Goal: Task Accomplishment & Management: Complete application form

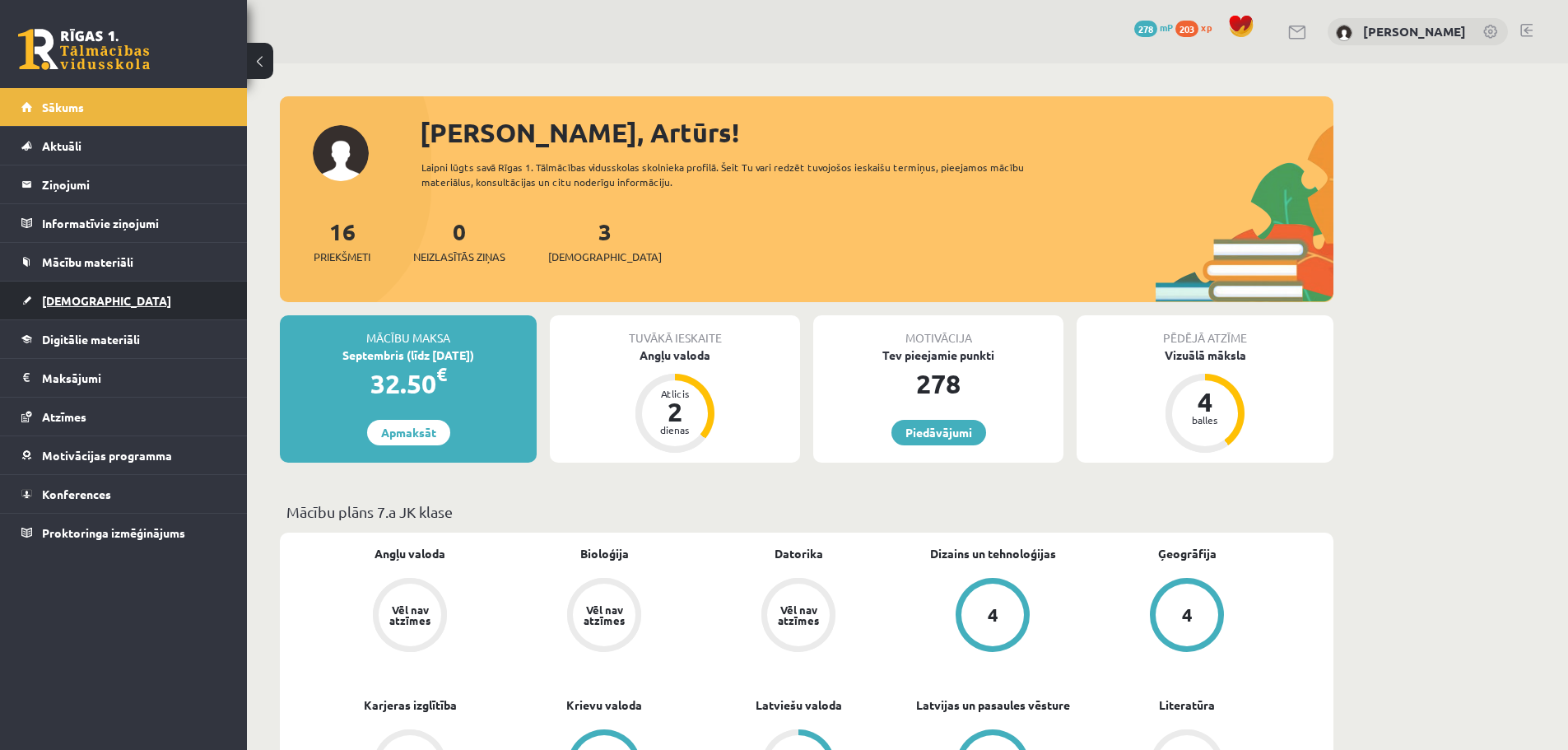
click at [73, 299] on span "[DEMOGRAPHIC_DATA]" at bounding box center [107, 300] width 129 height 15
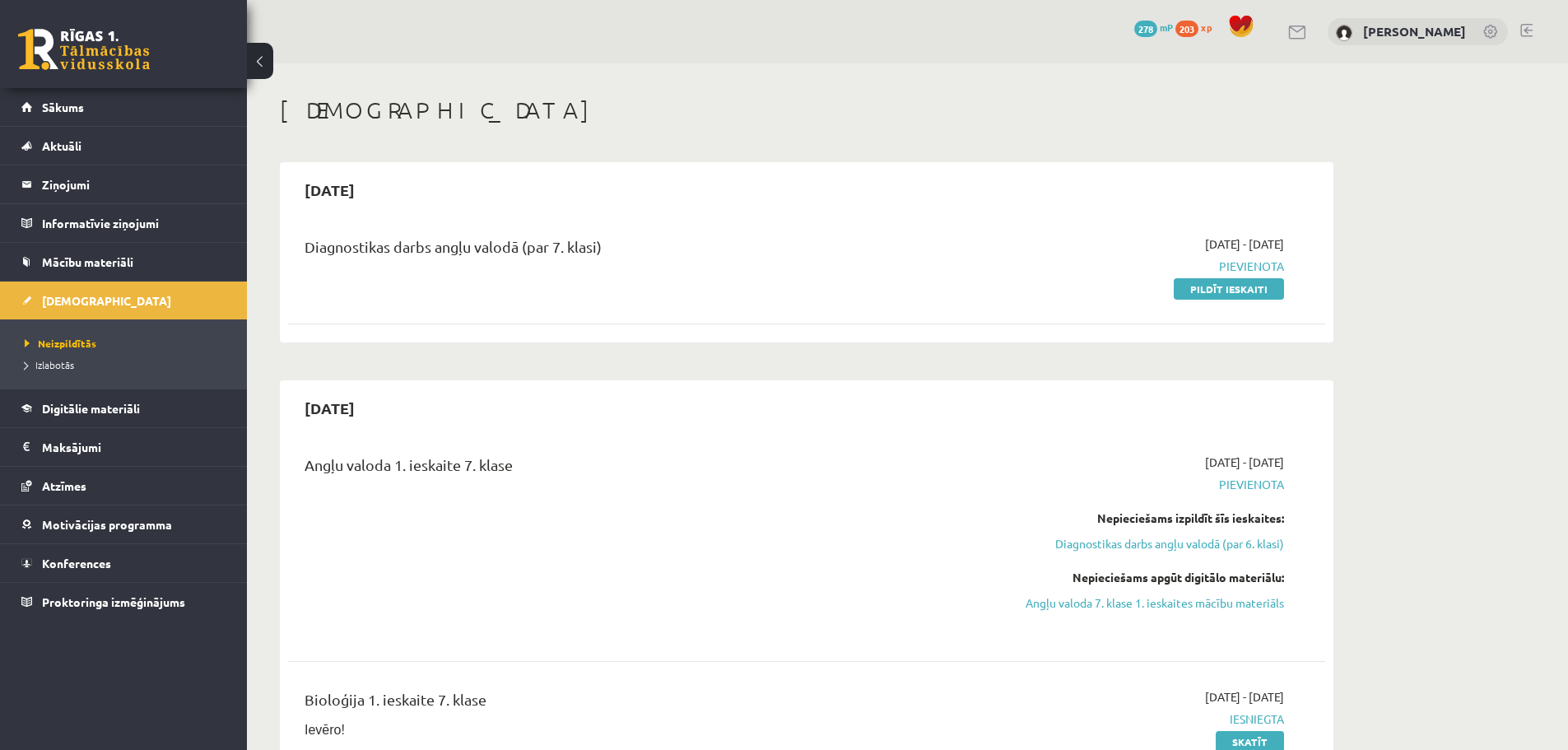
click at [369, 191] on h2 "2025-09-07" at bounding box center [330, 190] width 83 height 38
click at [342, 189] on h2 "2025-09-07" at bounding box center [330, 190] width 83 height 38
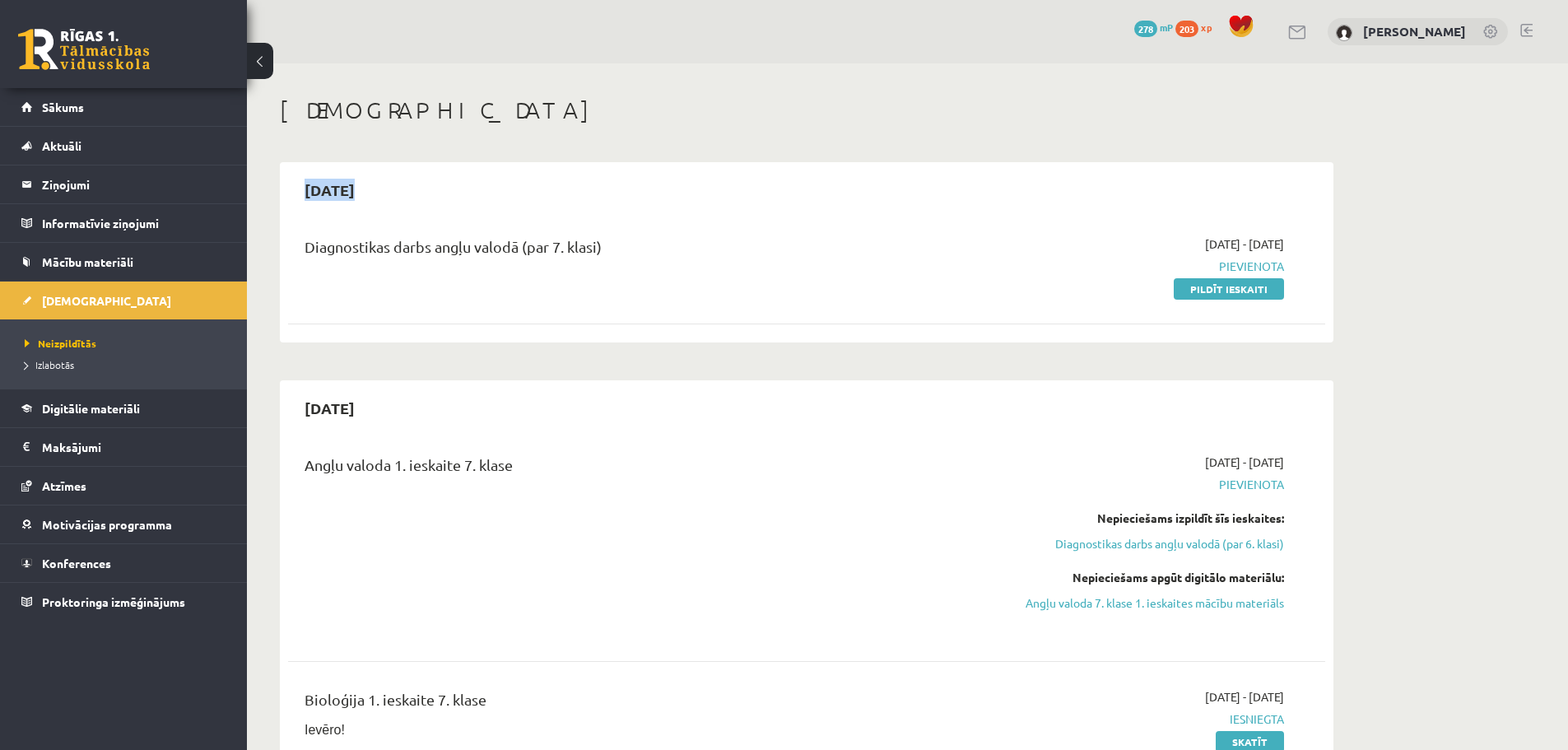
click at [342, 189] on h2 "2025-09-07" at bounding box center [330, 190] width 83 height 38
click at [1218, 287] on link "Pildīt ieskaiti" at bounding box center [1229, 288] width 110 height 21
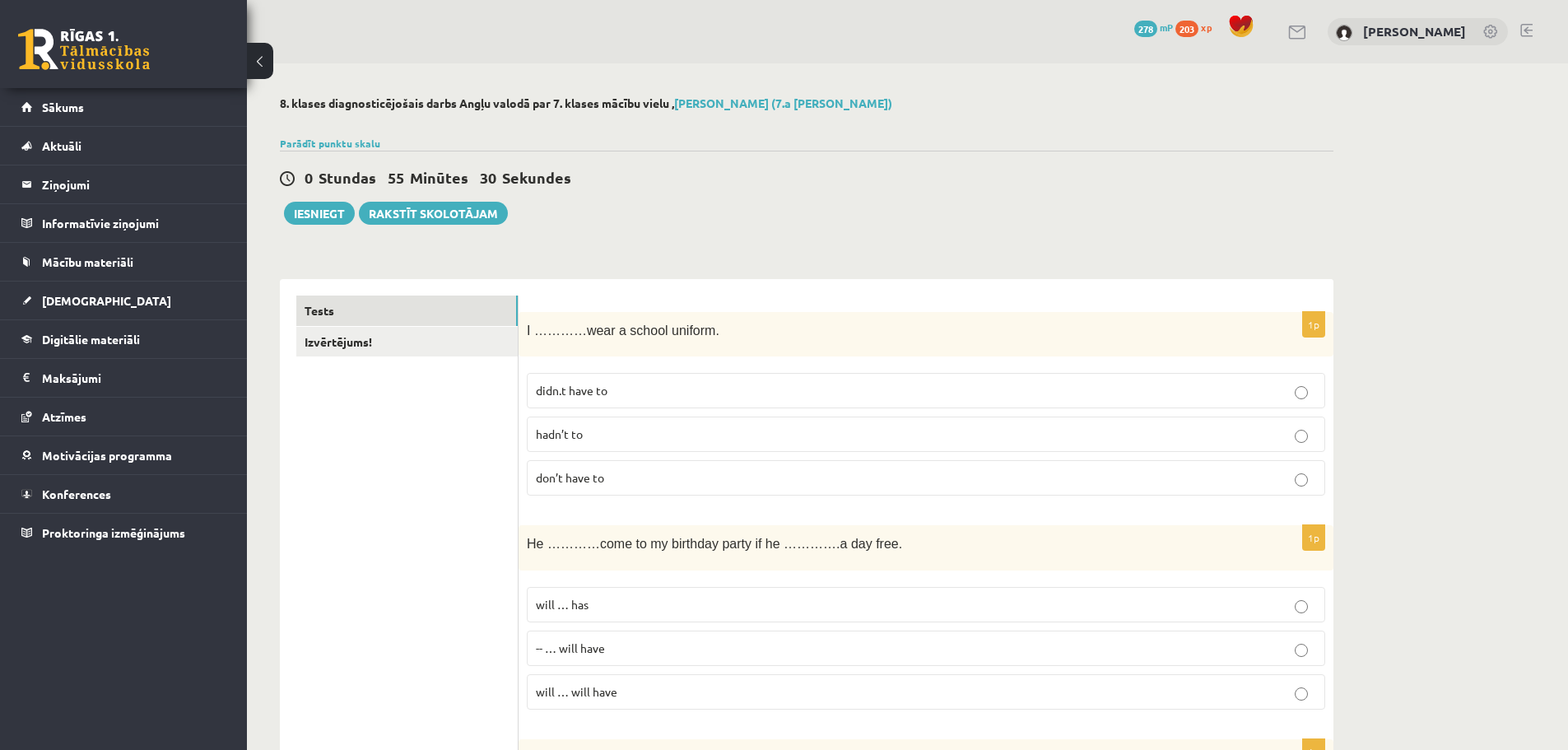
click at [628, 325] on span "I …………wear a school uniform." at bounding box center [623, 330] width 192 height 14
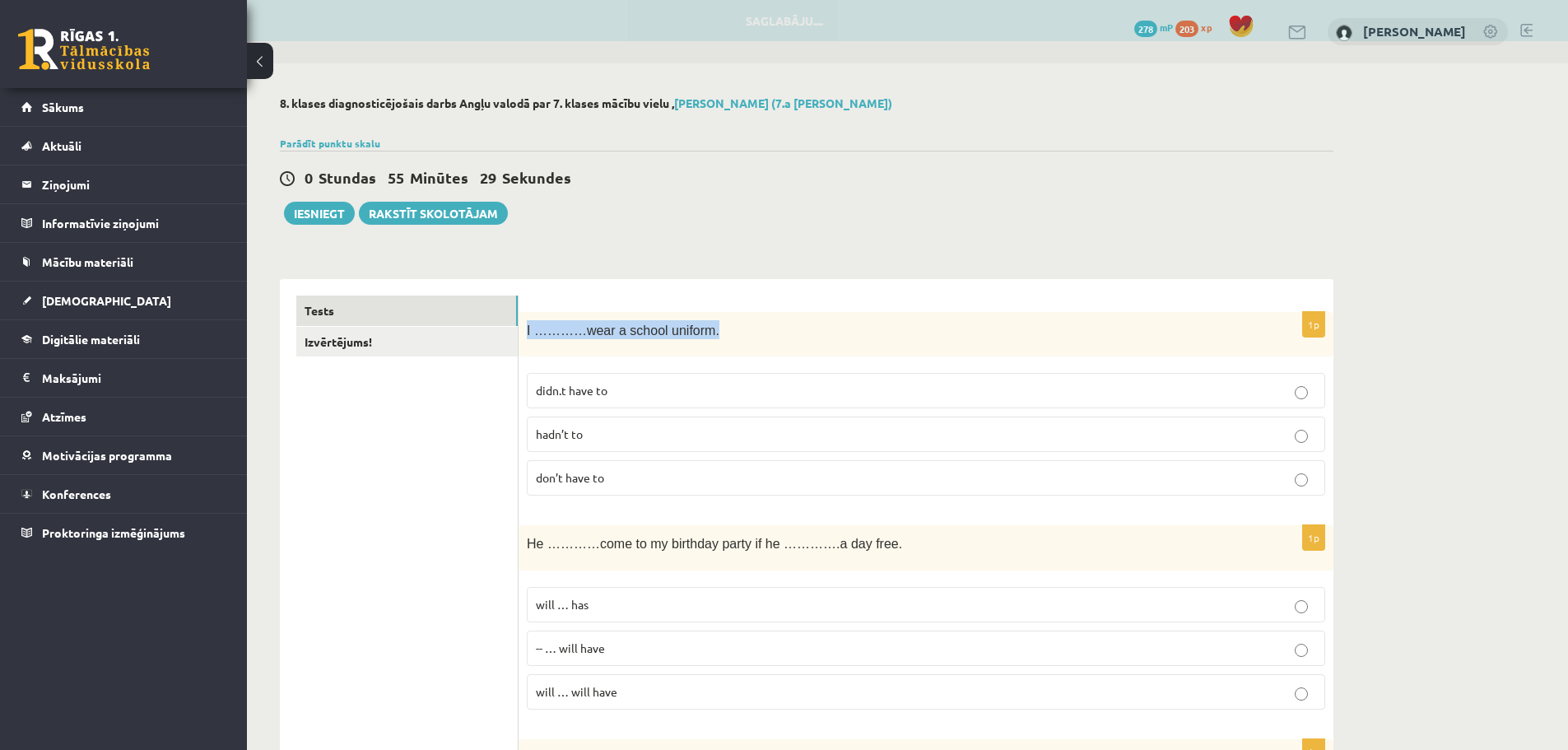
click at [748, 343] on div "I …………wear a school uniform." at bounding box center [926, 335] width 815 height 45
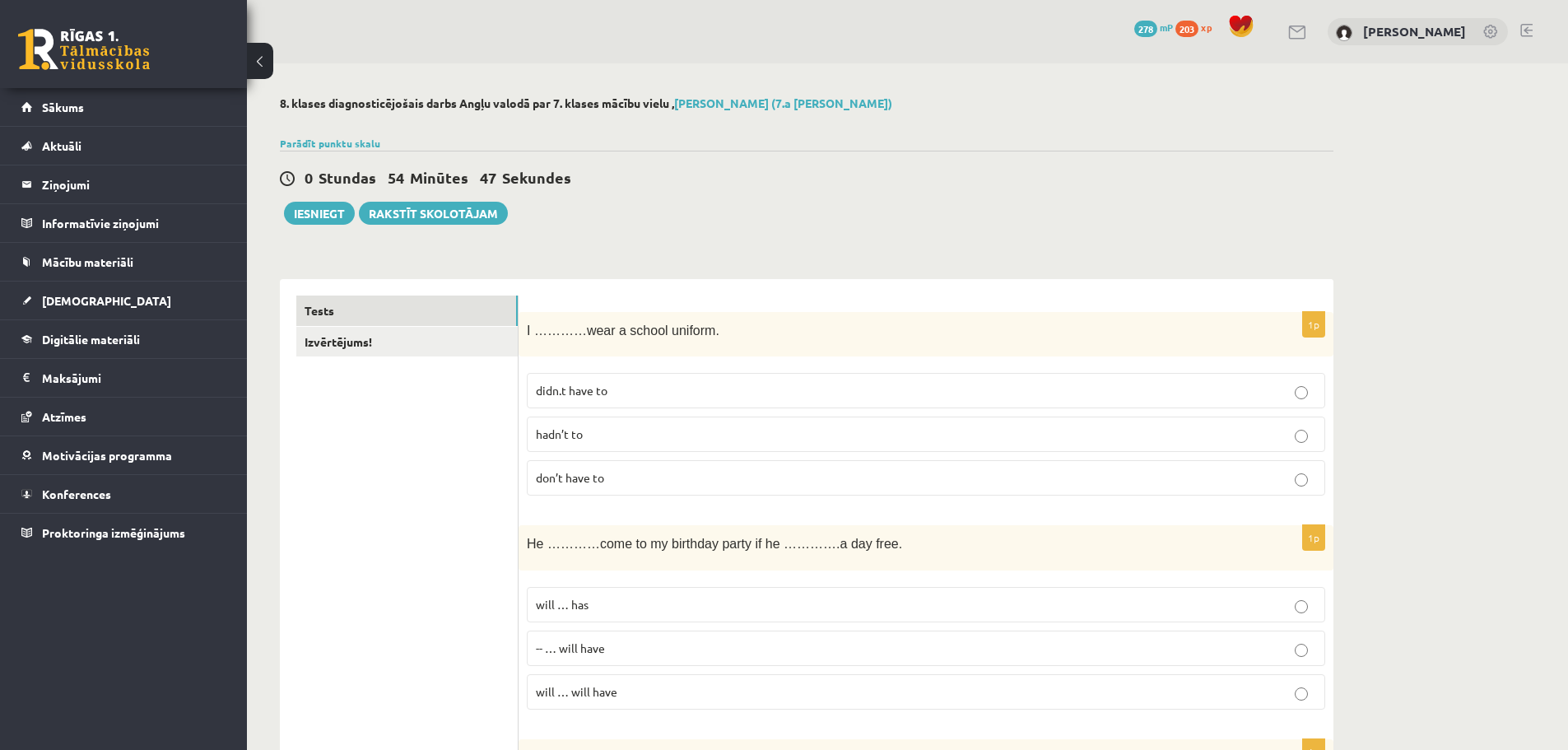
click at [792, 487] on p "don’t have to" at bounding box center [926, 478] width 781 height 17
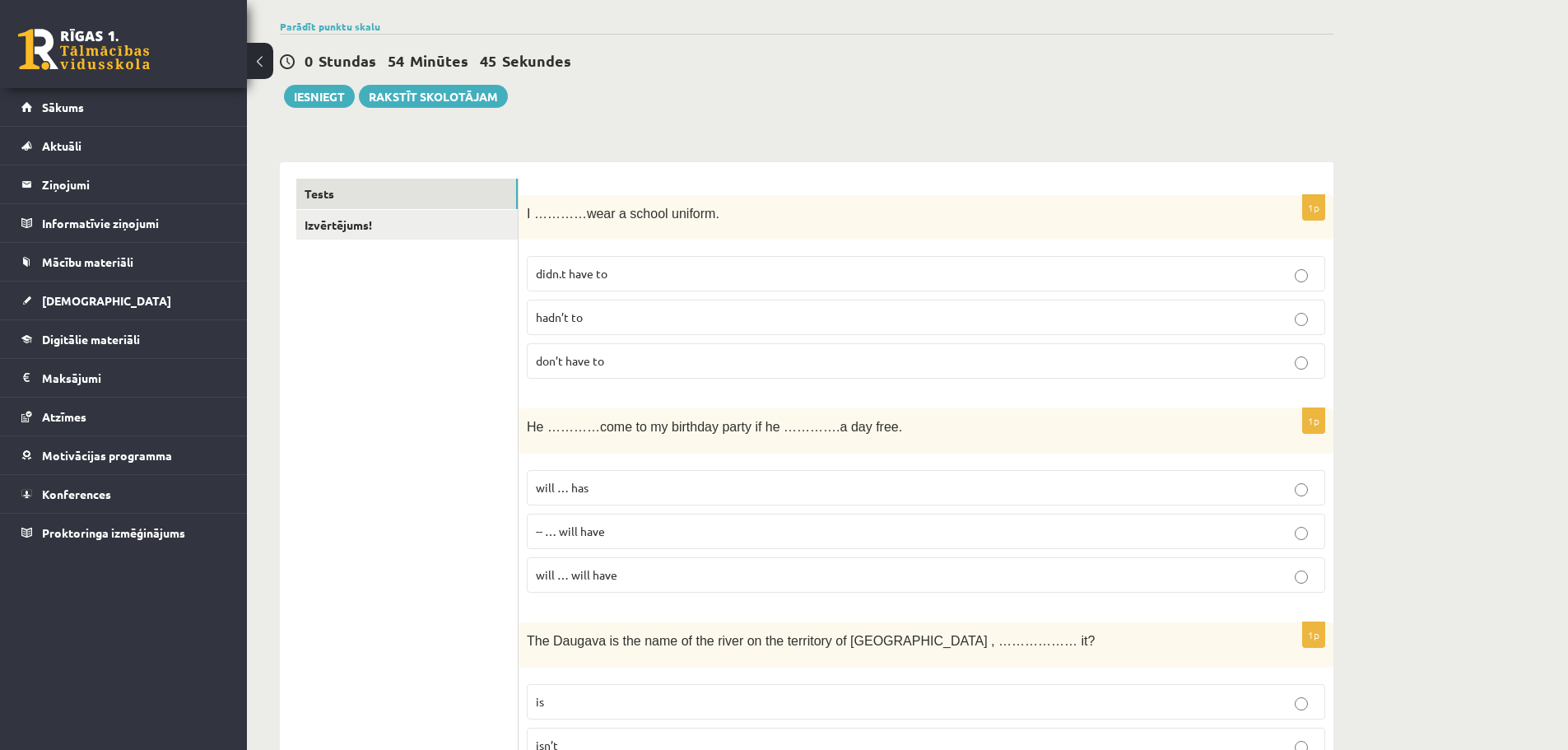
scroll to position [164, 0]
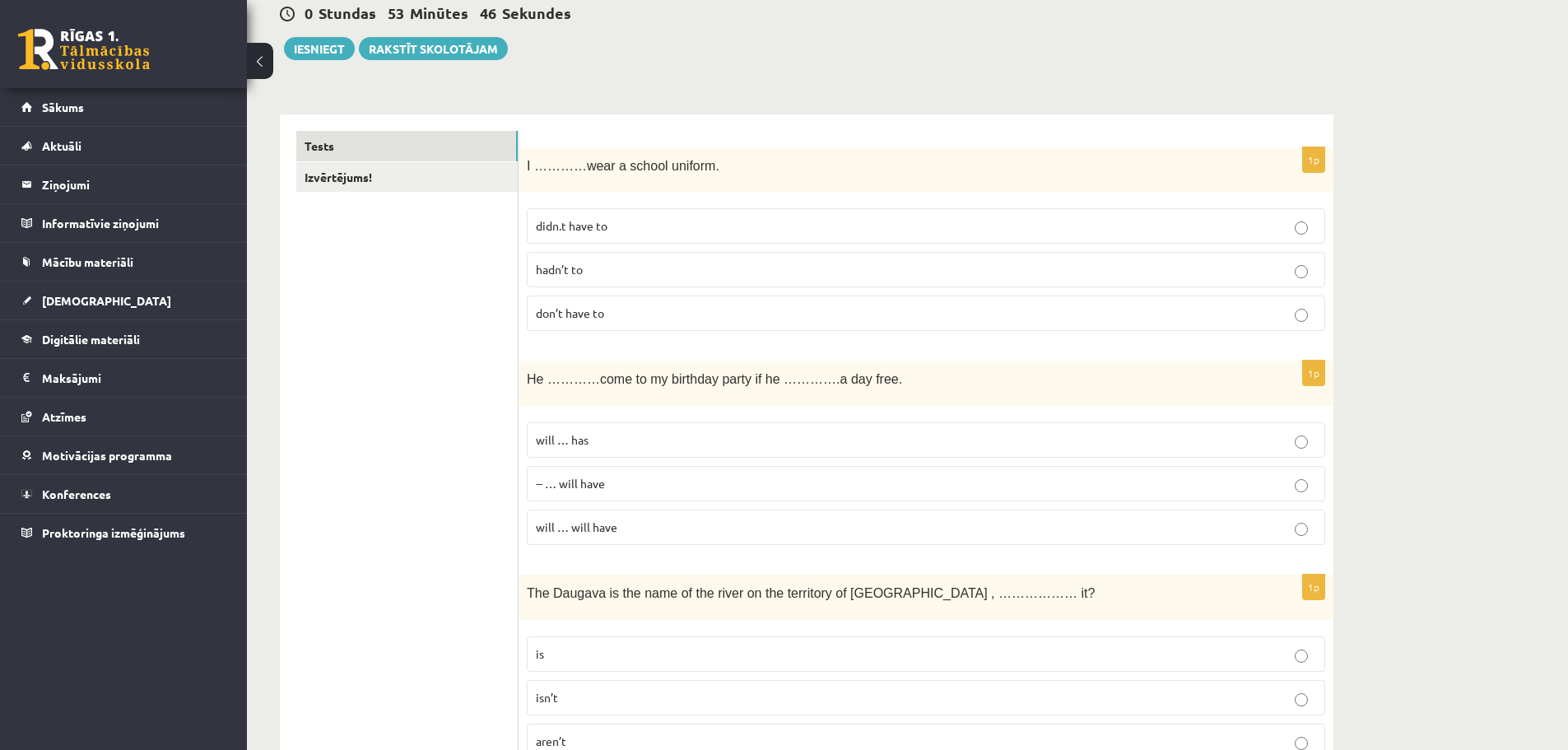
click at [1315, 440] on p "will … has" at bounding box center [926, 441] width 781 height 17
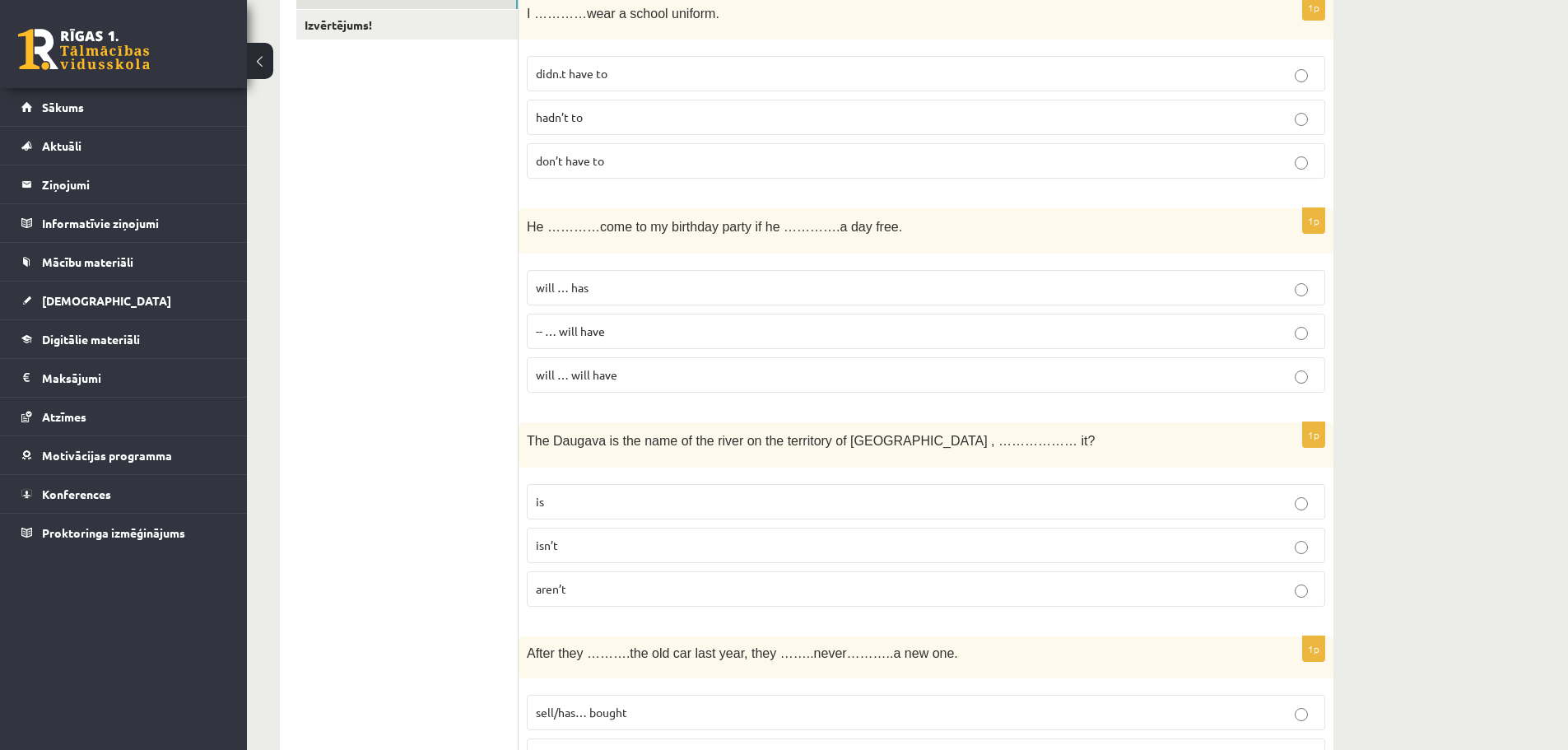
scroll to position [330, 0]
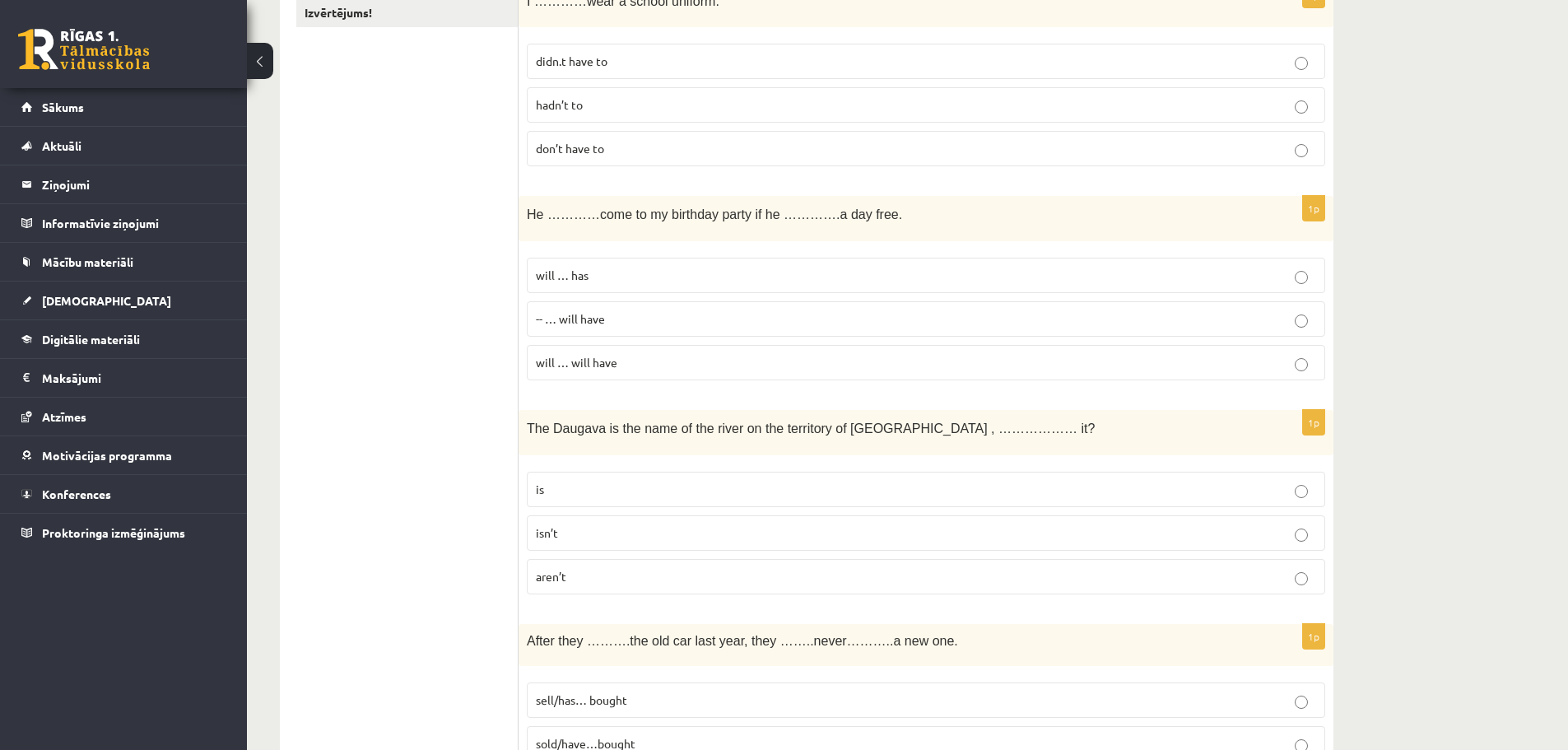
click at [1064, 494] on p "is" at bounding box center [926, 490] width 781 height 17
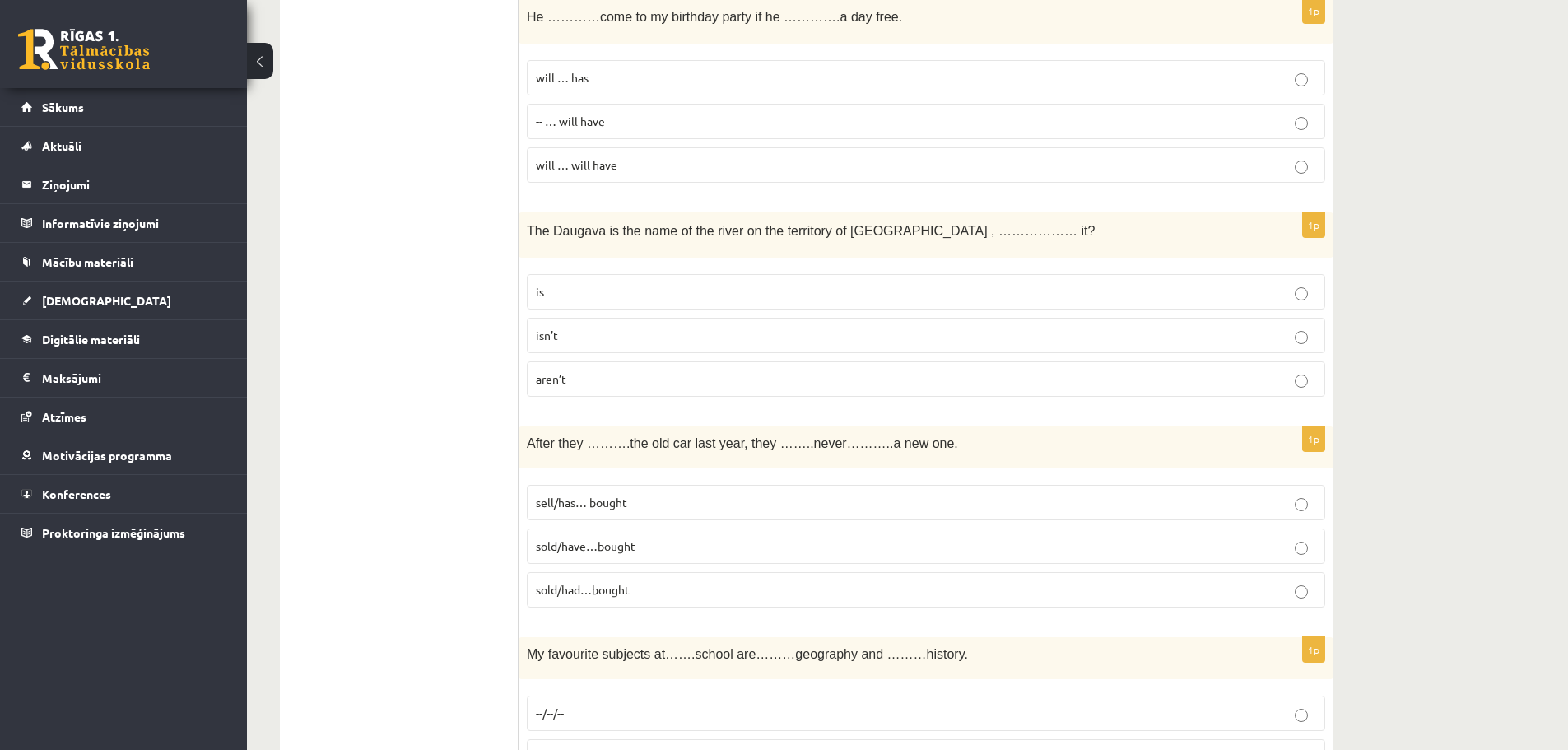
scroll to position [576, 0]
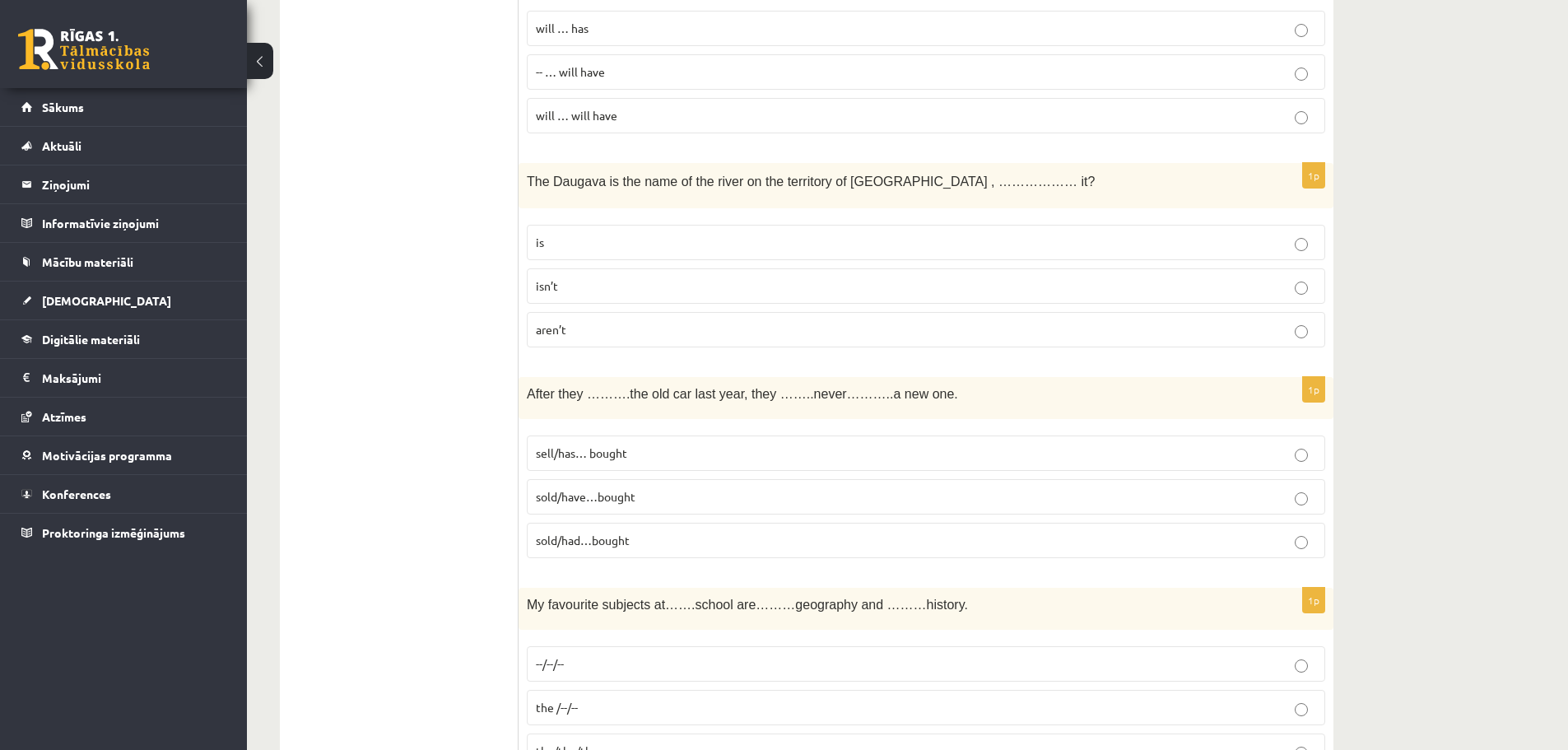
click at [1051, 513] on label "sold/have…bought" at bounding box center [926, 497] width 799 height 36
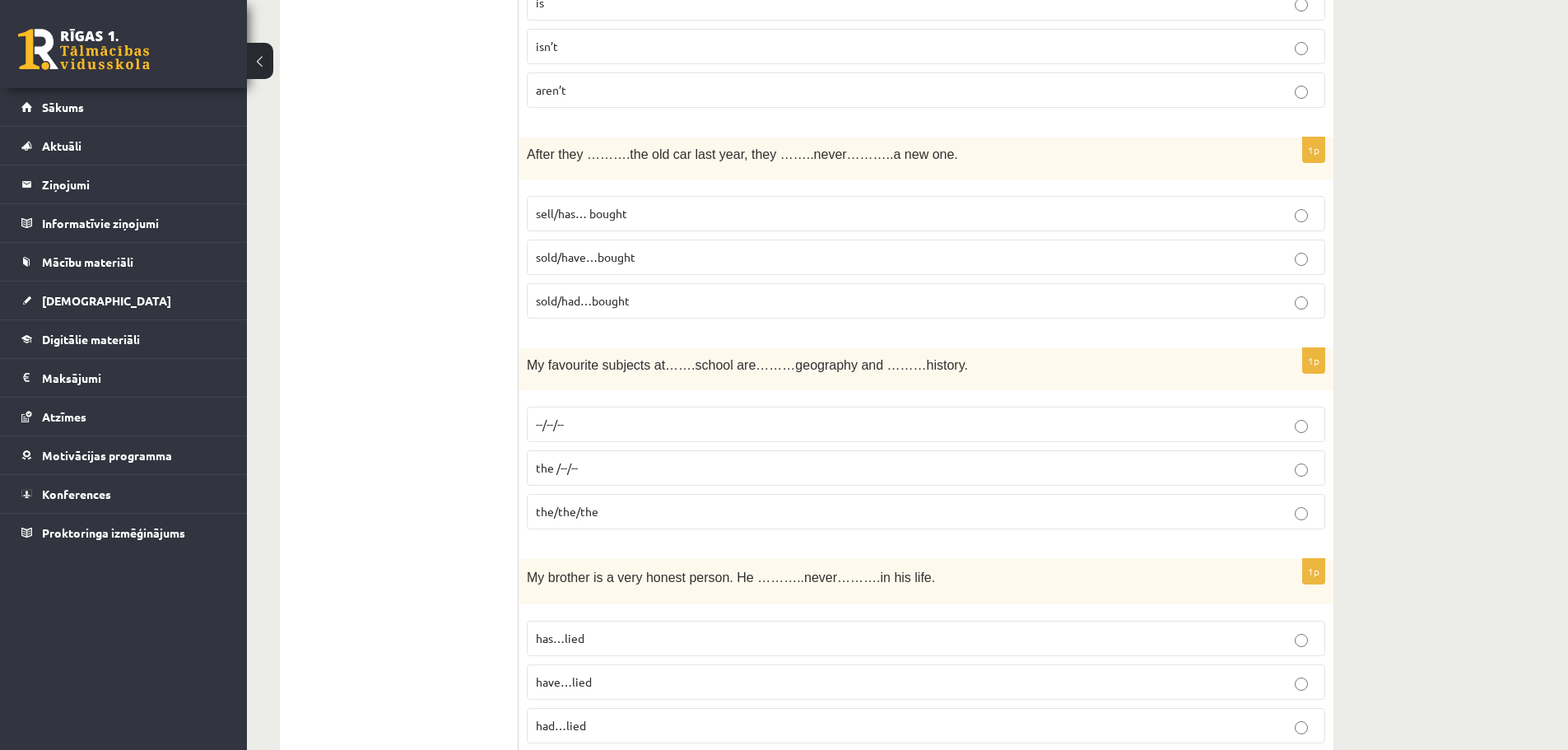
scroll to position [823, 0]
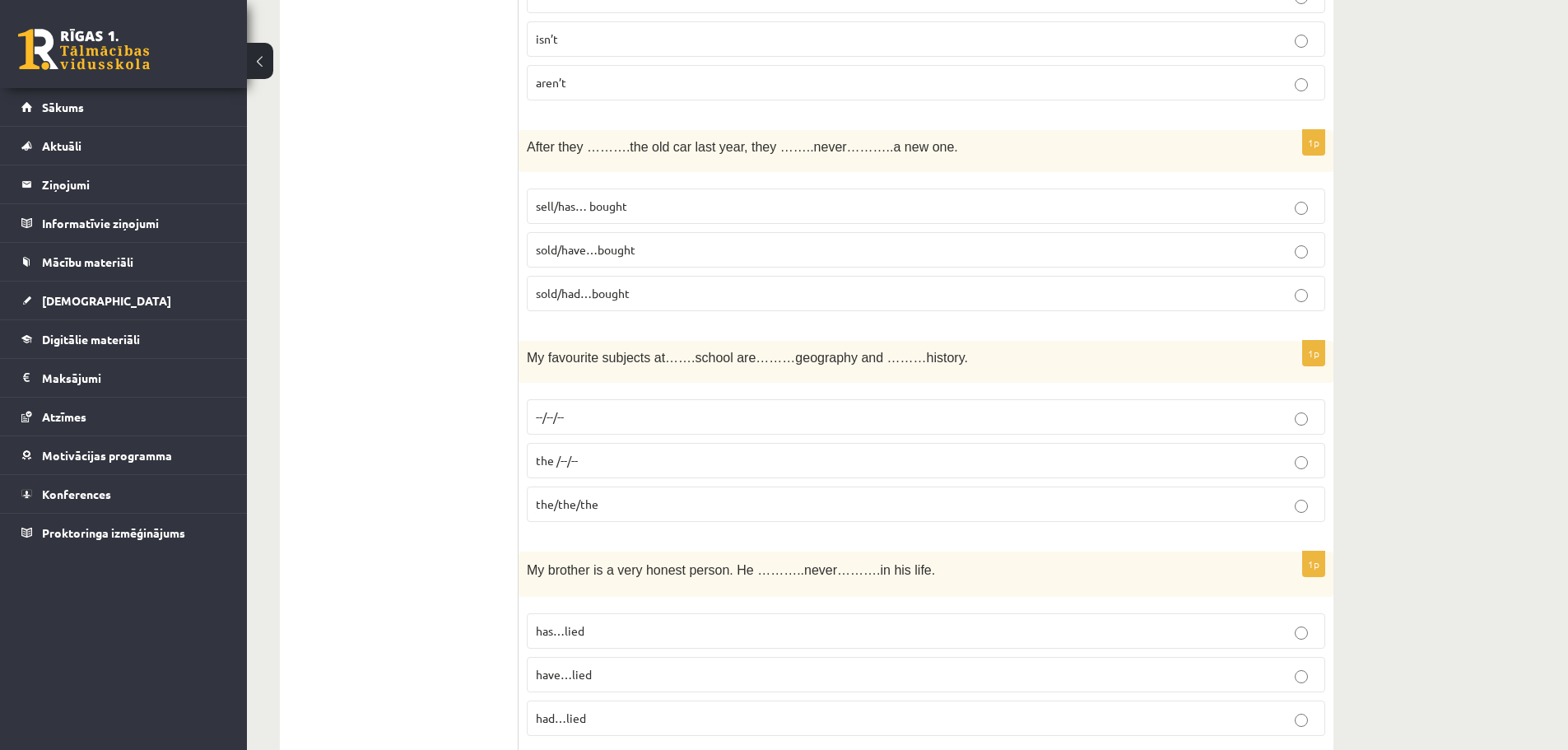
click at [1159, 463] on p "the /--/--" at bounding box center [926, 461] width 781 height 17
click at [1140, 426] on p "--/--/--" at bounding box center [926, 417] width 781 height 17
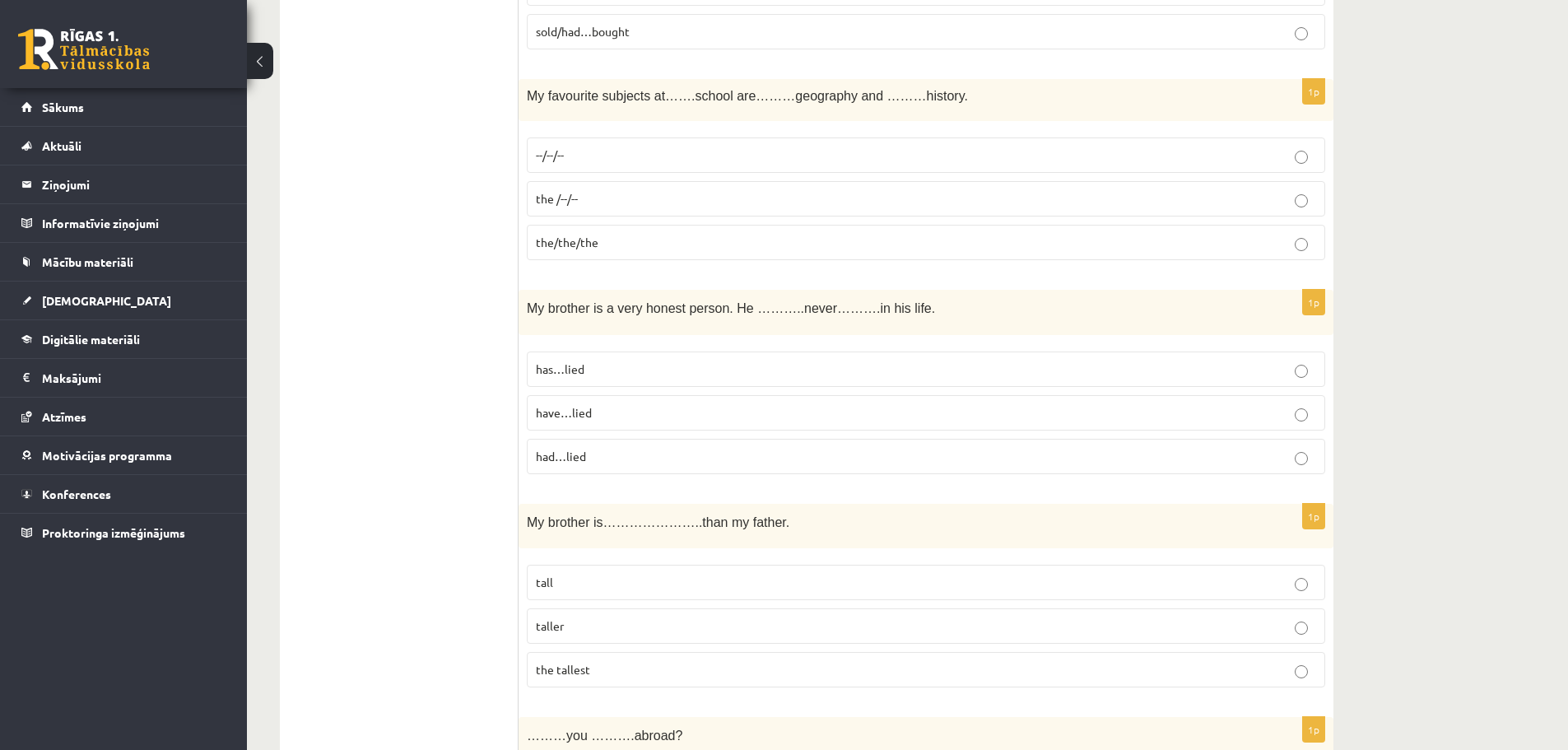
scroll to position [1090, 0]
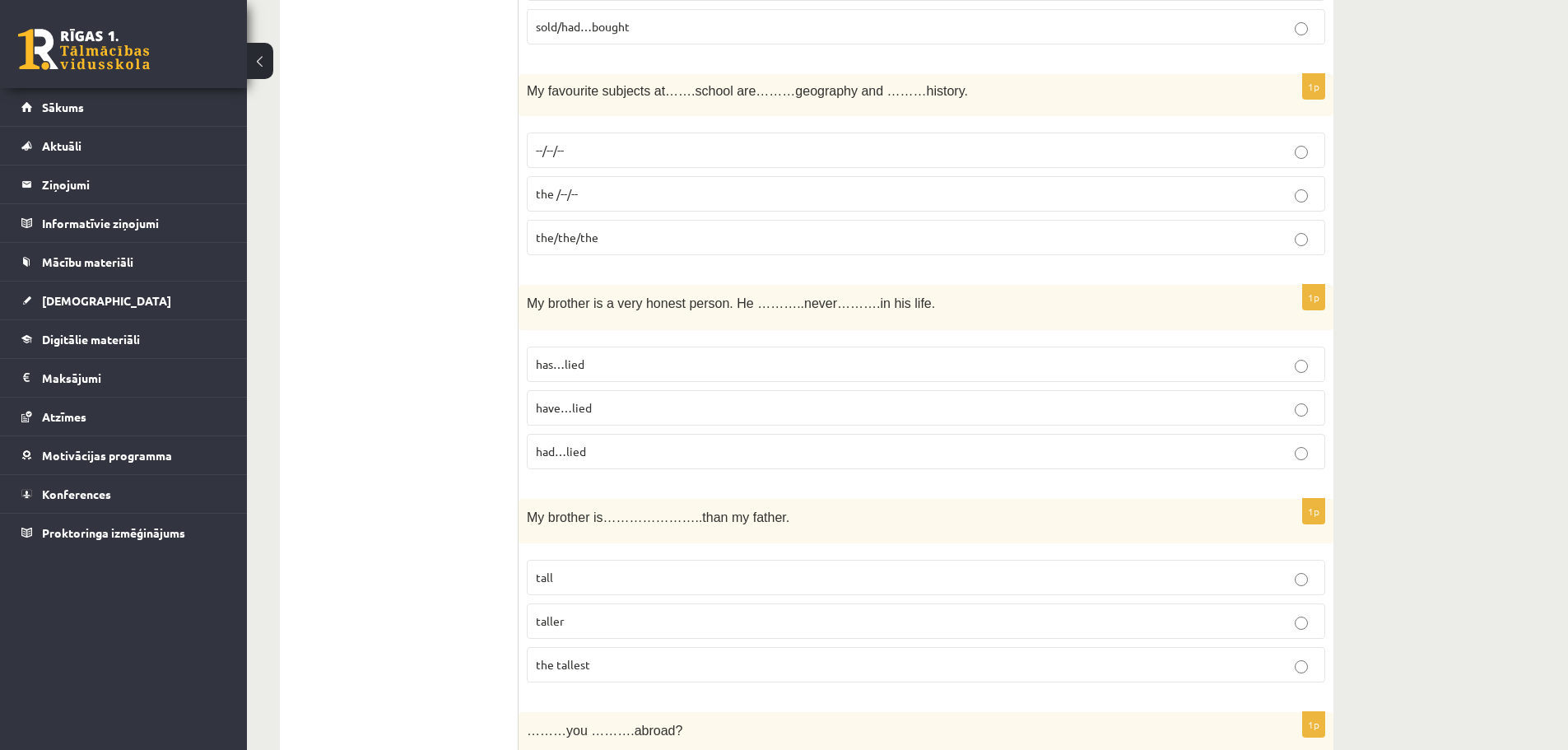
click at [834, 448] on p "had…lied" at bounding box center [926, 452] width 781 height 17
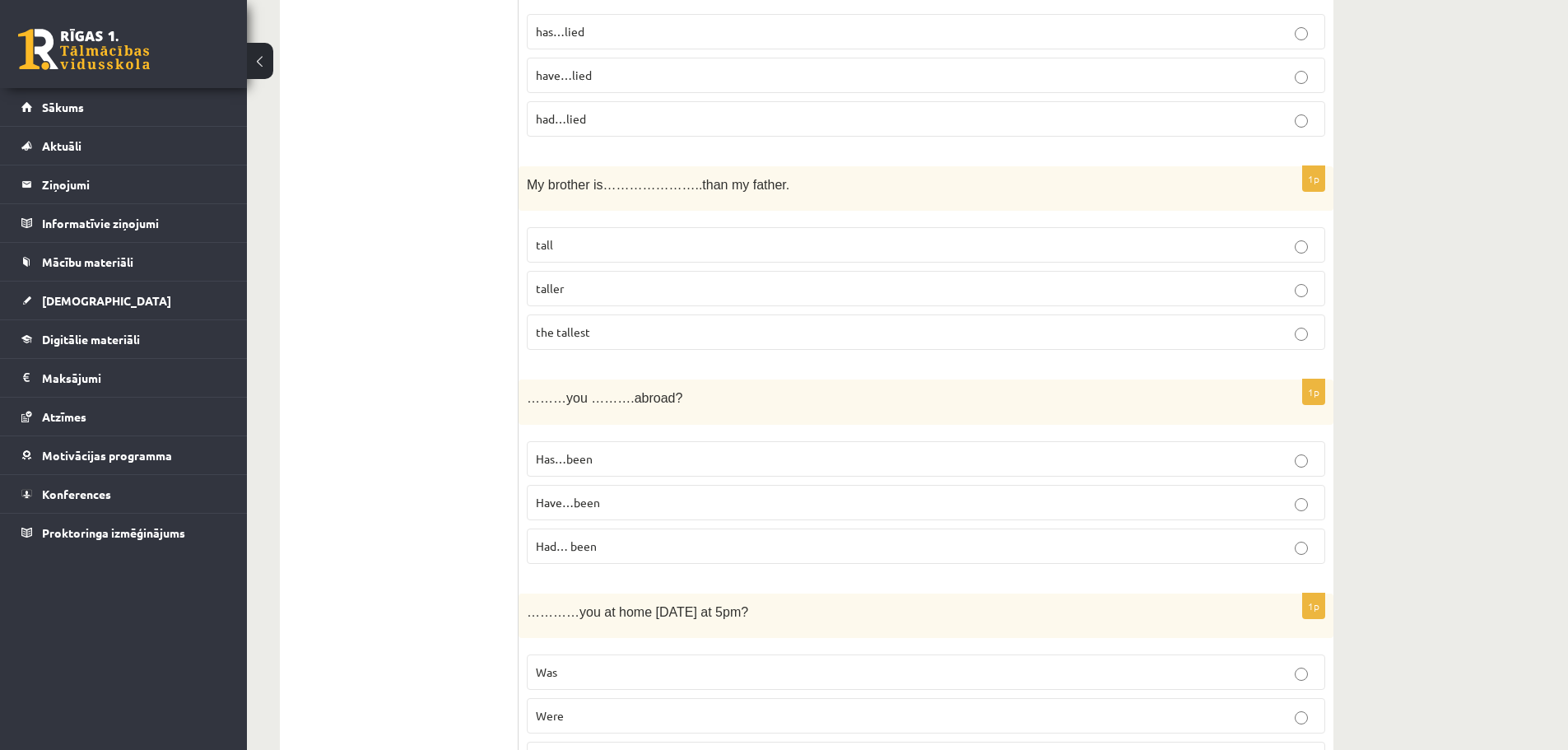
scroll to position [1420, 0]
click at [1203, 300] on p "taller" at bounding box center [926, 292] width 781 height 17
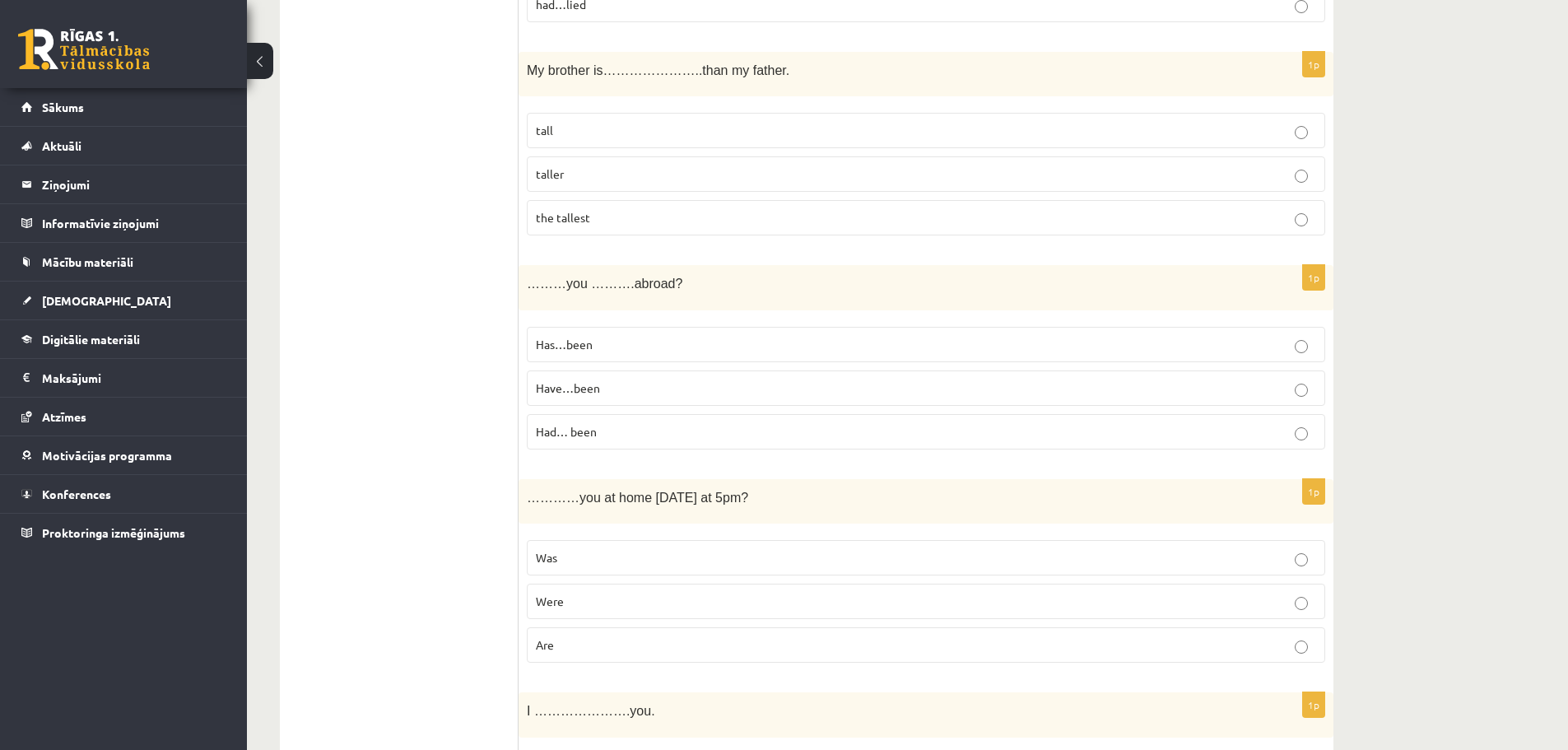
scroll to position [1584, 0]
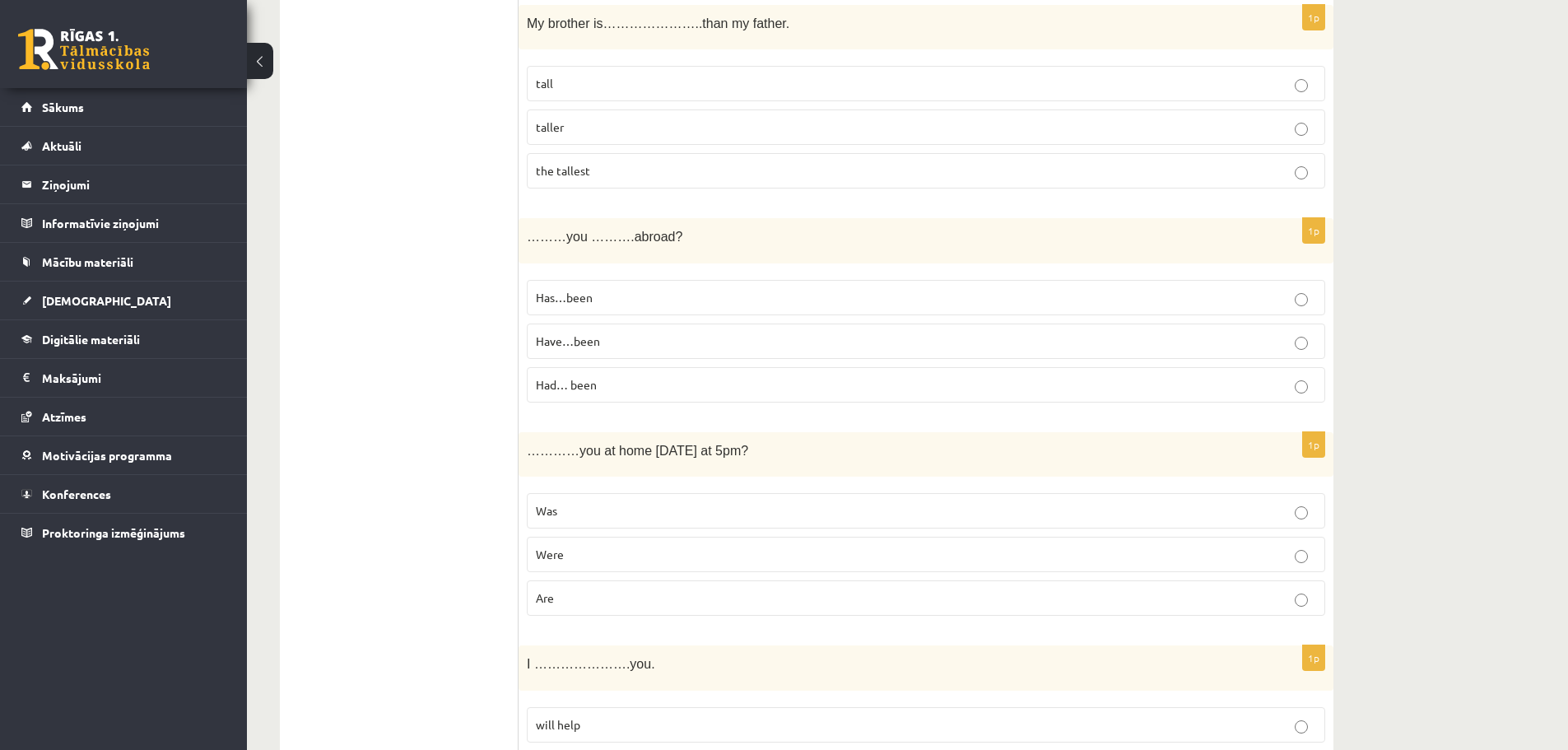
click at [1022, 388] on p "Had… been" at bounding box center [926, 385] width 781 height 17
click at [714, 447] on span "…………you at home [DATE] at 5pm?" at bounding box center [637, 451] width 221 height 14
click at [713, 447] on span "…………you at home [DATE] at 5pm?" at bounding box center [637, 451] width 221 height 14
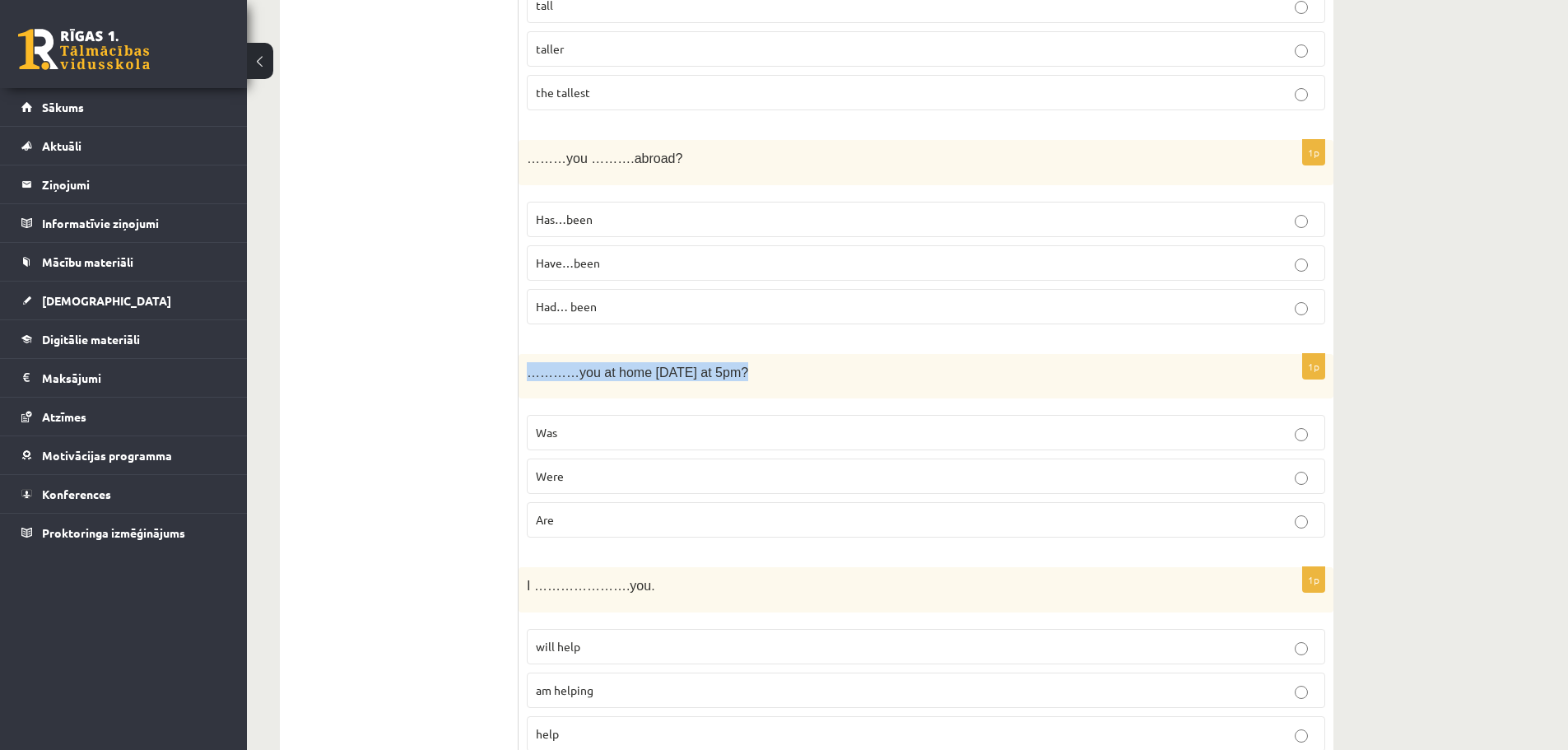
scroll to position [1666, 0]
click at [914, 378] on div "…………you at home [DATE] at 5pm?" at bounding box center [926, 372] width 815 height 45
click at [933, 476] on p "Were" at bounding box center [926, 472] width 781 height 17
click at [836, 499] on label "Are" at bounding box center [926, 516] width 799 height 36
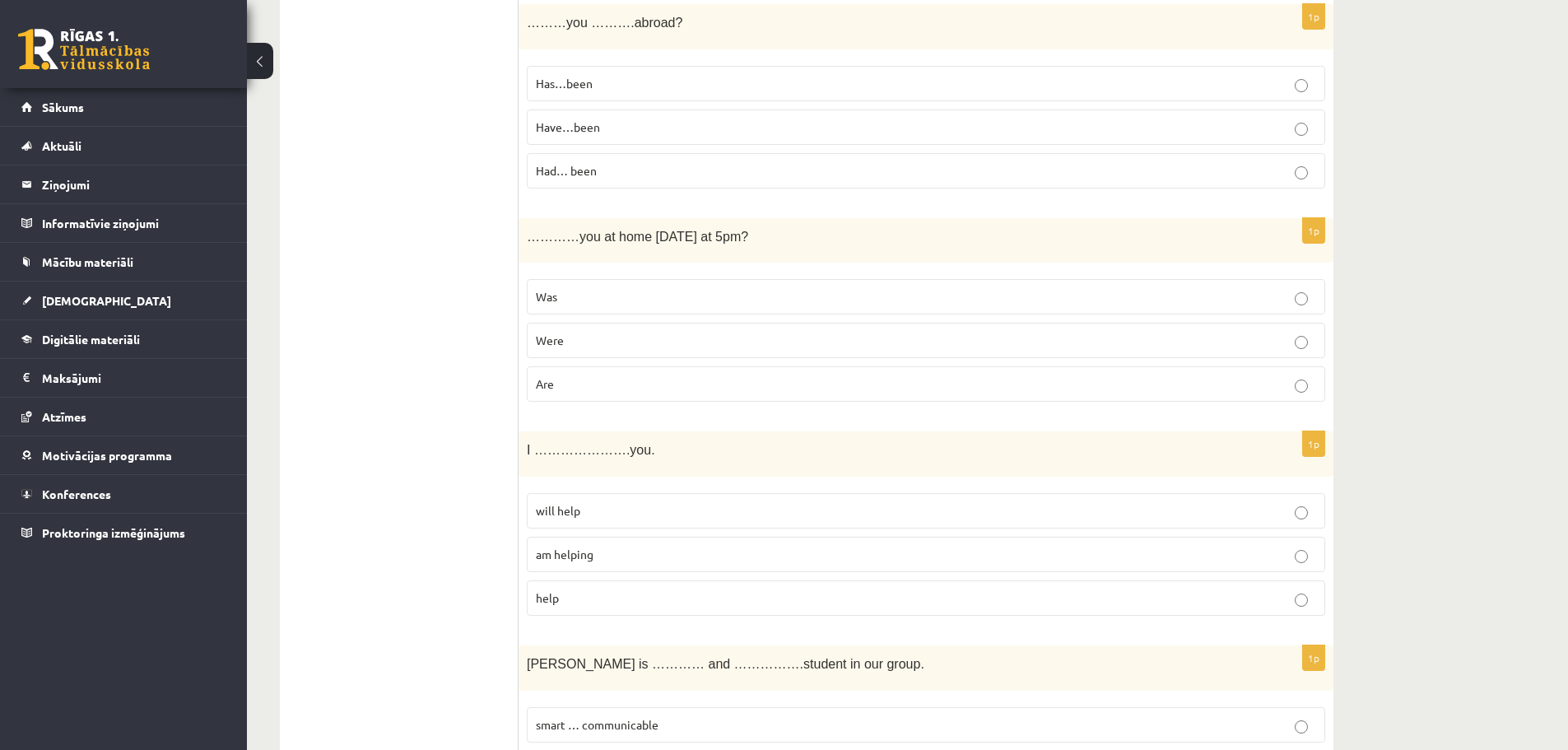
scroll to position [1831, 0]
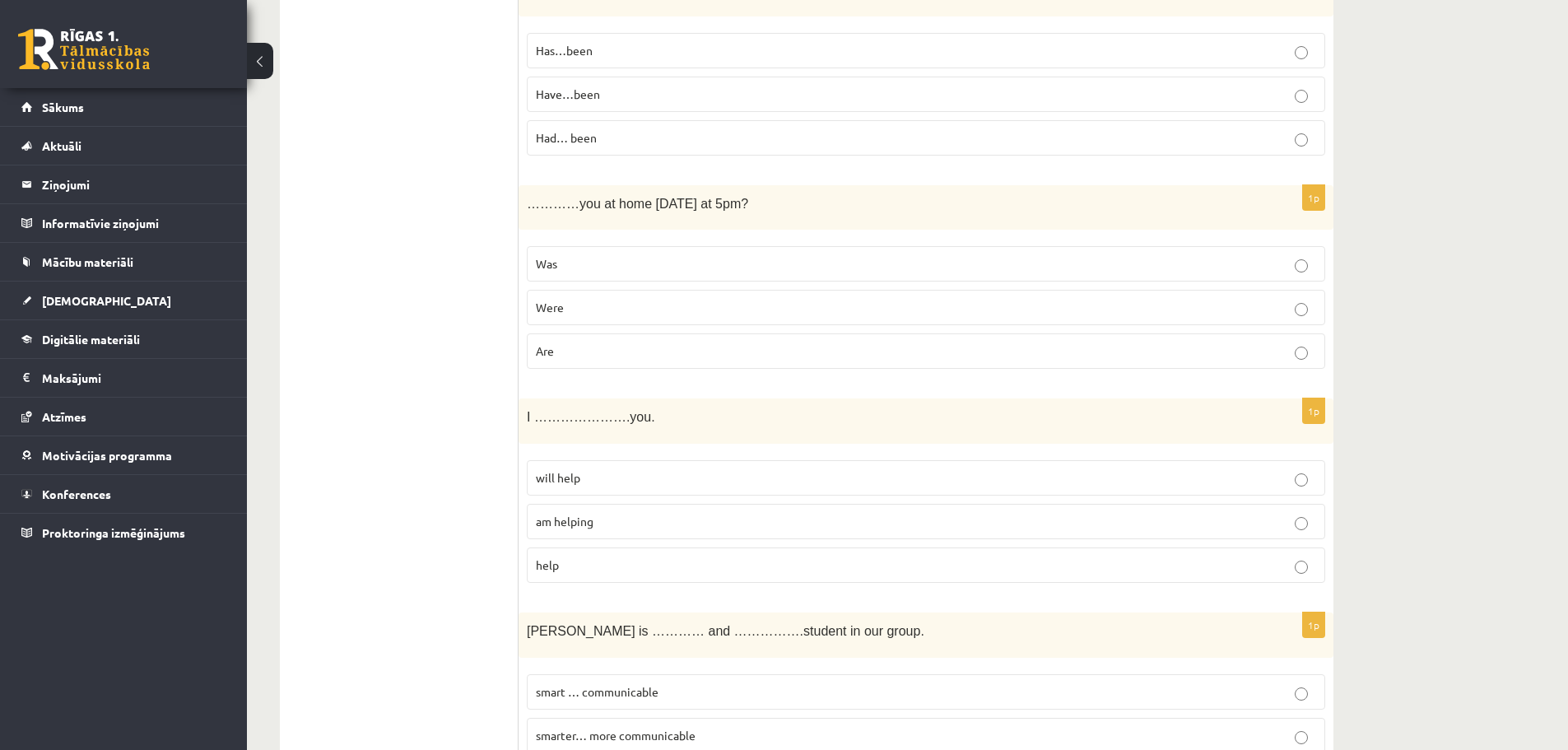
click at [811, 554] on label "help" at bounding box center [926, 565] width 799 height 36
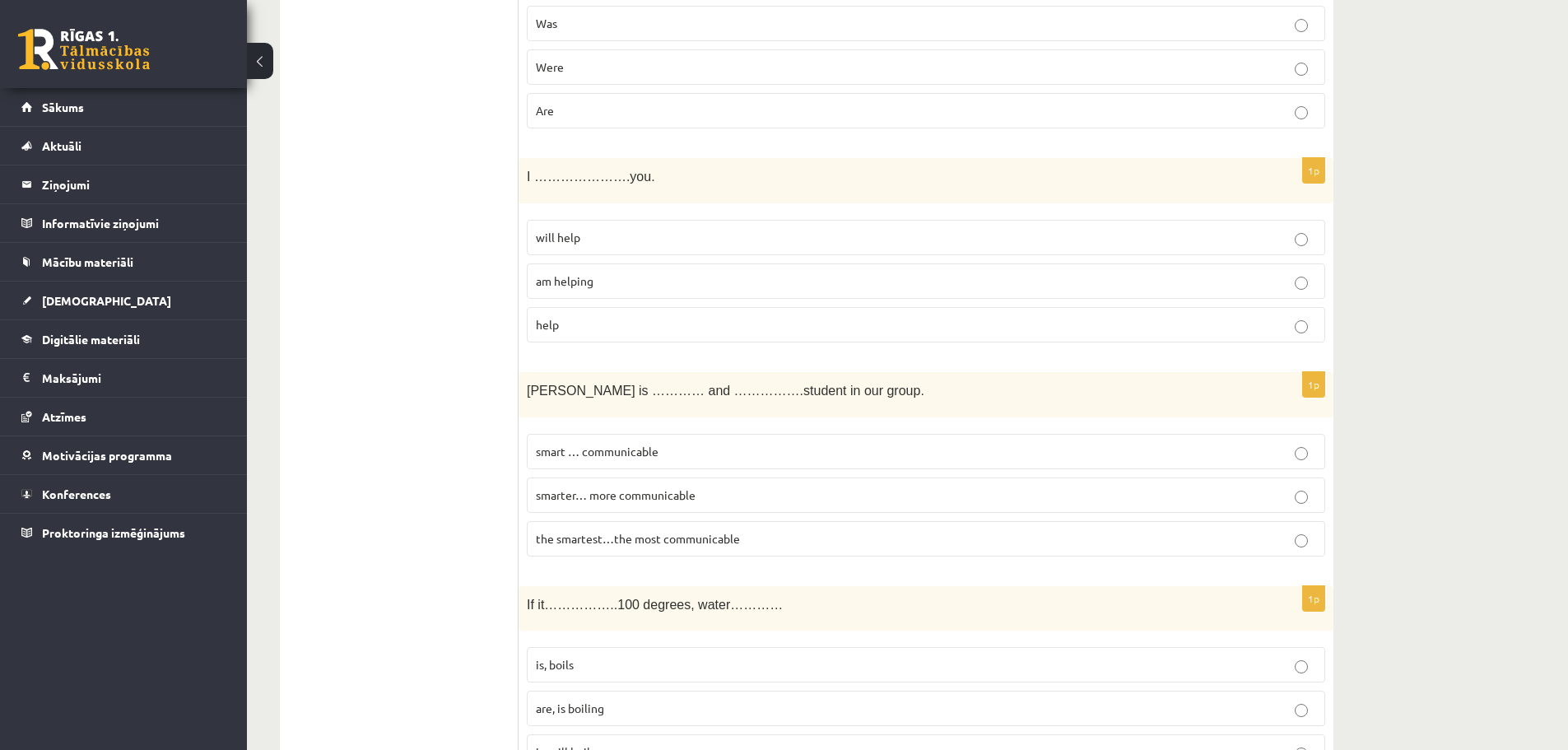
scroll to position [2078, 0]
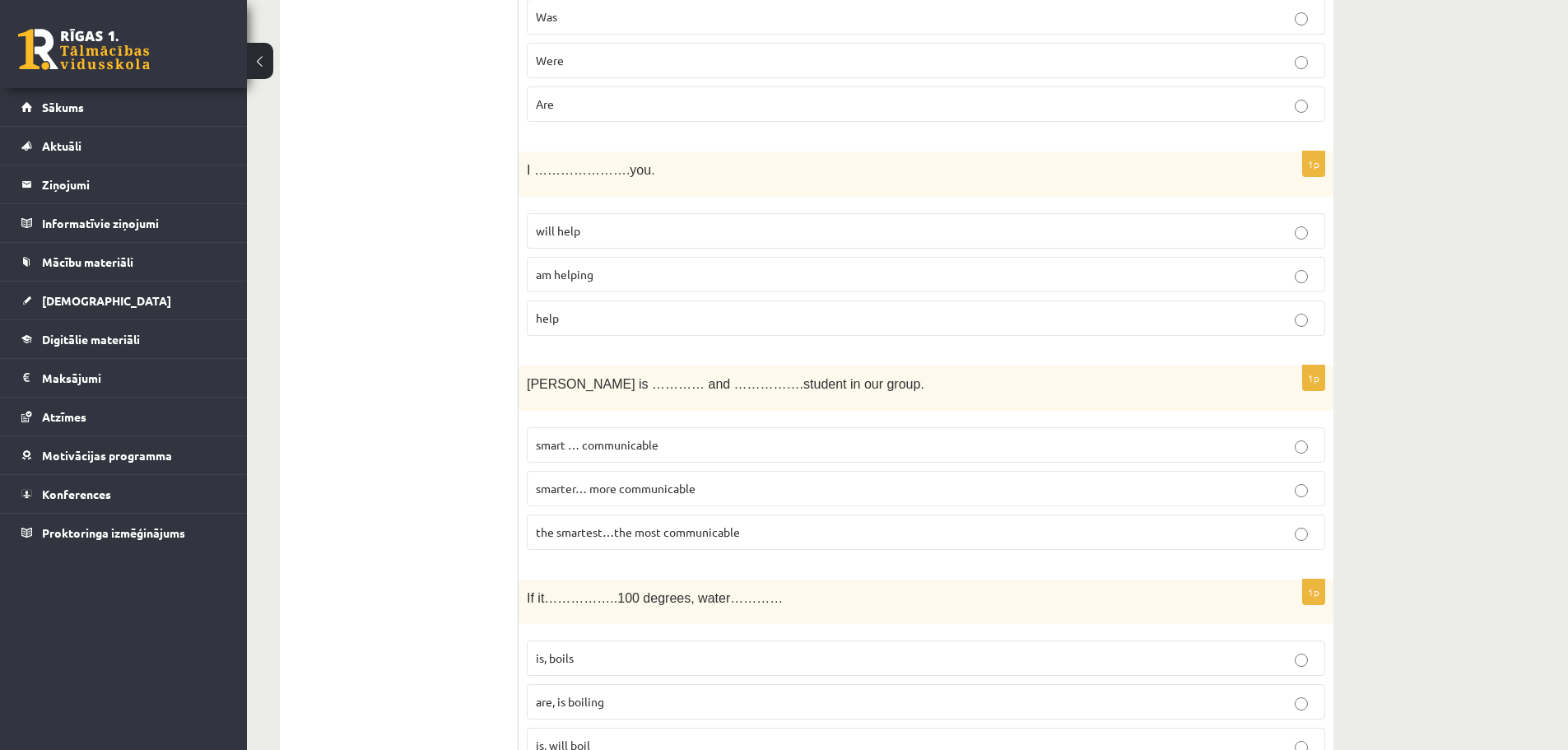
click at [711, 533] on span "the smartest…the most communicable" at bounding box center [638, 531] width 205 height 15
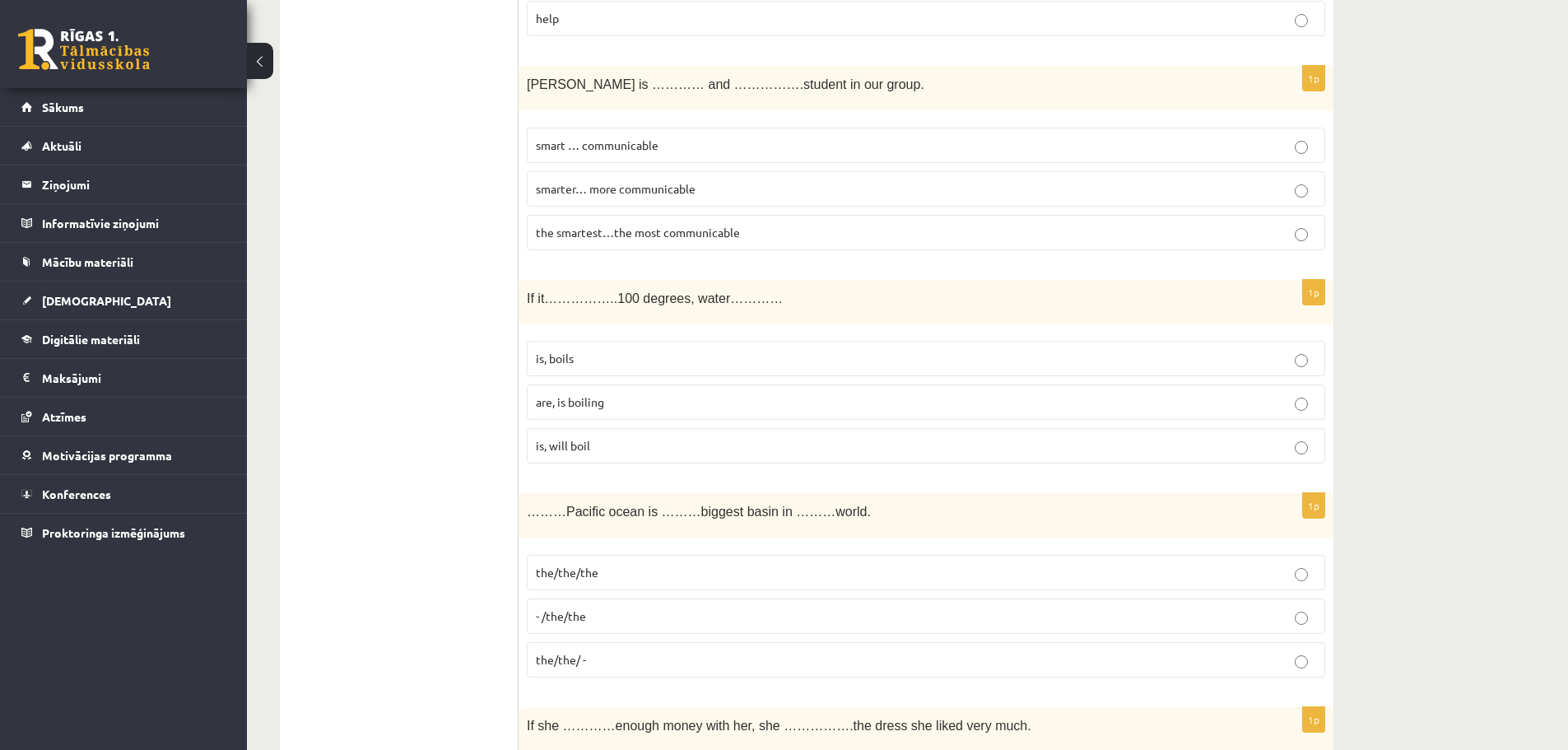
scroll to position [2407, 0]
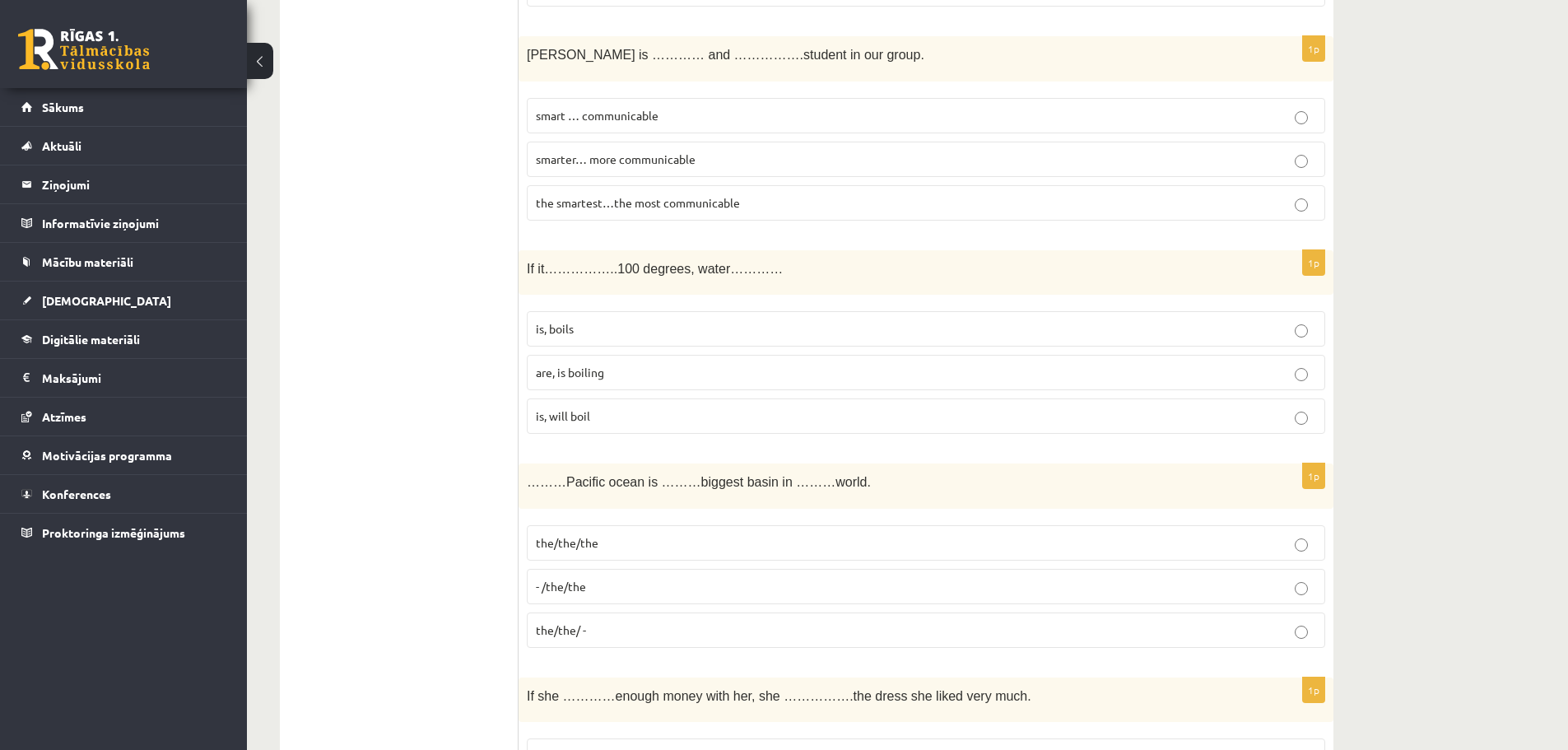
click at [764, 414] on p "is, will boil" at bounding box center [926, 416] width 781 height 17
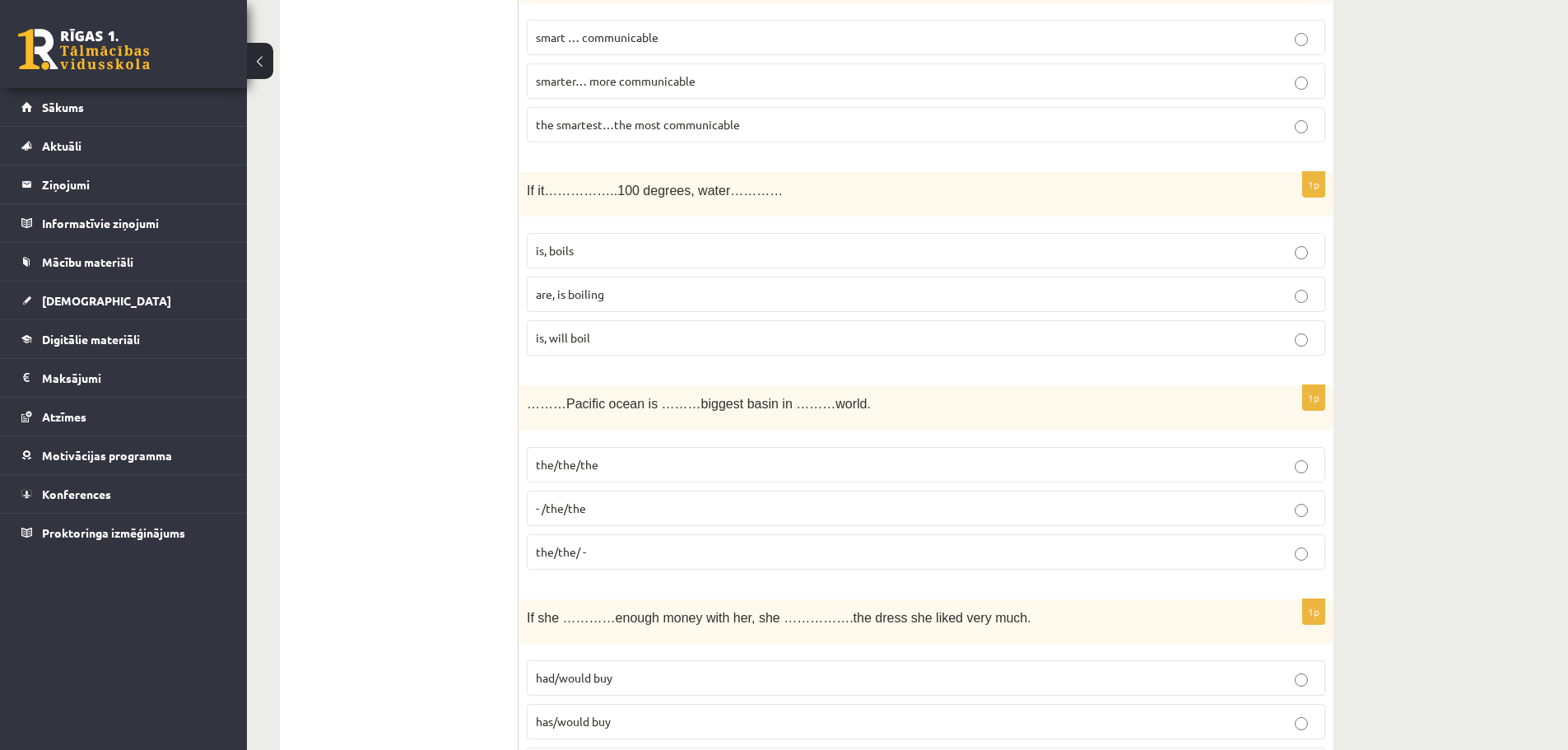
scroll to position [2490, 0]
click at [758, 469] on p "the/the/the" at bounding box center [926, 461] width 781 height 17
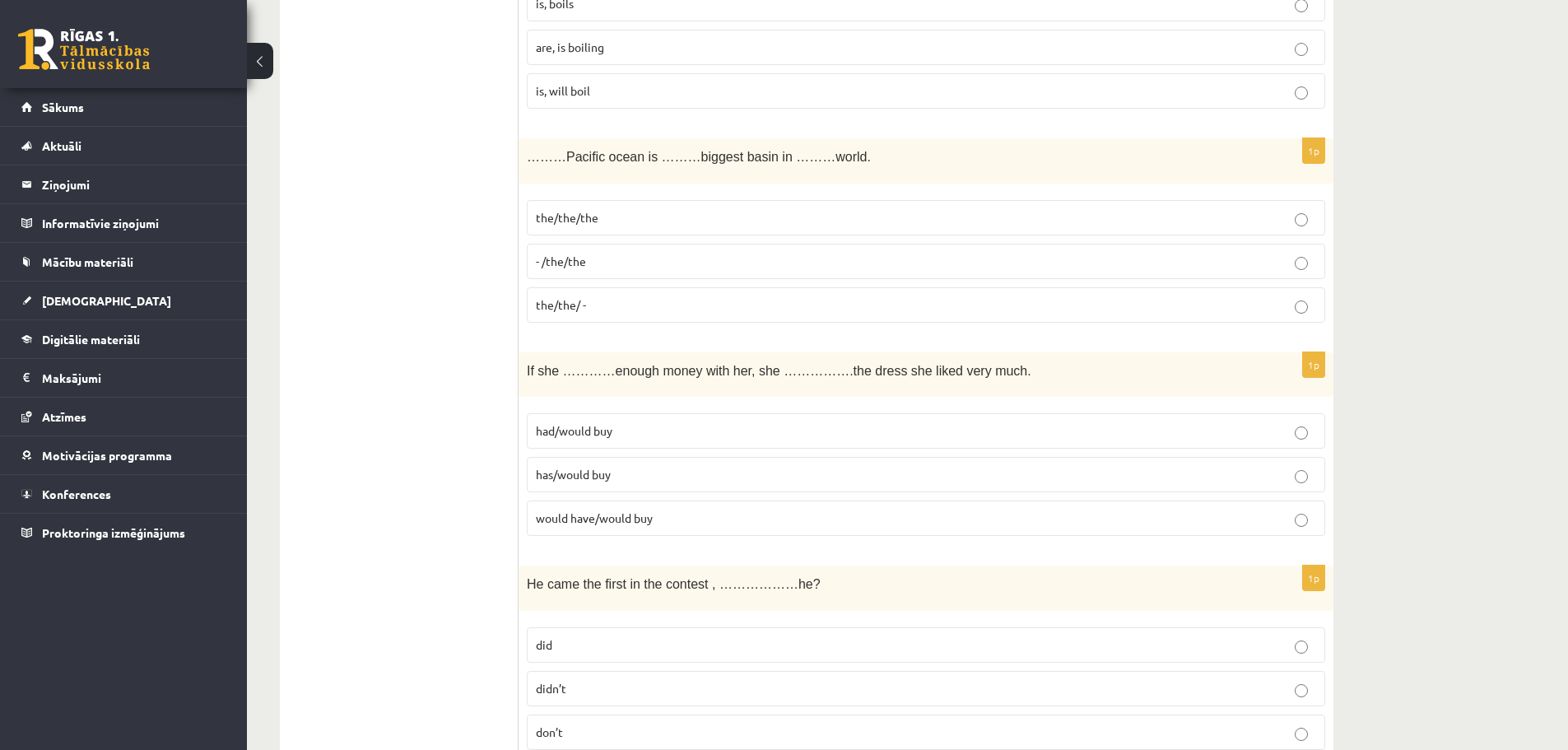
scroll to position [2737, 0]
click at [708, 518] on p "would have/would buy" at bounding box center [926, 514] width 781 height 17
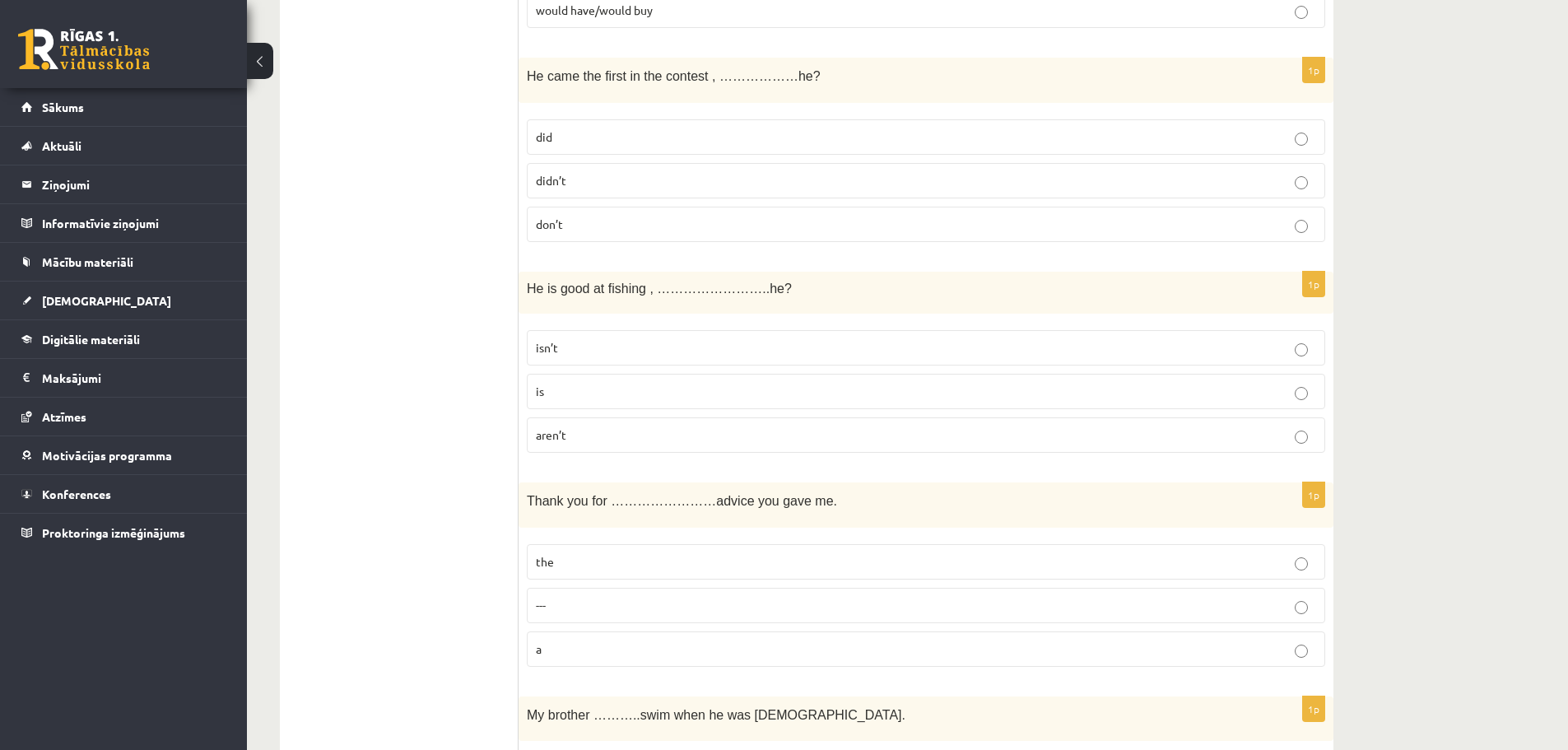
scroll to position [3212, 0]
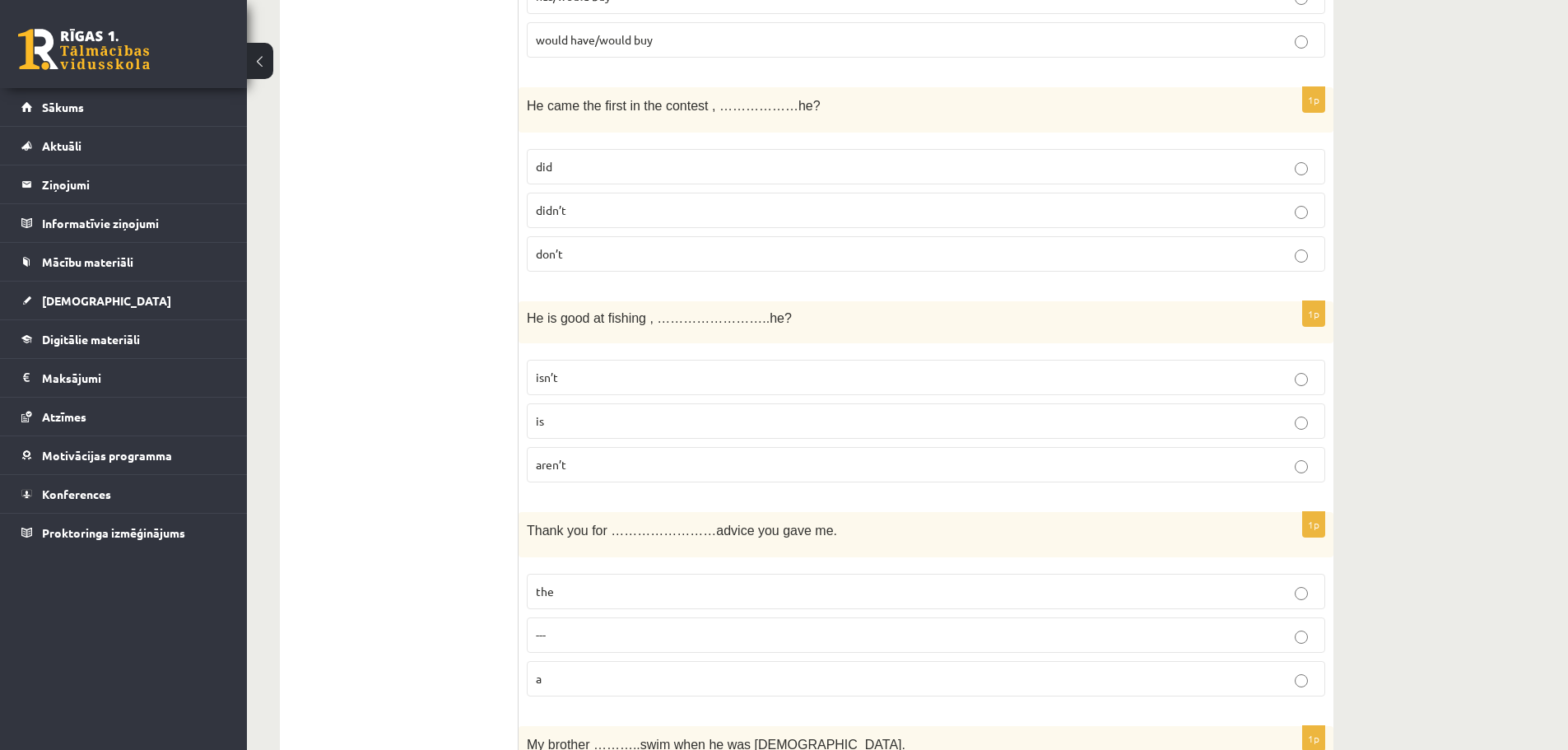
click at [714, 205] on p "didn’t" at bounding box center [926, 211] width 781 height 17
click at [775, 370] on label "isn’t" at bounding box center [926, 378] width 799 height 36
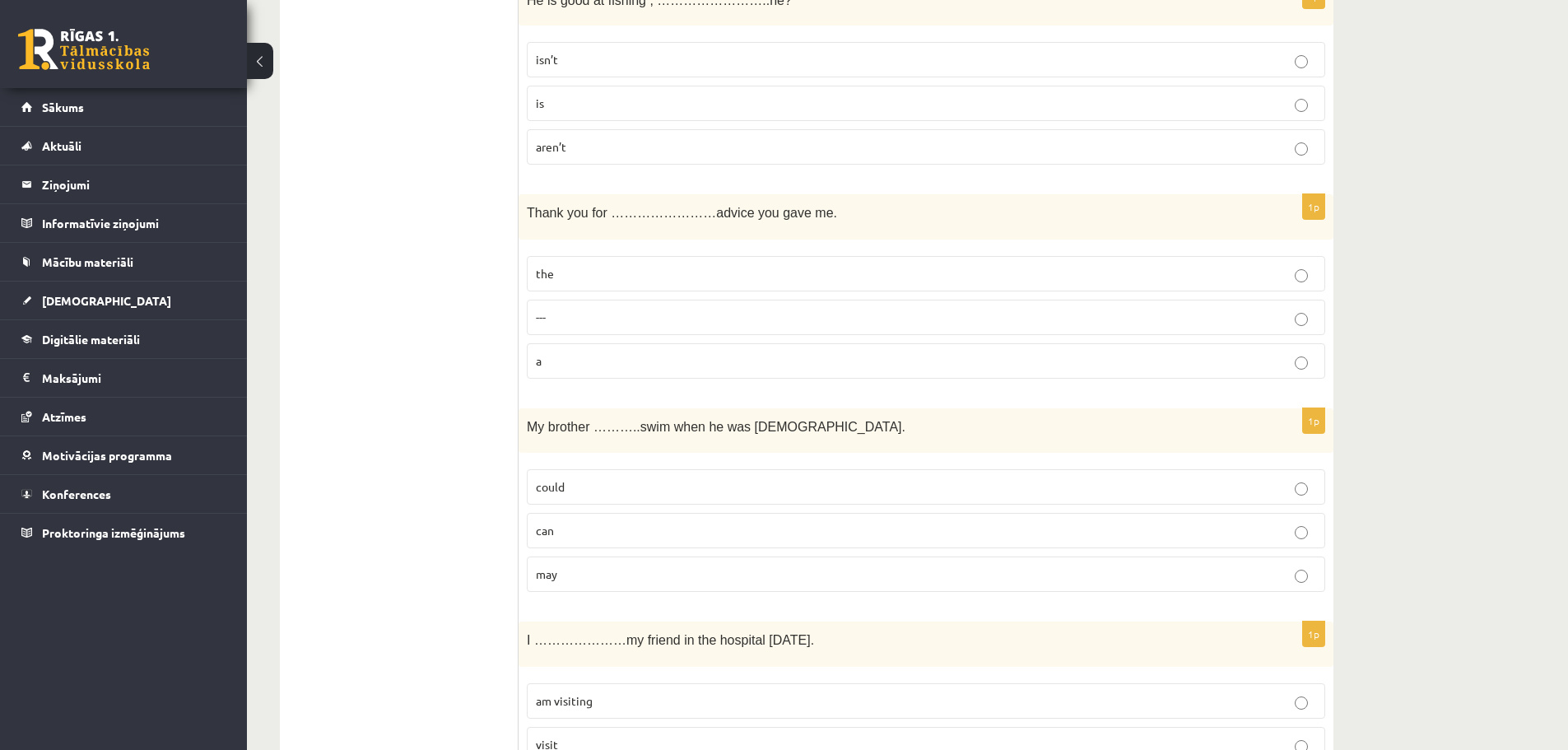
scroll to position [3540, 0]
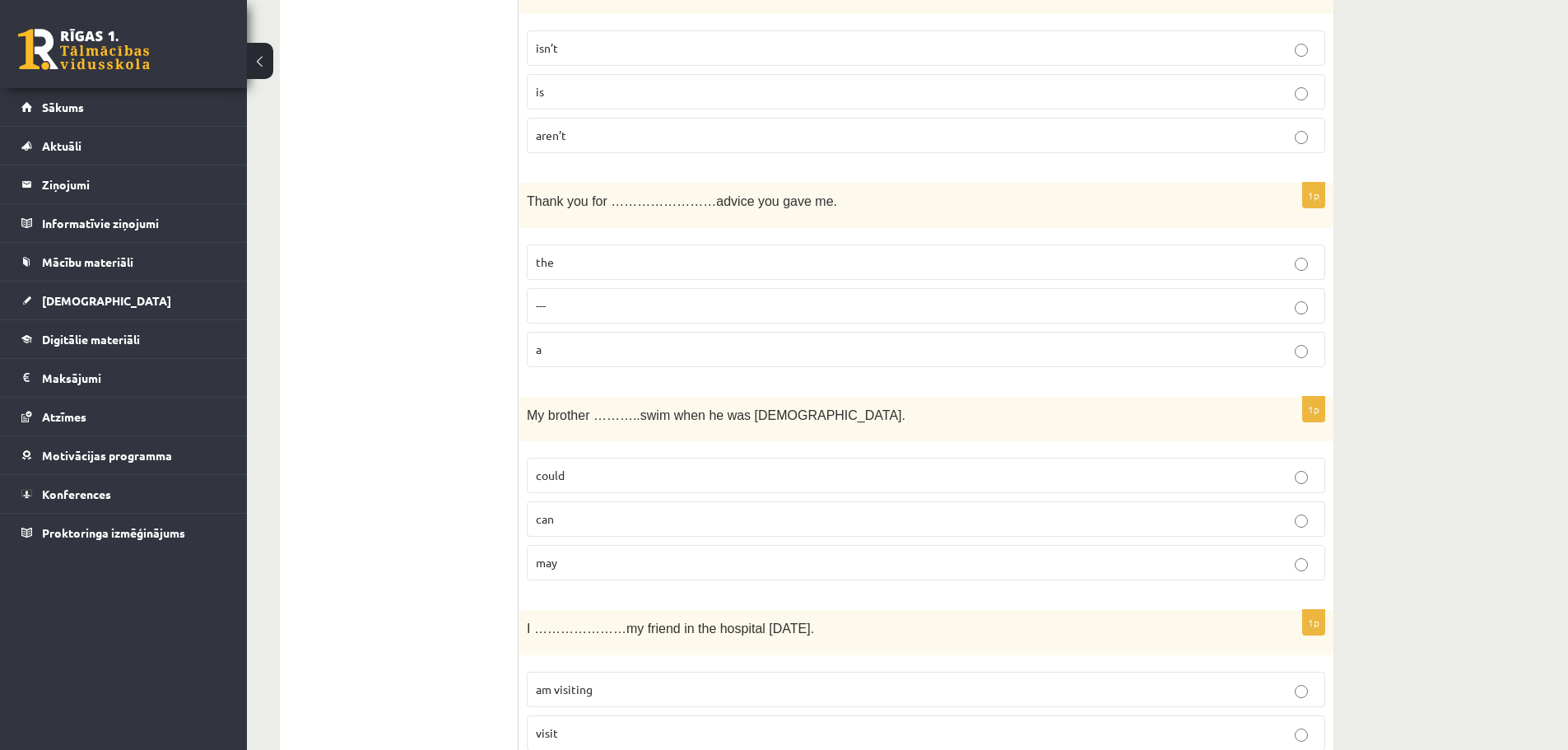
click at [833, 300] on p "---" at bounding box center [926, 306] width 781 height 17
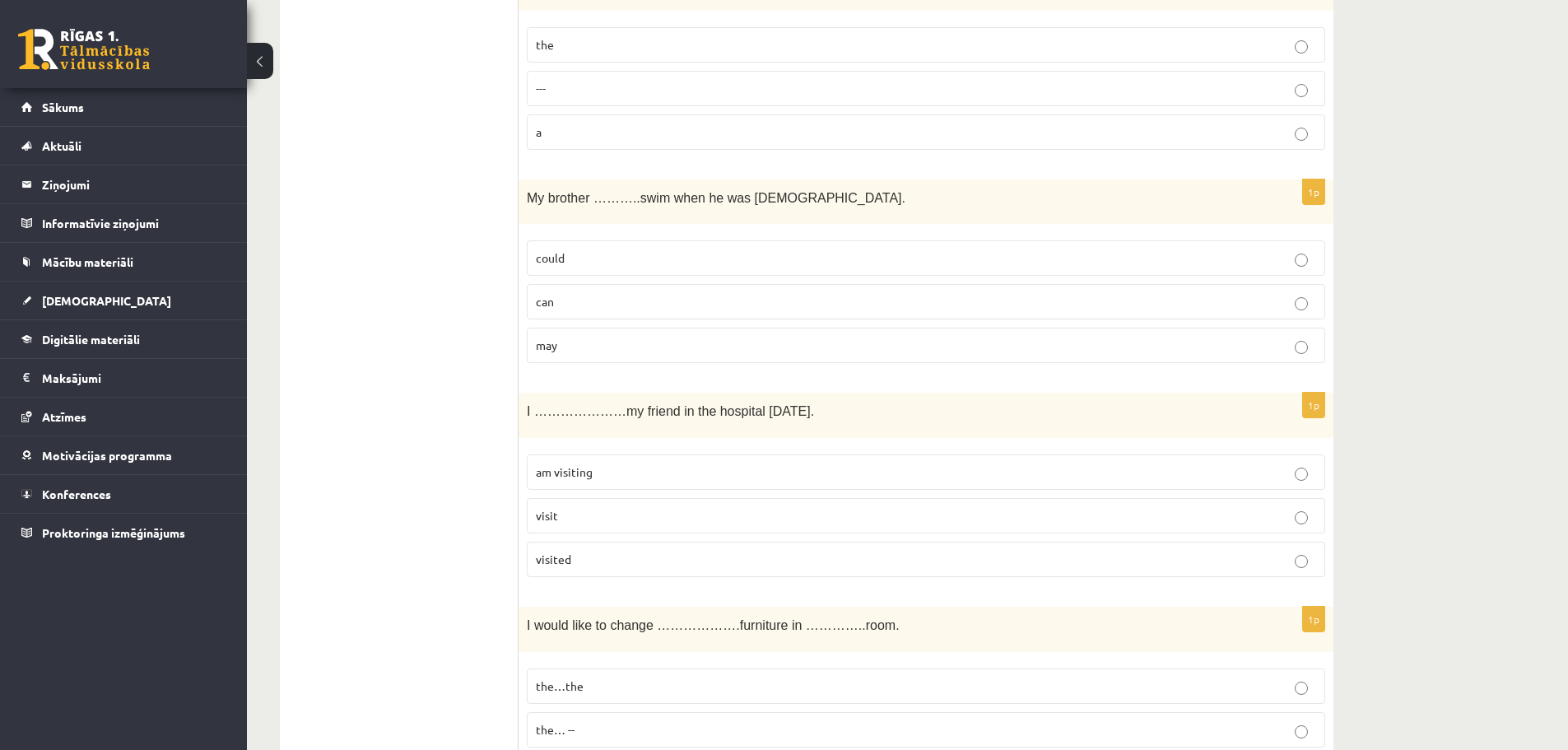
scroll to position [3788, 0]
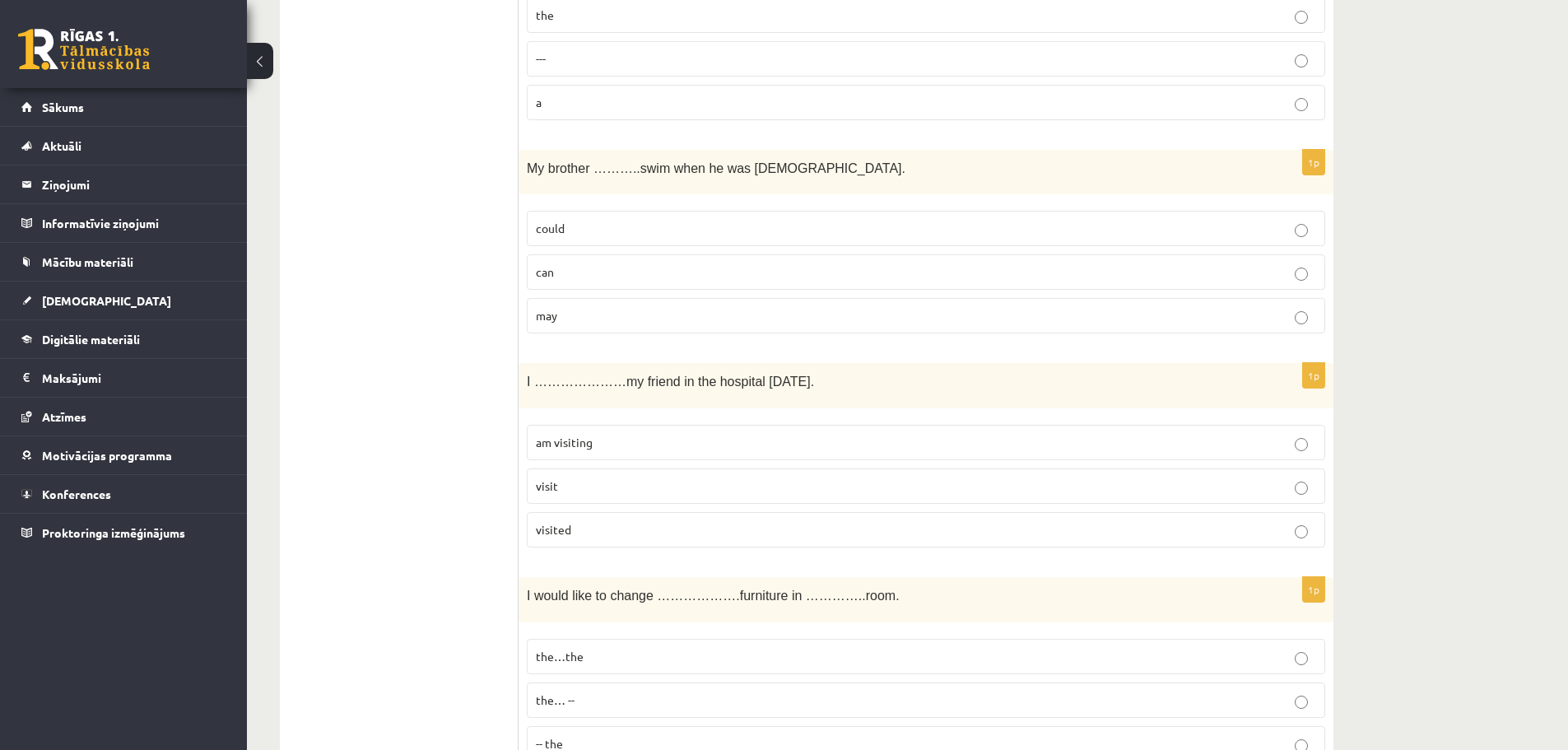
click at [1073, 226] on p "could" at bounding box center [926, 228] width 781 height 17
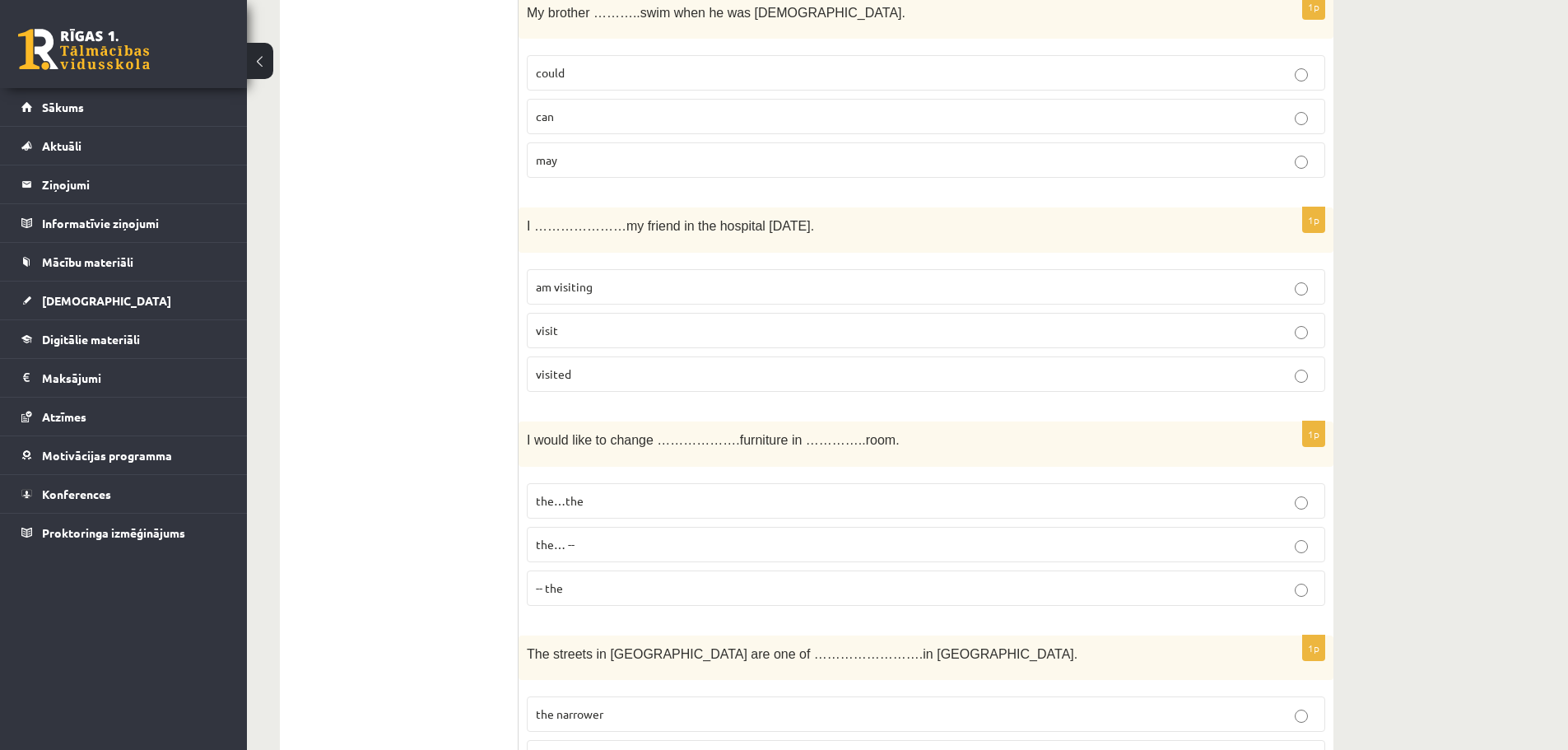
scroll to position [3952, 0]
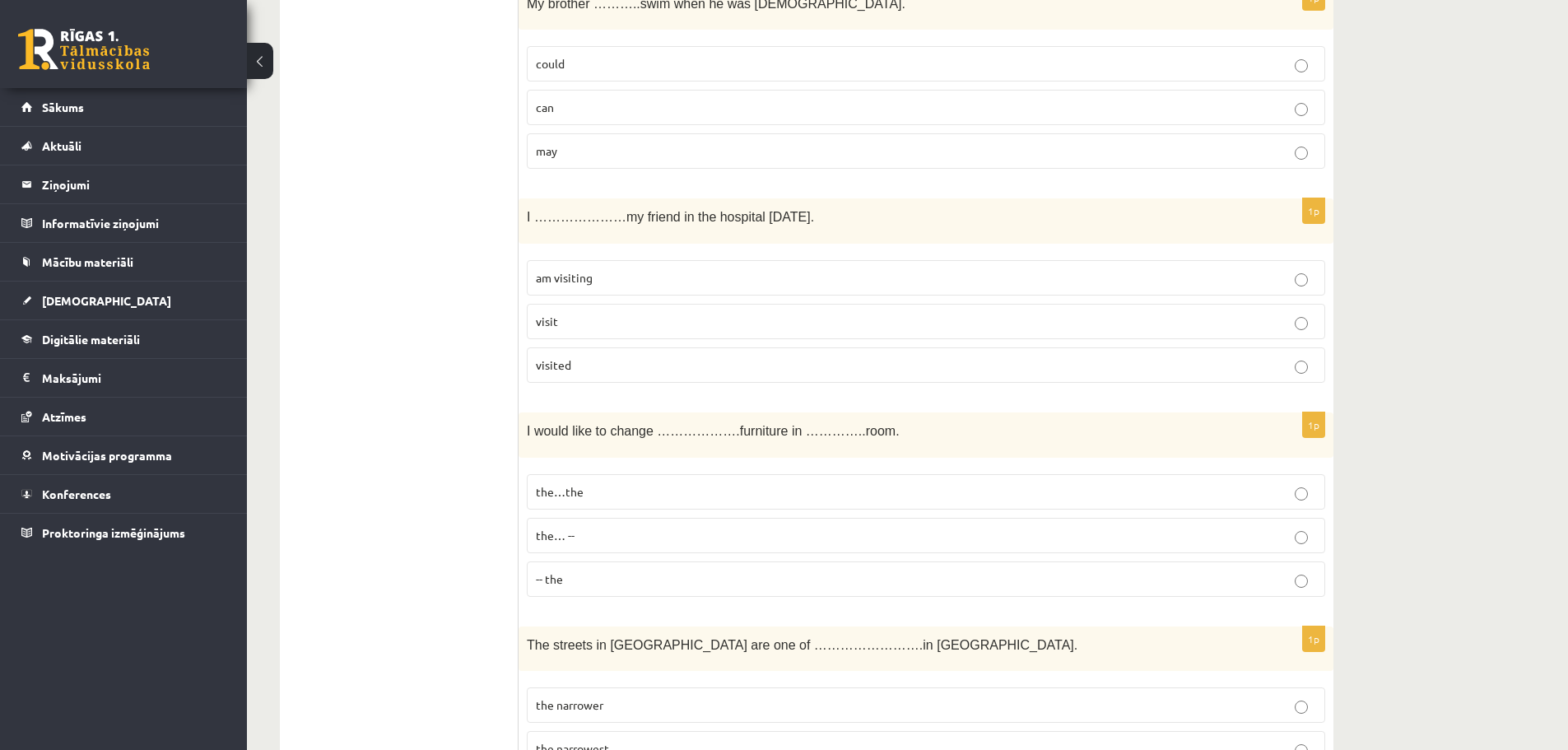
click at [753, 371] on p "visited" at bounding box center [926, 365] width 781 height 17
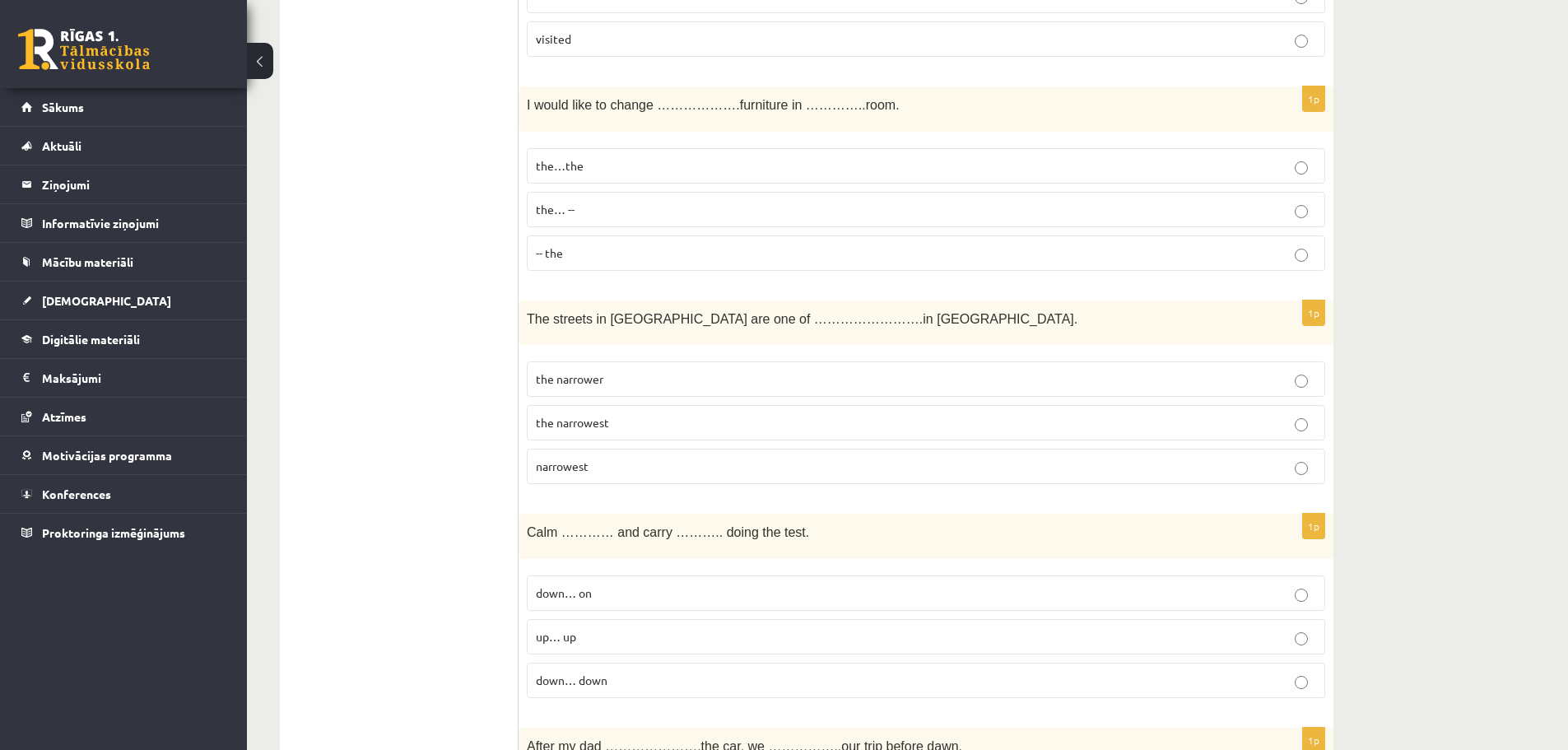
scroll to position [4281, 0]
click at [605, 247] on p "-- the" at bounding box center [926, 250] width 781 height 17
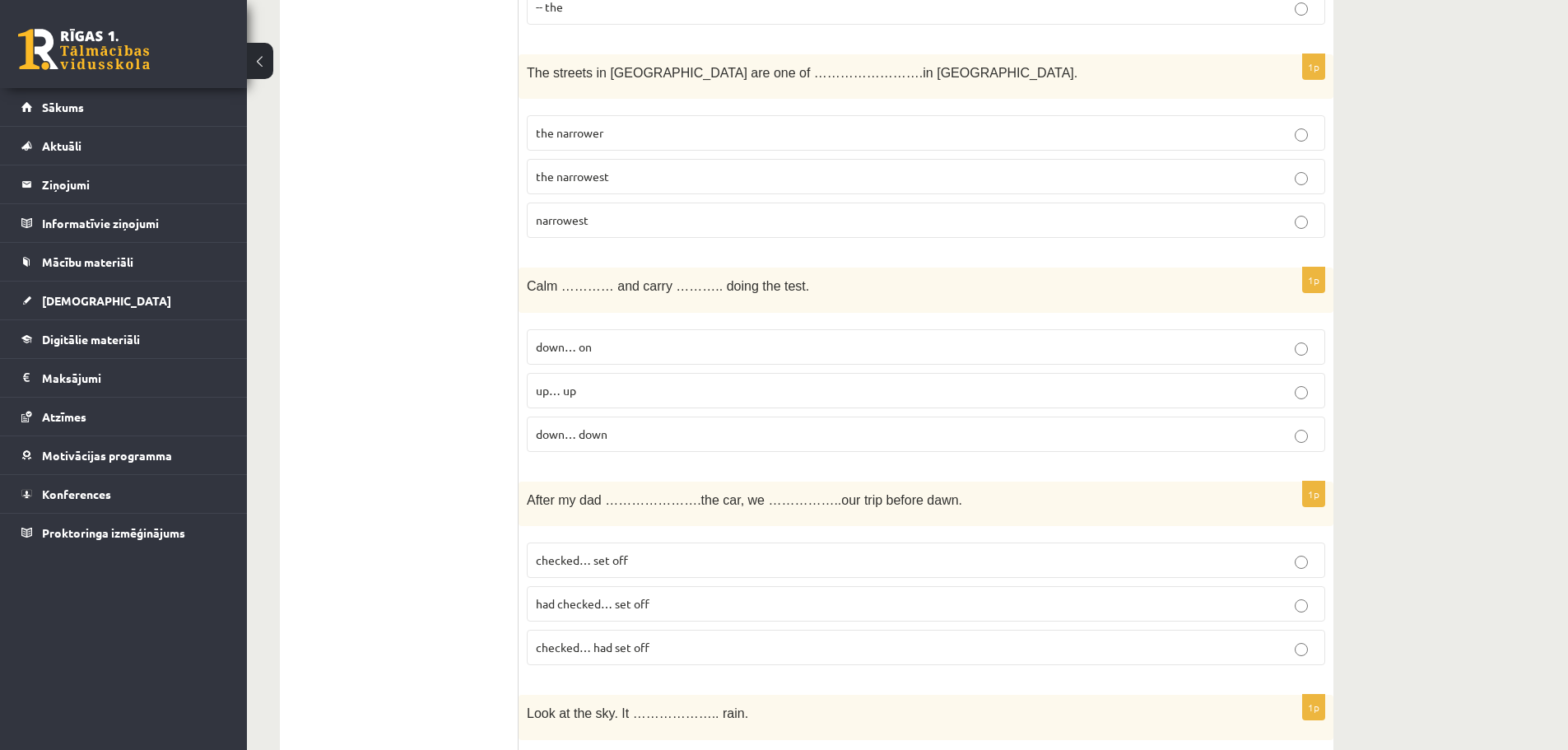
scroll to position [4529, 0]
click at [738, 216] on p "narrowest" at bounding box center [926, 216] width 781 height 17
click at [673, 383] on p "up… up" at bounding box center [926, 386] width 781 height 17
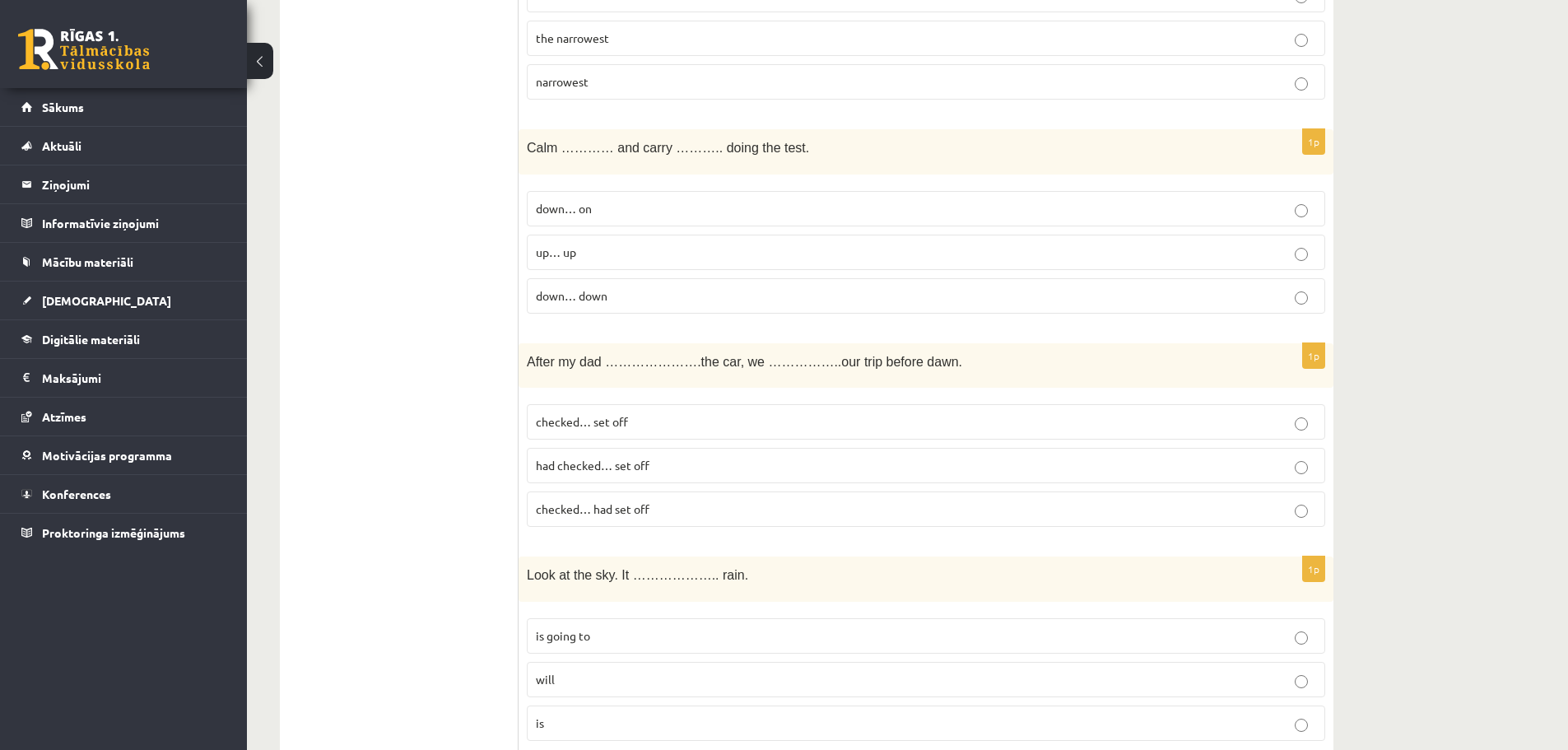
scroll to position [4693, 0]
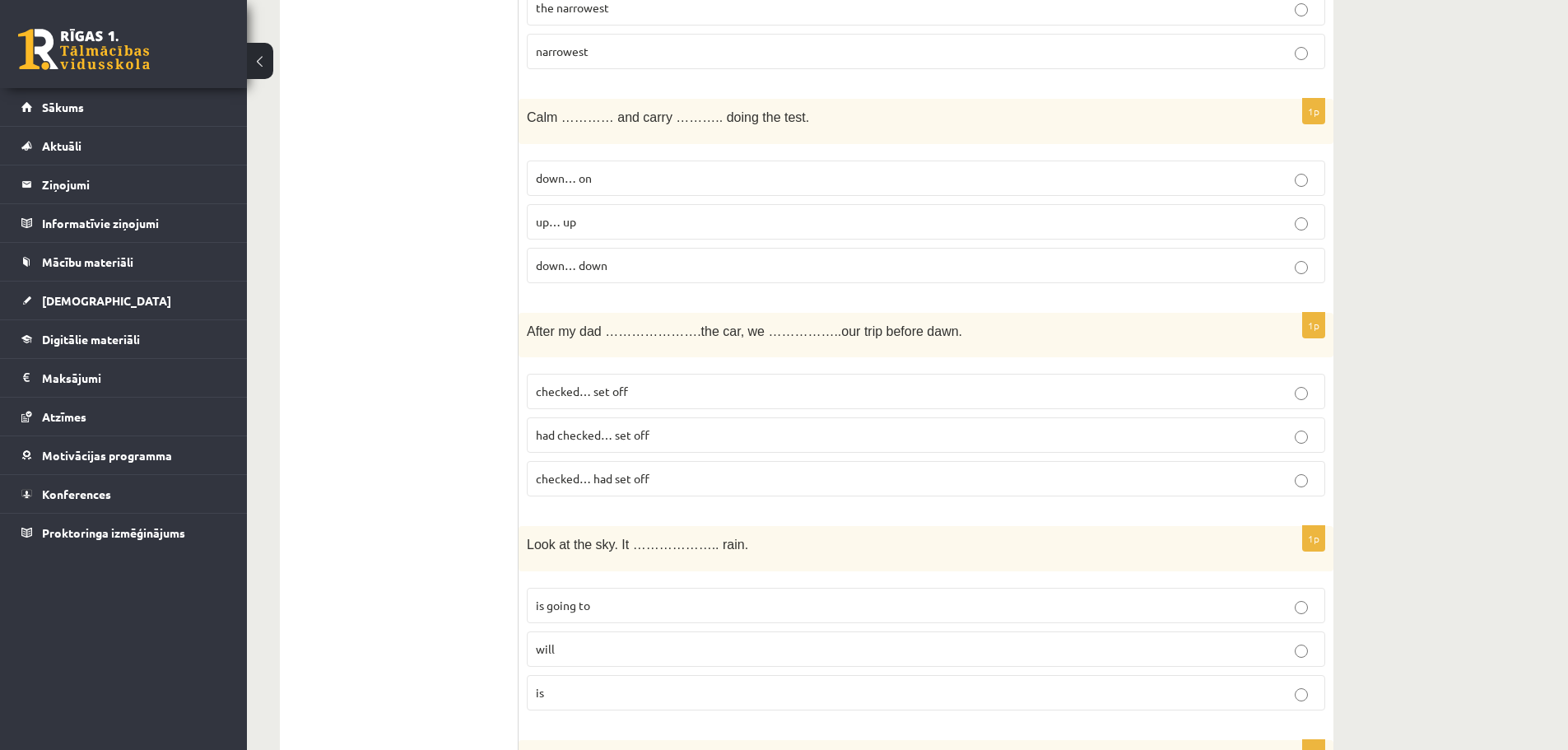
click at [849, 436] on p "had checked… set off" at bounding box center [926, 435] width 781 height 17
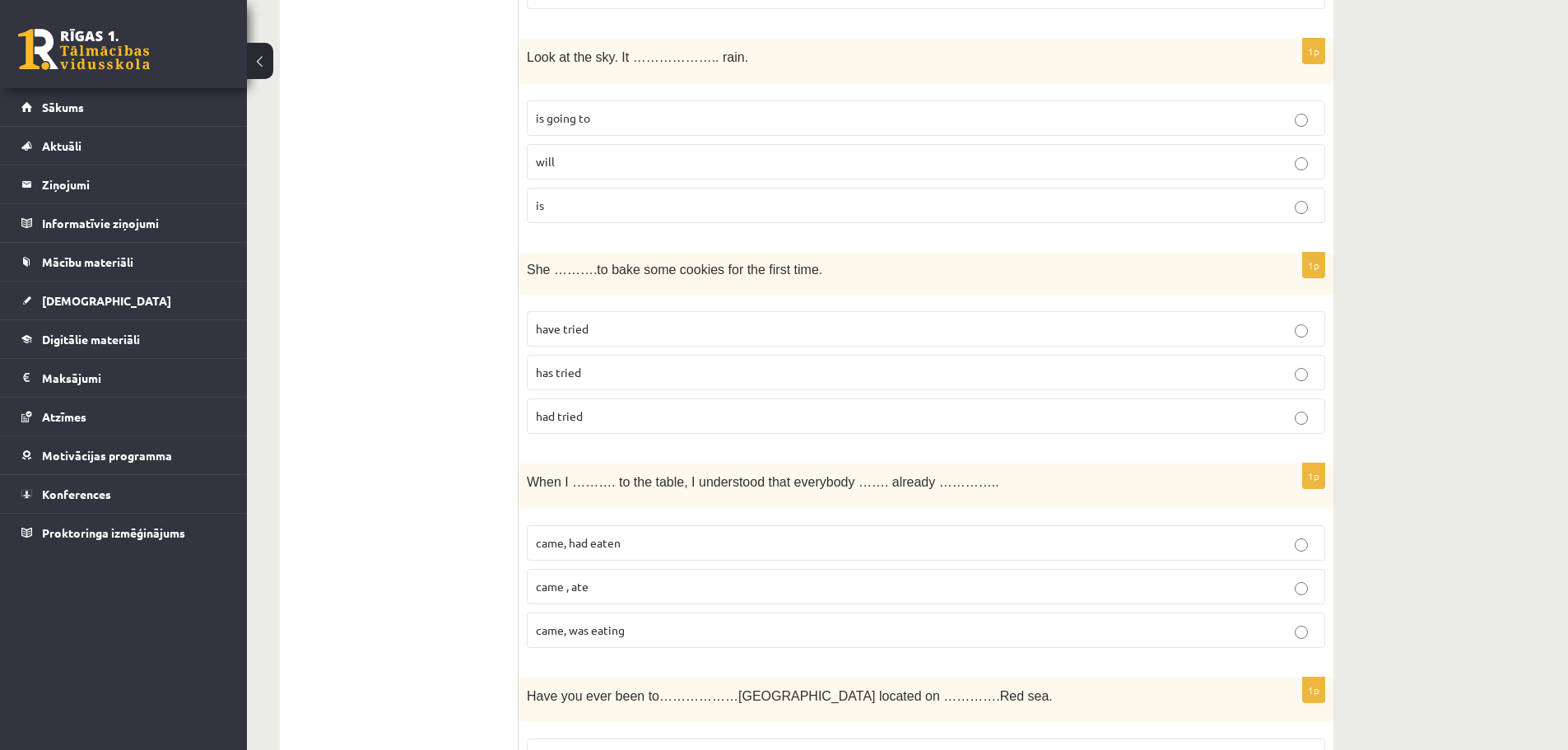
scroll to position [5187, 0]
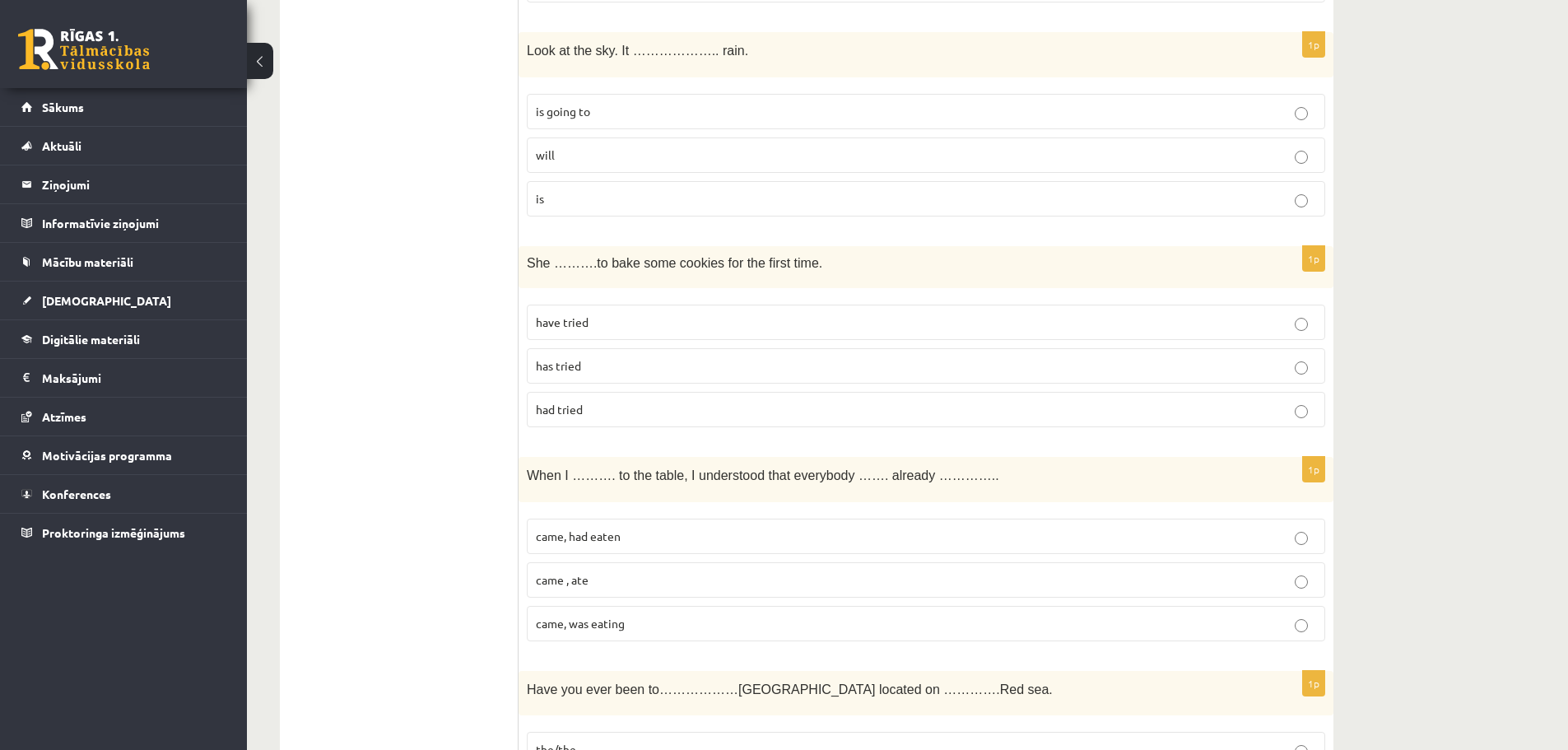
click at [643, 309] on label "have tried" at bounding box center [926, 323] width 799 height 36
click at [985, 120] on p "is going to" at bounding box center [926, 112] width 781 height 17
click at [620, 364] on p "has tried" at bounding box center [926, 366] width 781 height 17
click at [669, 409] on p "had tried" at bounding box center [926, 410] width 781 height 17
click at [1245, 135] on fieldset "is going to will is" at bounding box center [926, 153] width 799 height 135
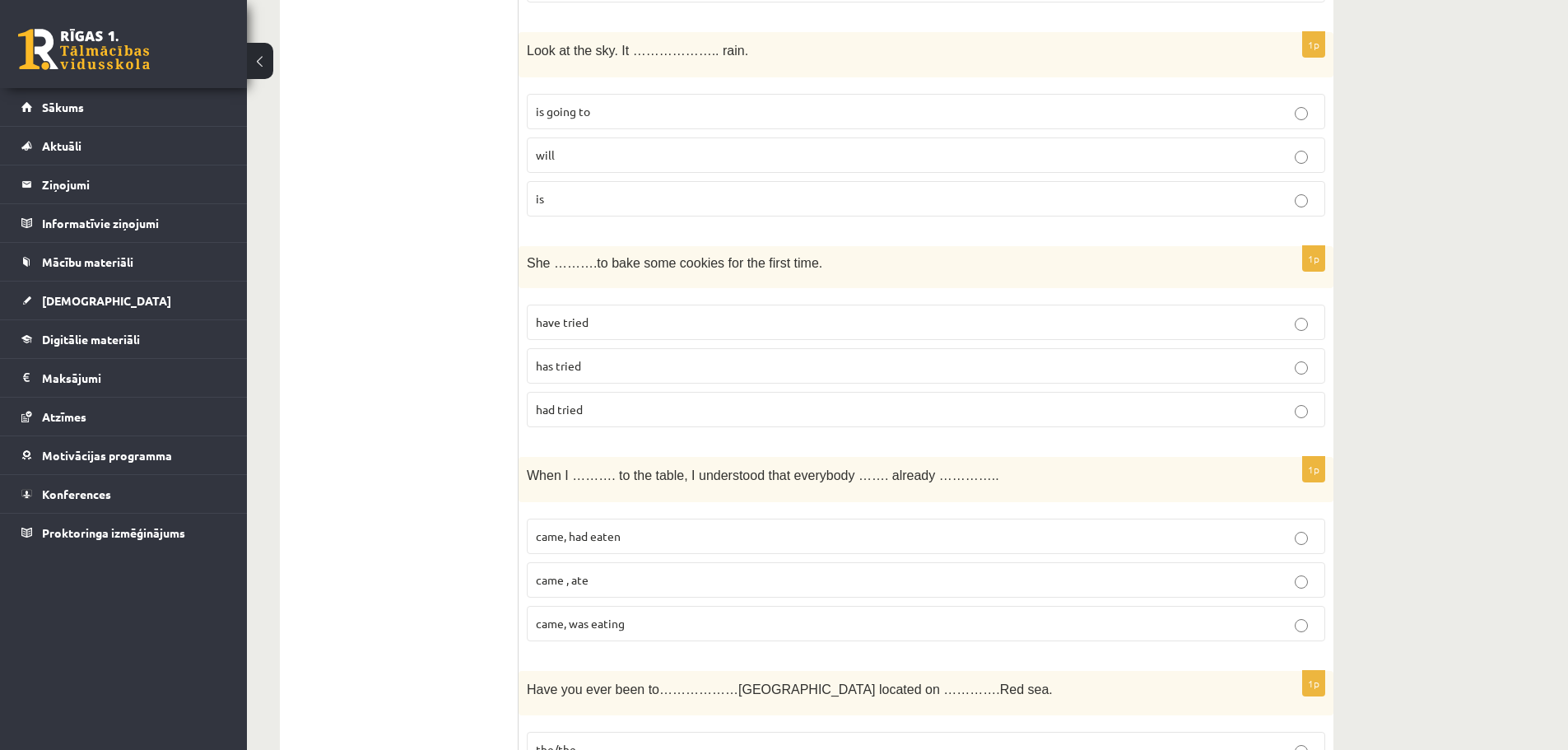
click at [1240, 154] on p "will" at bounding box center [926, 156] width 781 height 17
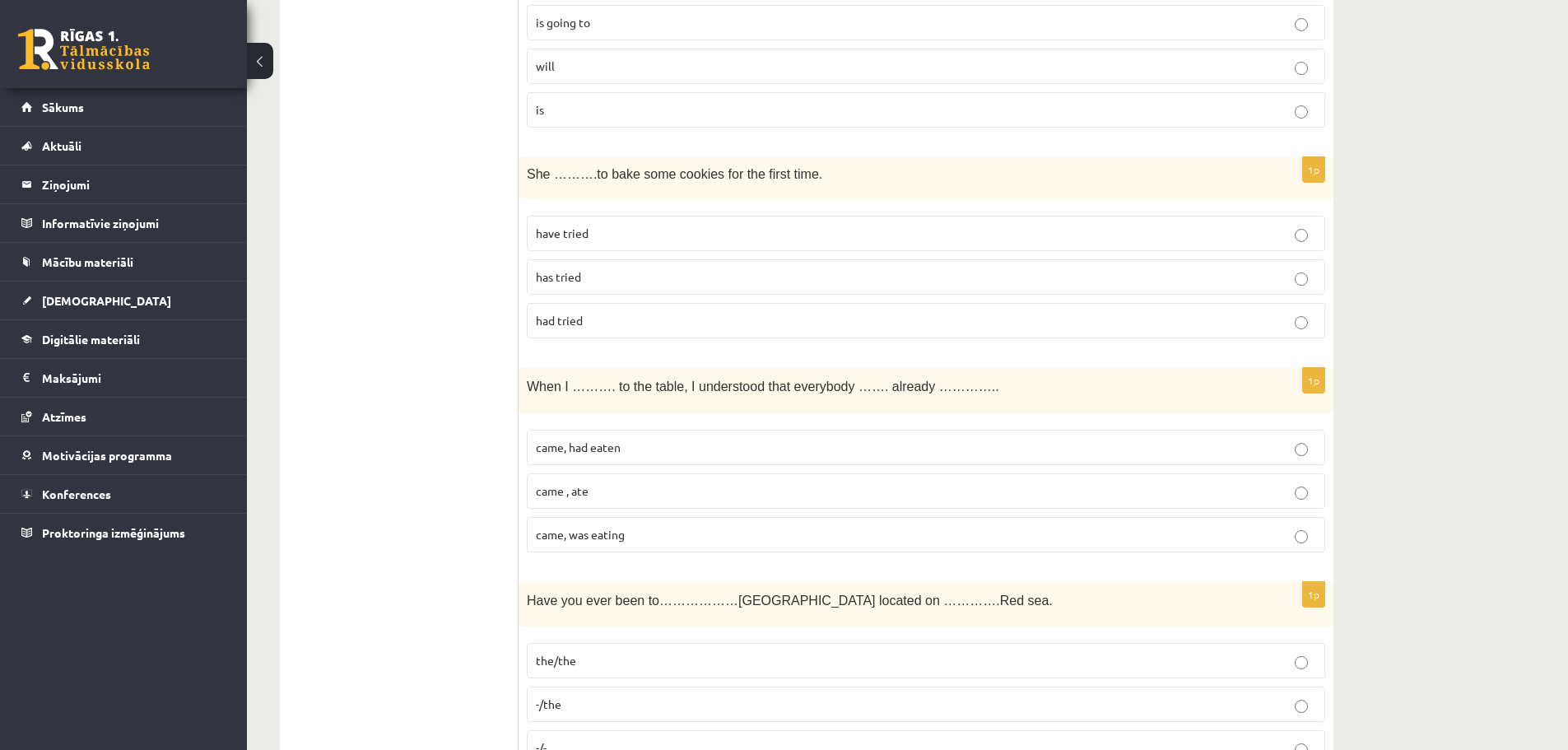
scroll to position [5352, 0]
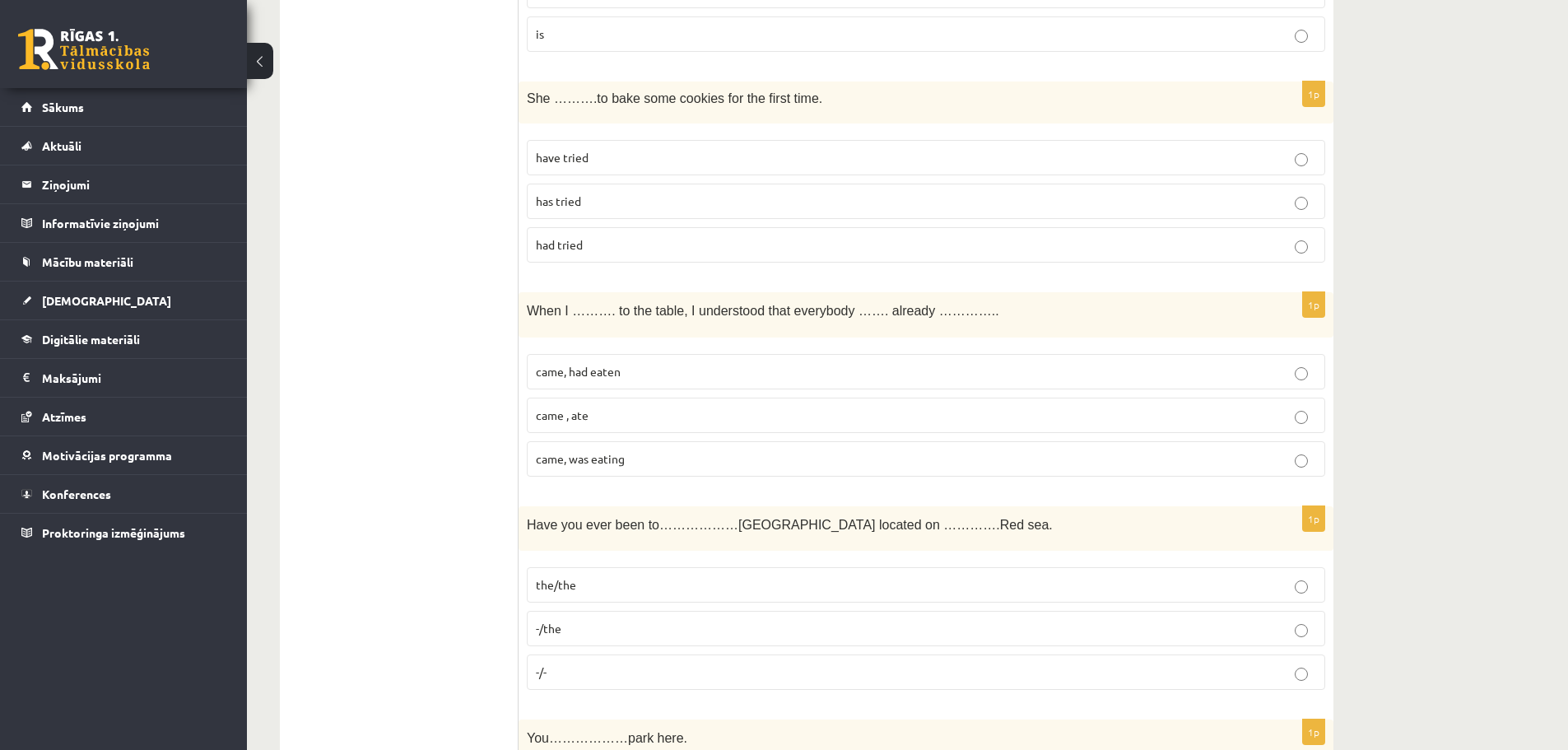
click at [574, 97] on span "She ……….to bake some cookies for the first time." at bounding box center [675, 99] width 295 height 14
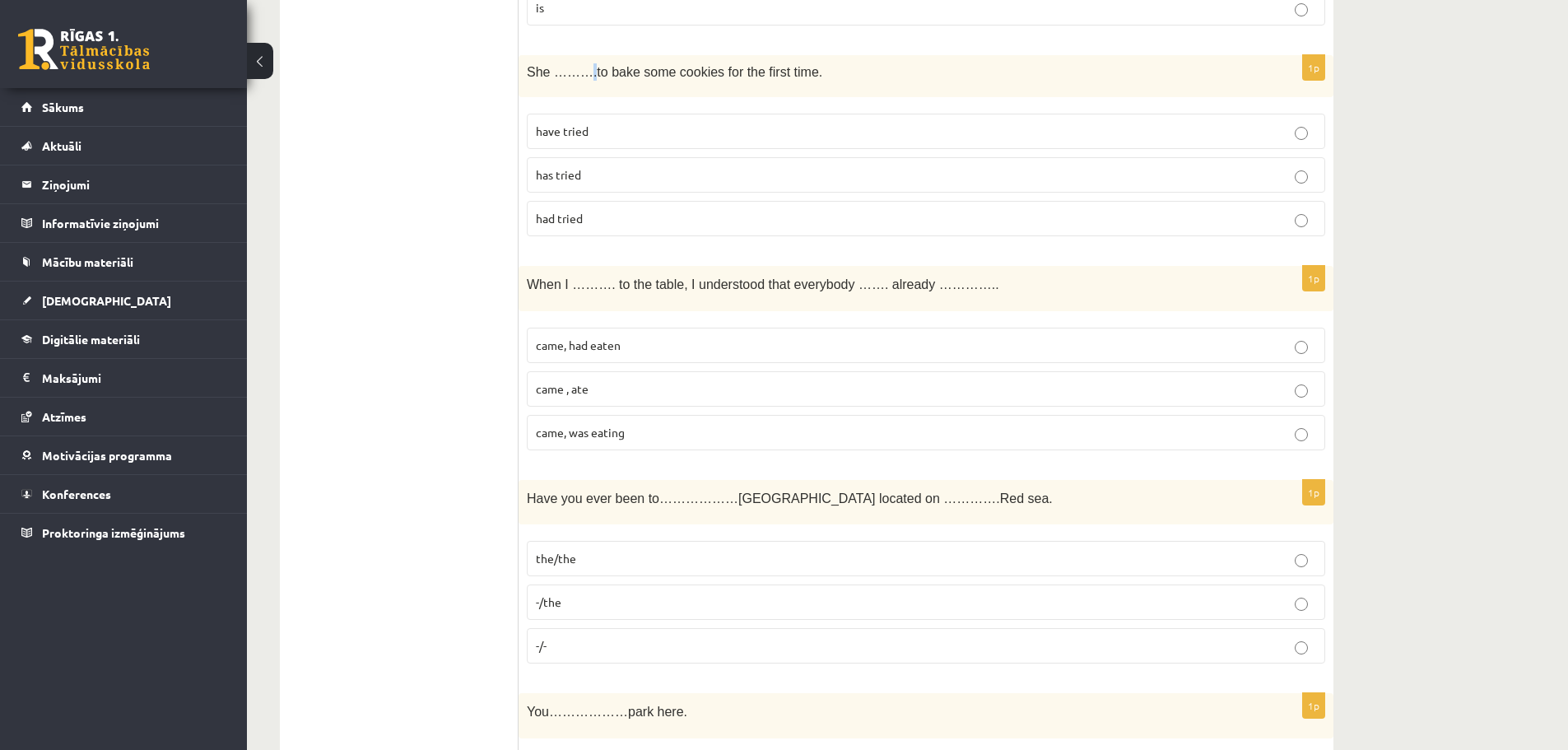
scroll to position [5372, 0]
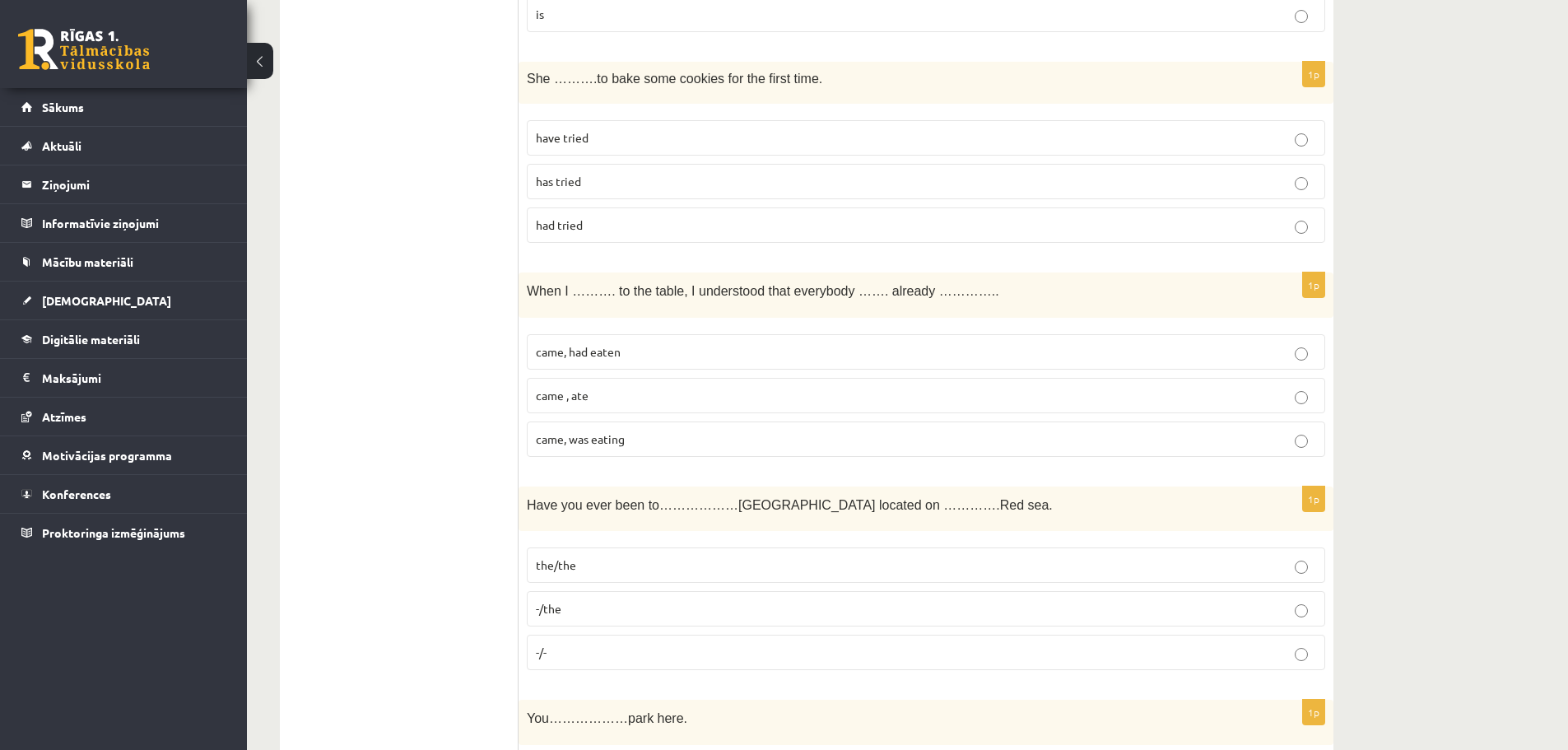
click at [674, 84] on span "She ……….to bake some cookies for the first time." at bounding box center [675, 79] width 295 height 14
click at [933, 182] on p "has tried" at bounding box center [926, 182] width 781 height 17
click at [868, 362] on label "came, had eaten" at bounding box center [926, 351] width 799 height 36
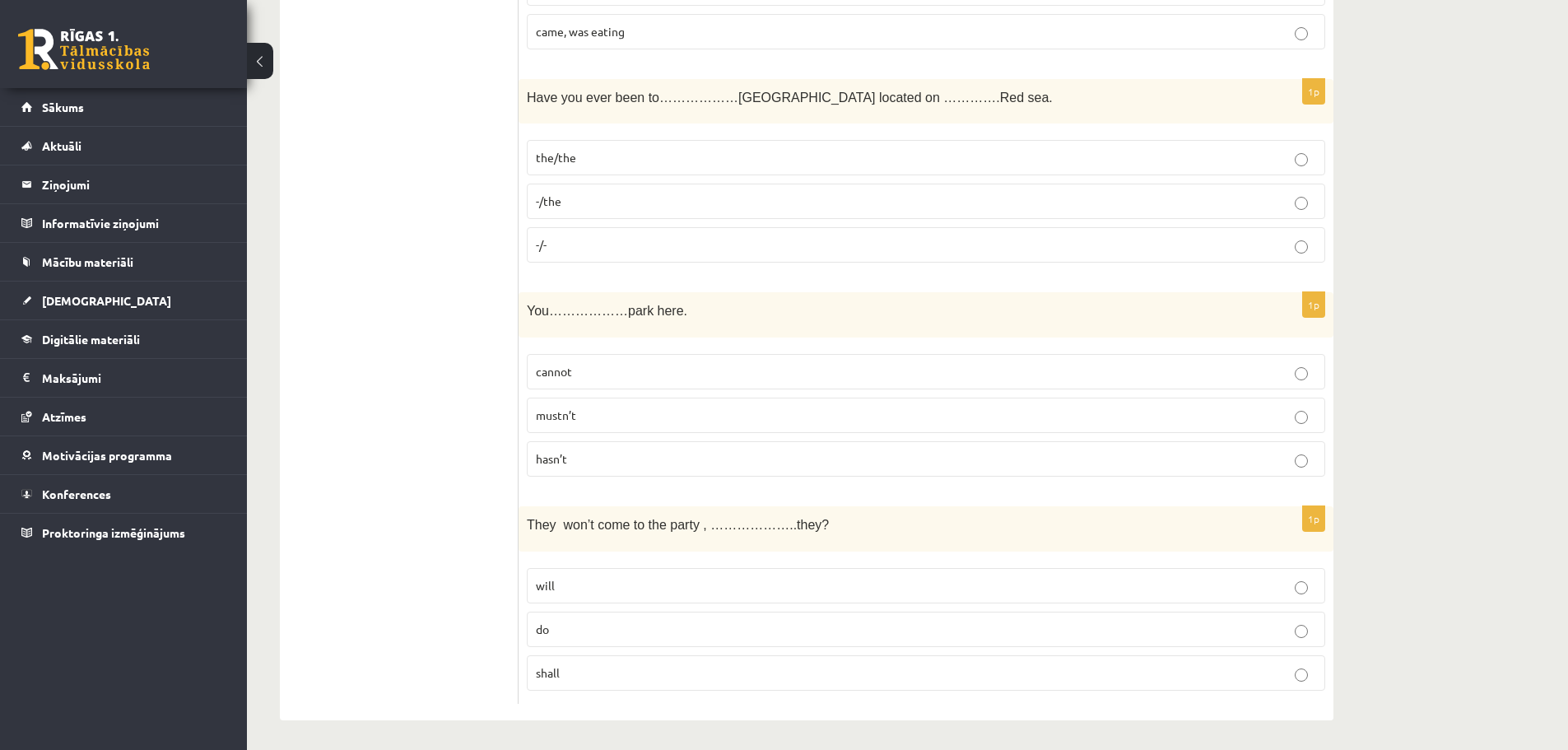
scroll to position [5783, 0]
click at [1181, 156] on p "the/the" at bounding box center [926, 155] width 781 height 17
click at [588, 374] on p "cannot" at bounding box center [926, 369] width 781 height 17
click at [702, 663] on p "shall" at bounding box center [926, 670] width 781 height 17
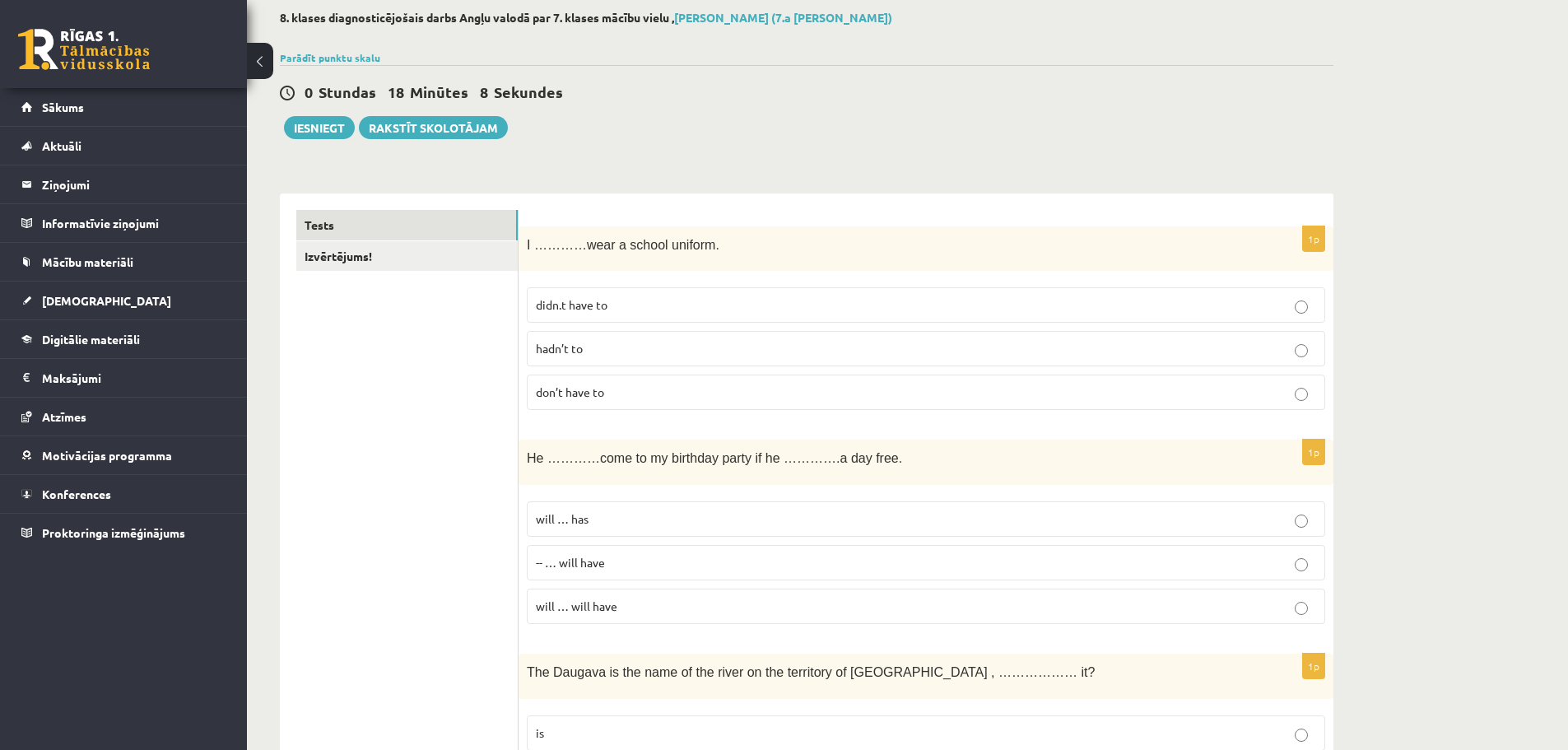
scroll to position [0, 0]
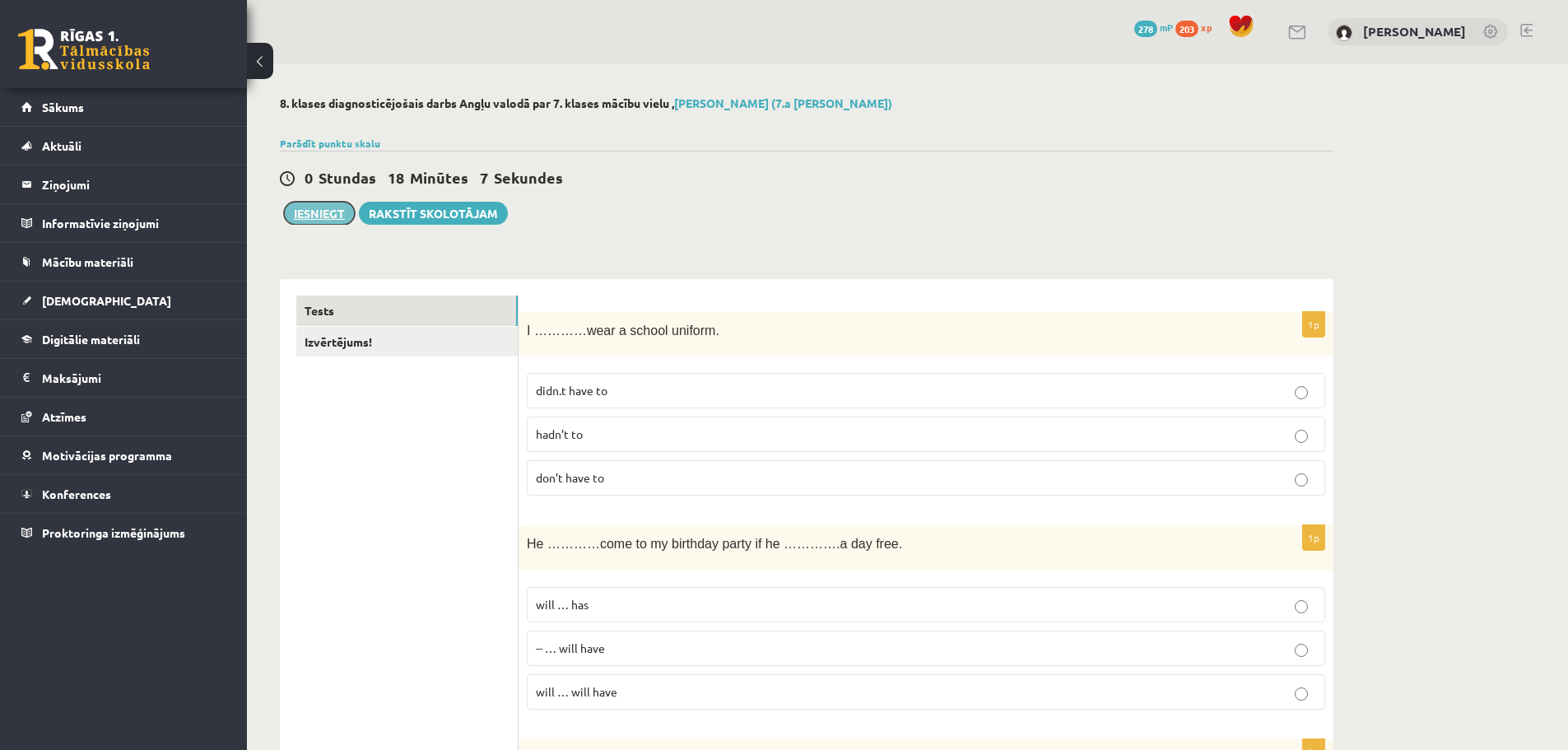
click at [327, 214] on button "Iesniegt" at bounding box center [319, 213] width 71 height 23
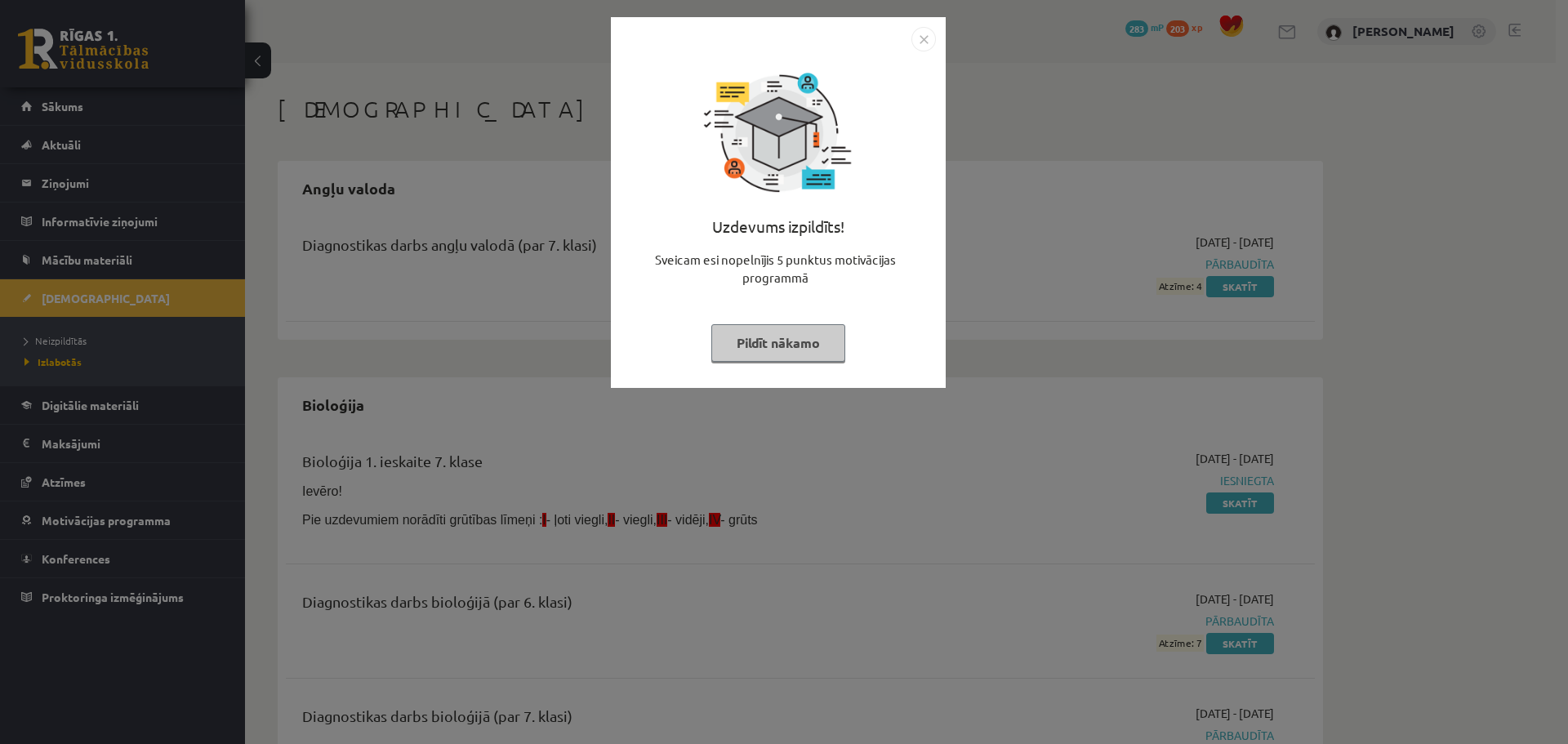
click at [754, 345] on button "Pildīt nākamo" at bounding box center [777, 343] width 133 height 37
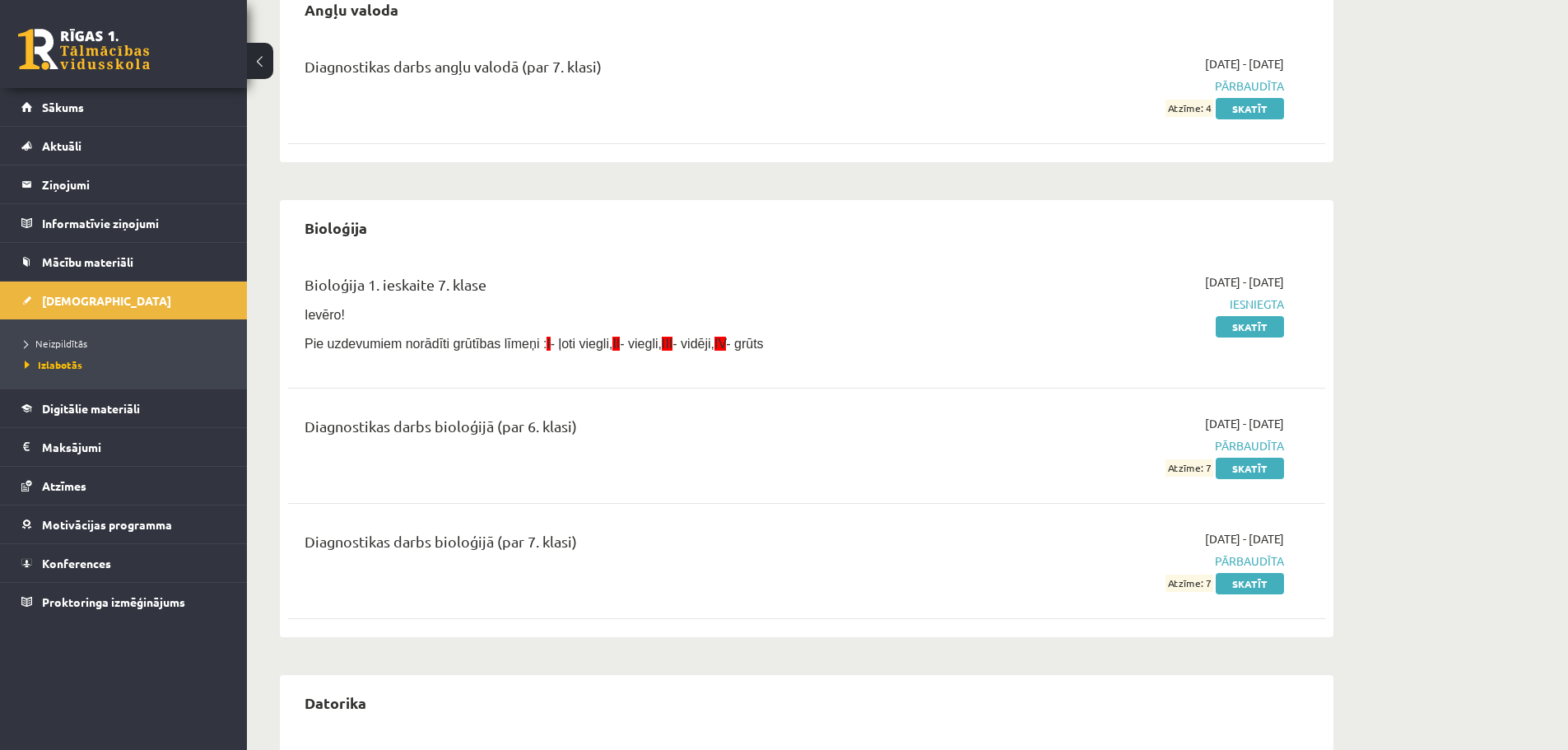
scroll to position [247, 0]
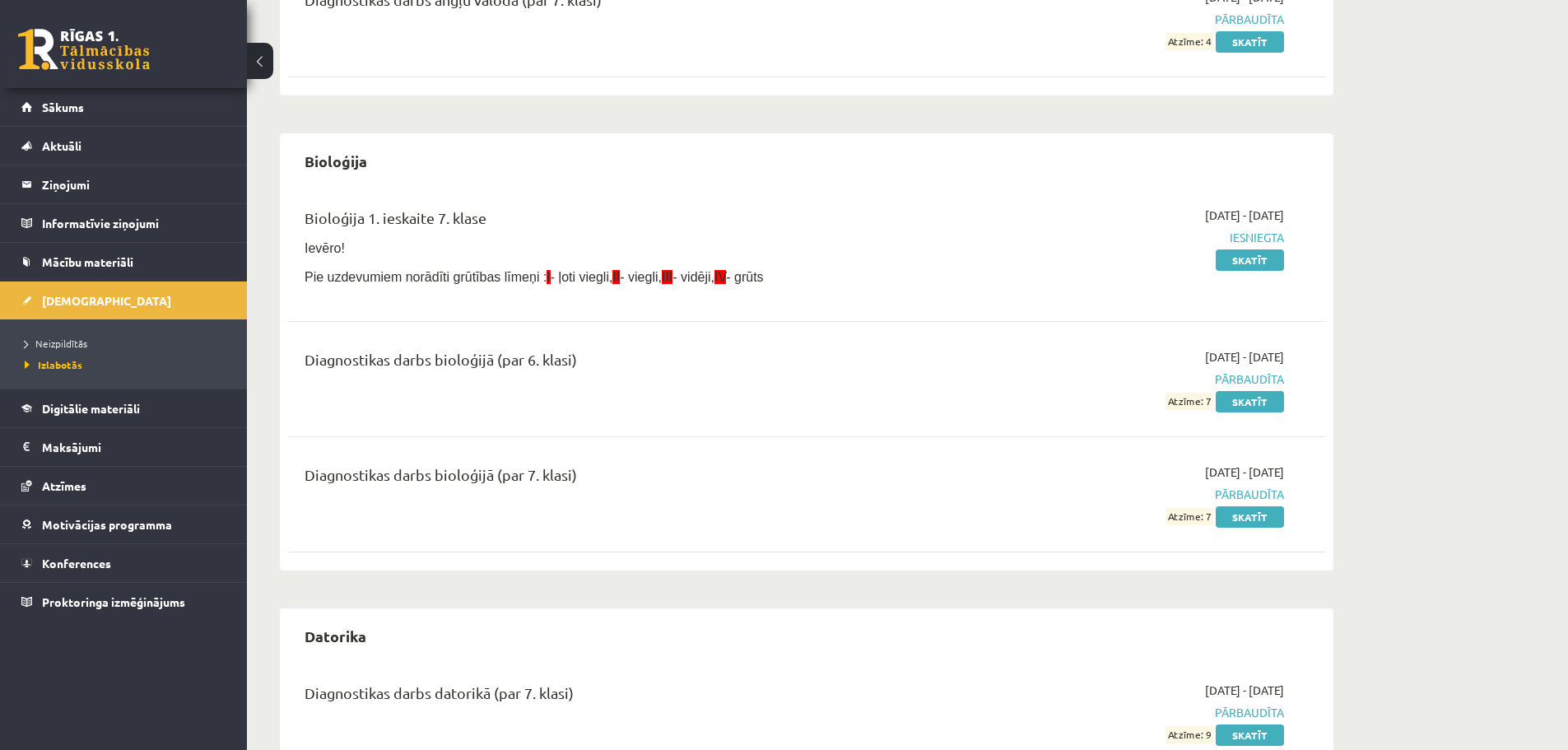
click at [1188, 403] on span "Atzīme: 7" at bounding box center [1190, 401] width 48 height 17
click at [1183, 513] on span "Atzīme: 7" at bounding box center [1190, 517] width 48 height 17
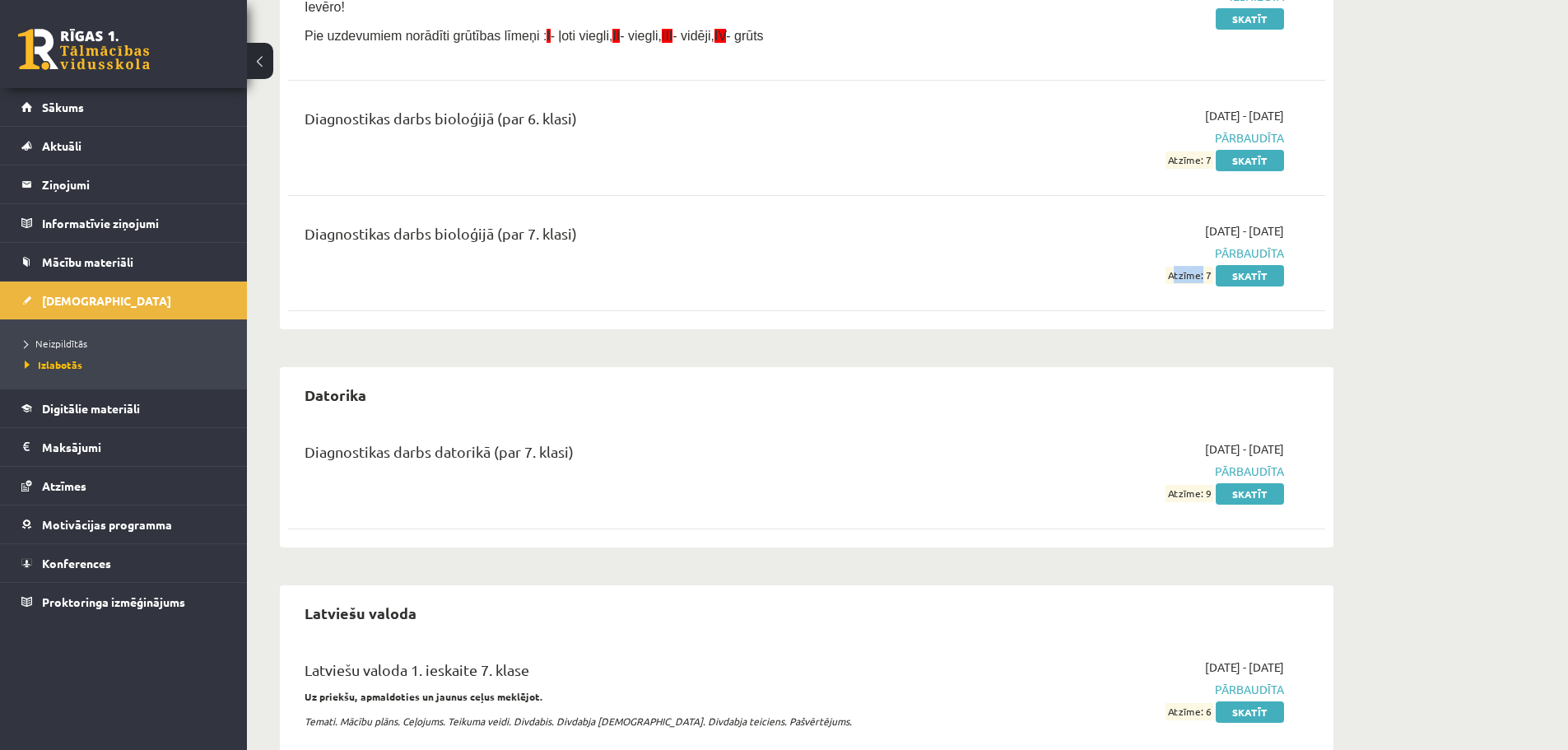
scroll to position [494, 0]
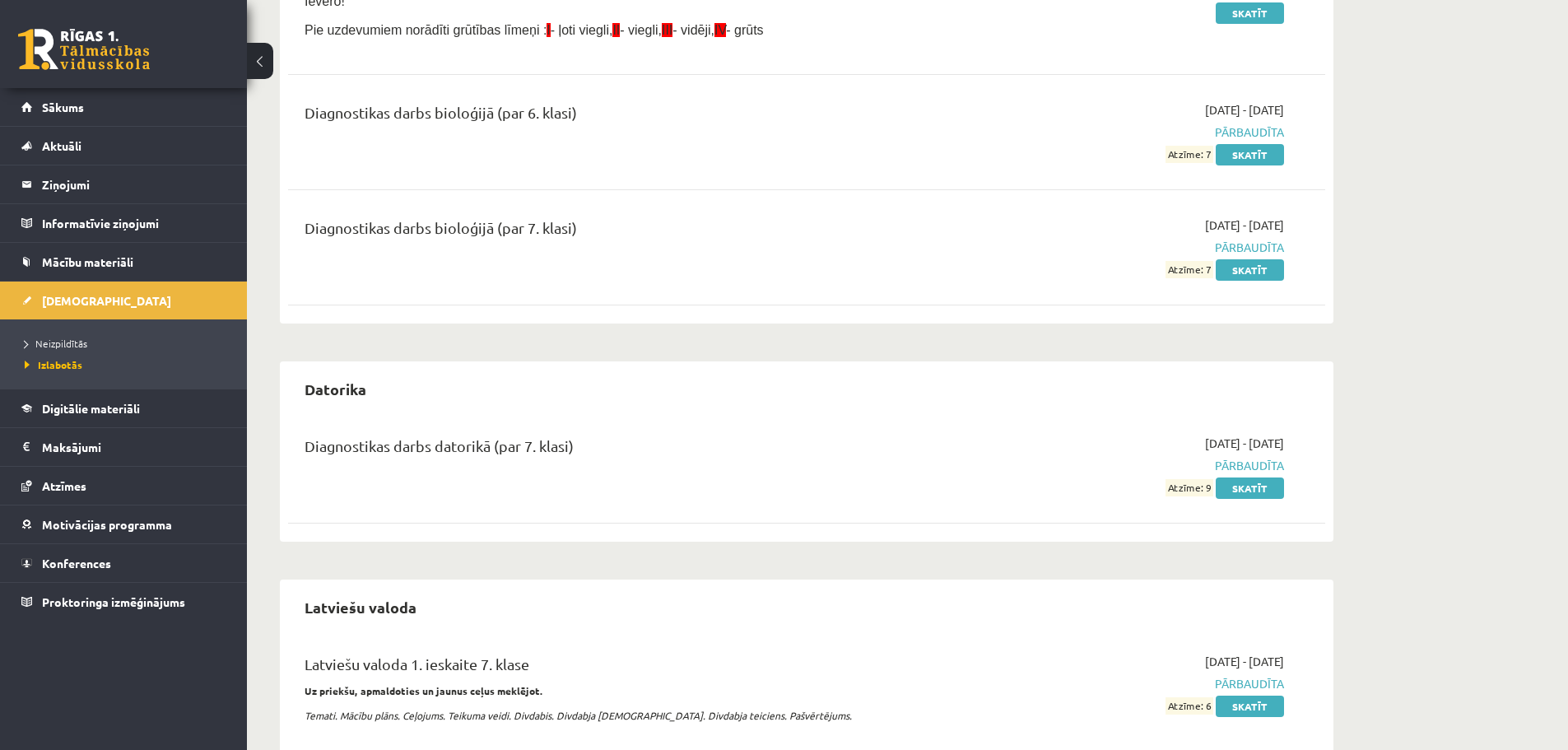
click at [1186, 482] on span "Atzīme: 9" at bounding box center [1190, 488] width 48 height 17
click at [1189, 485] on span "Atzīme: 9" at bounding box center [1190, 488] width 48 height 17
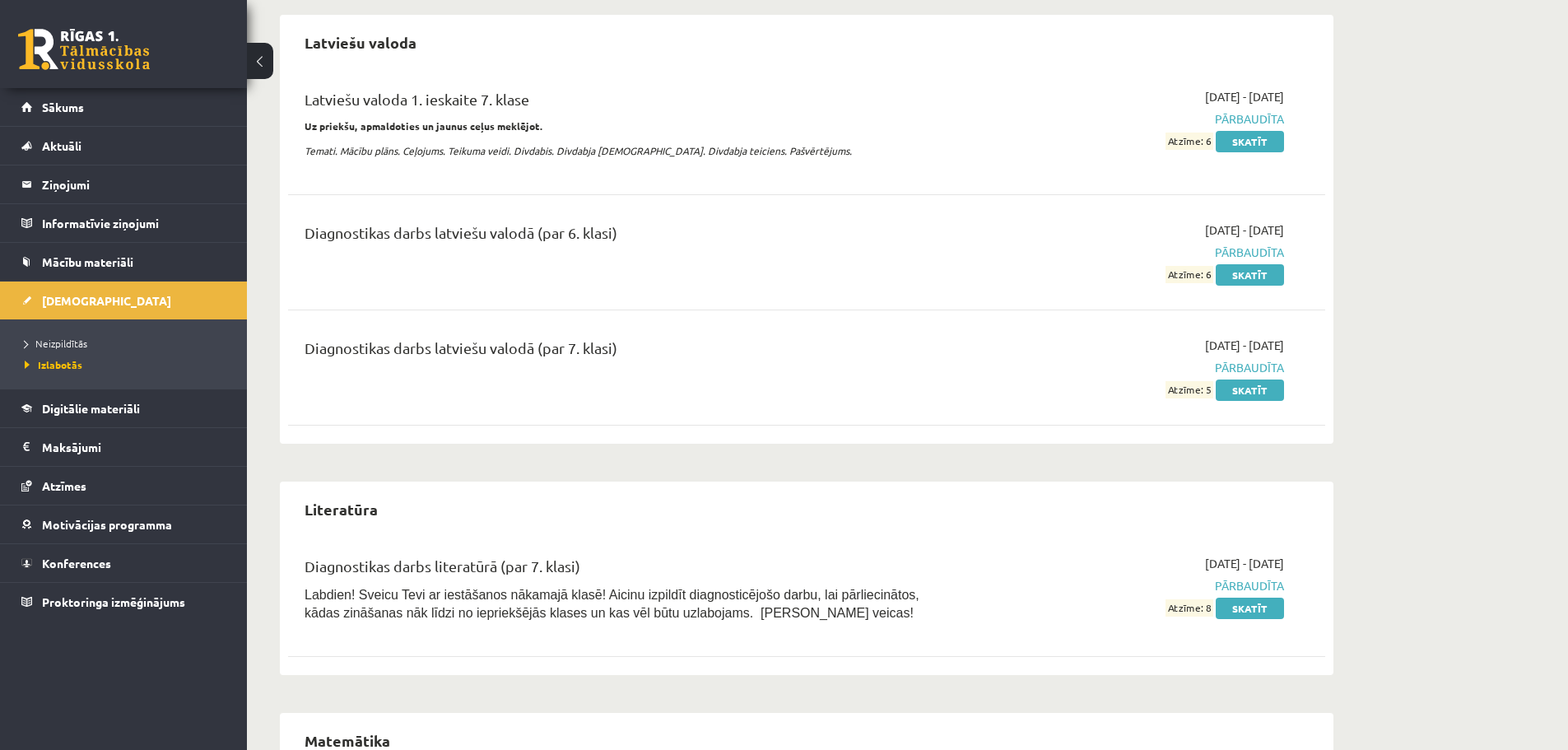
scroll to position [1071, 0]
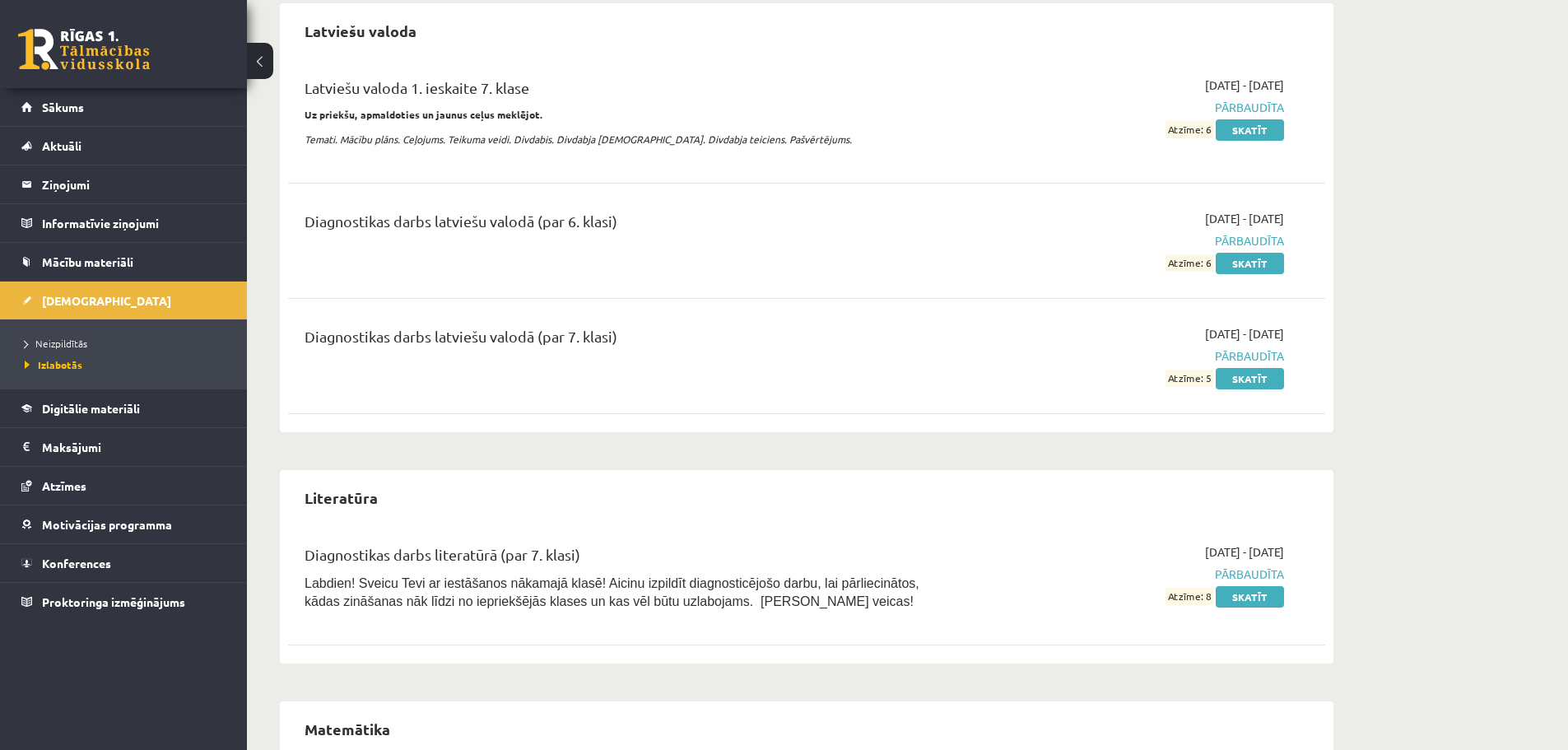
click at [1180, 591] on span "Atzīme: 8" at bounding box center [1190, 597] width 48 height 17
click at [1051, 507] on div "Literatūra" at bounding box center [807, 497] width 1037 height 38
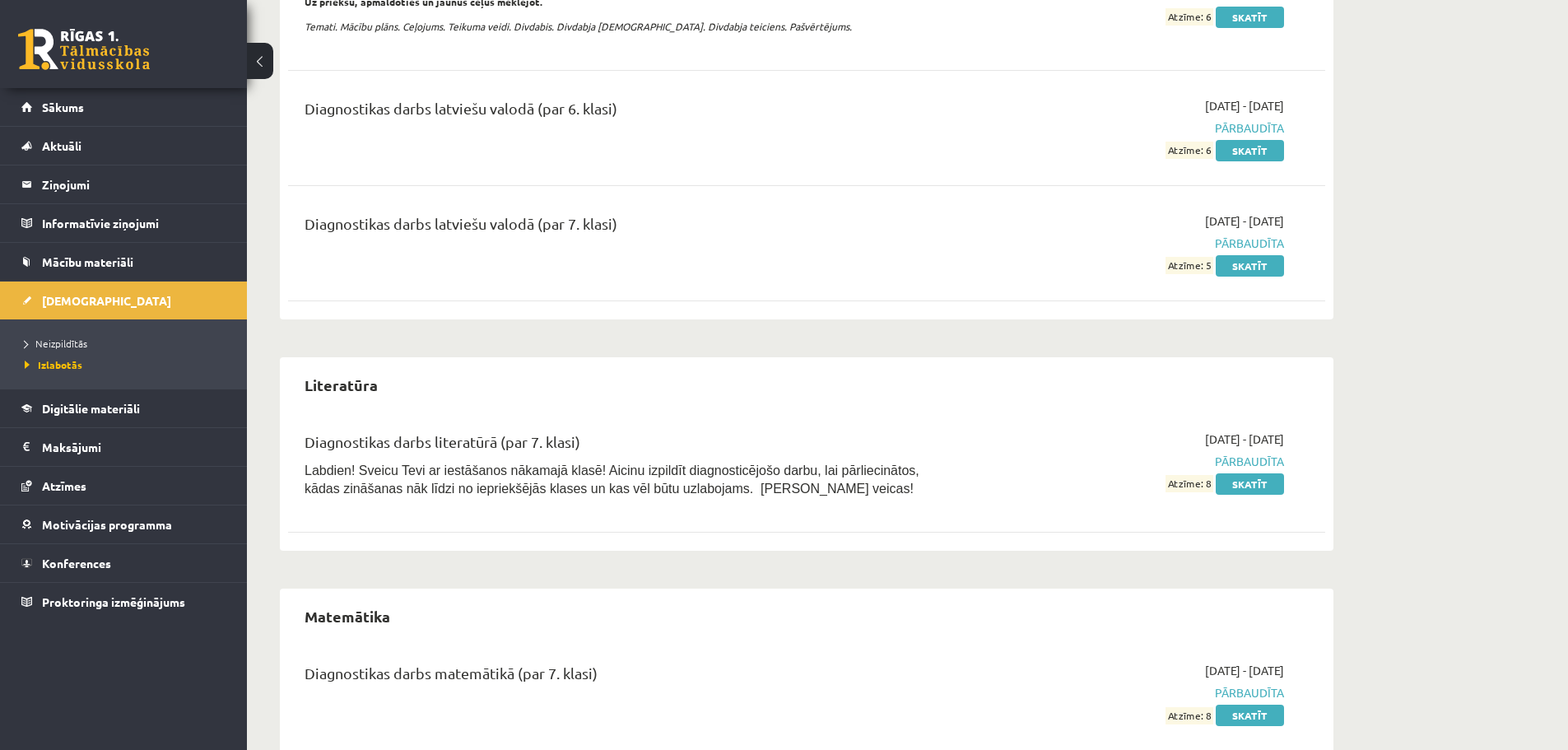
scroll to position [1235, 0]
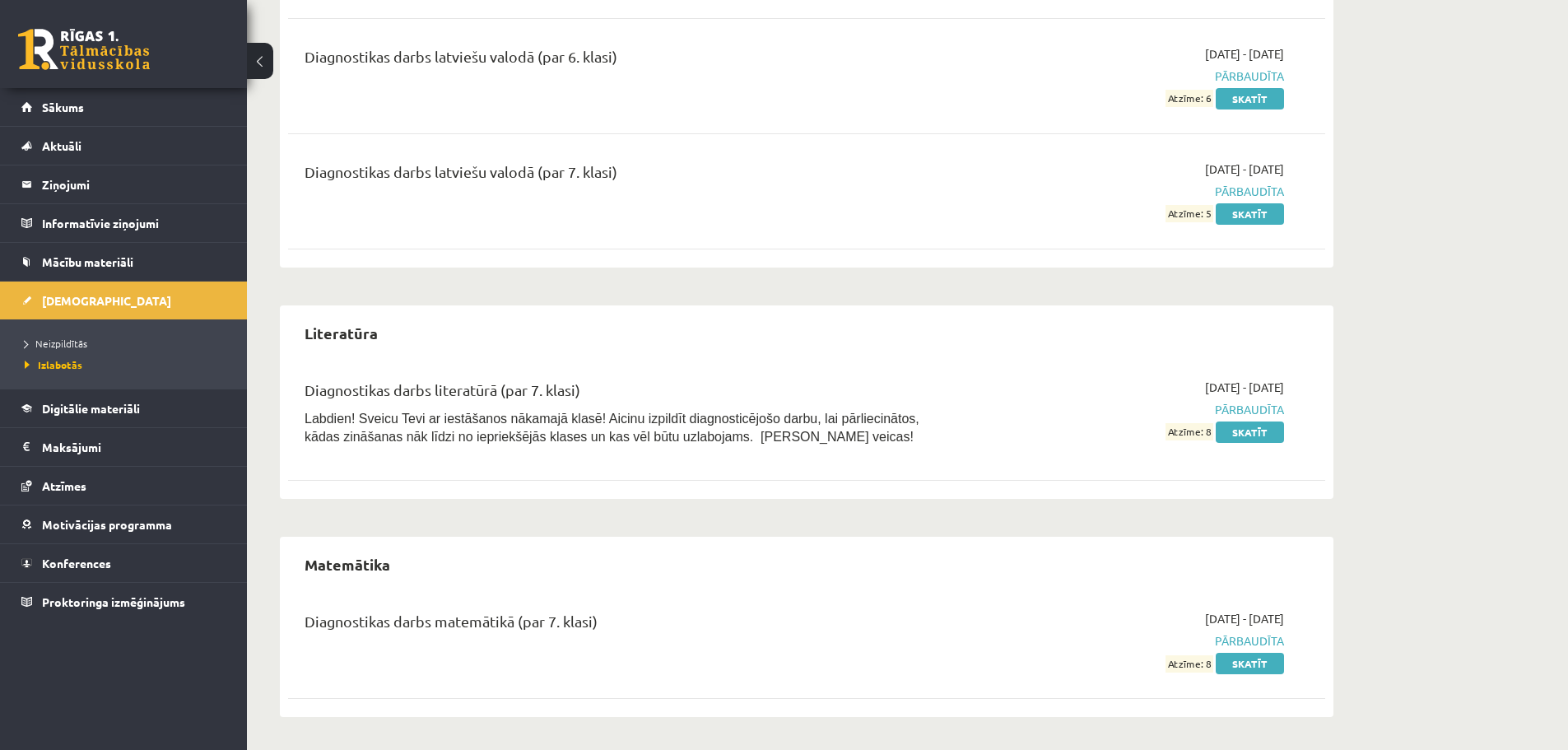
click at [1200, 662] on span "Atzīme: 8" at bounding box center [1190, 664] width 48 height 17
click at [1044, 545] on div "Matemātika" at bounding box center [807, 565] width 1037 height 38
click at [1239, 661] on link "Skatīt" at bounding box center [1250, 663] width 68 height 21
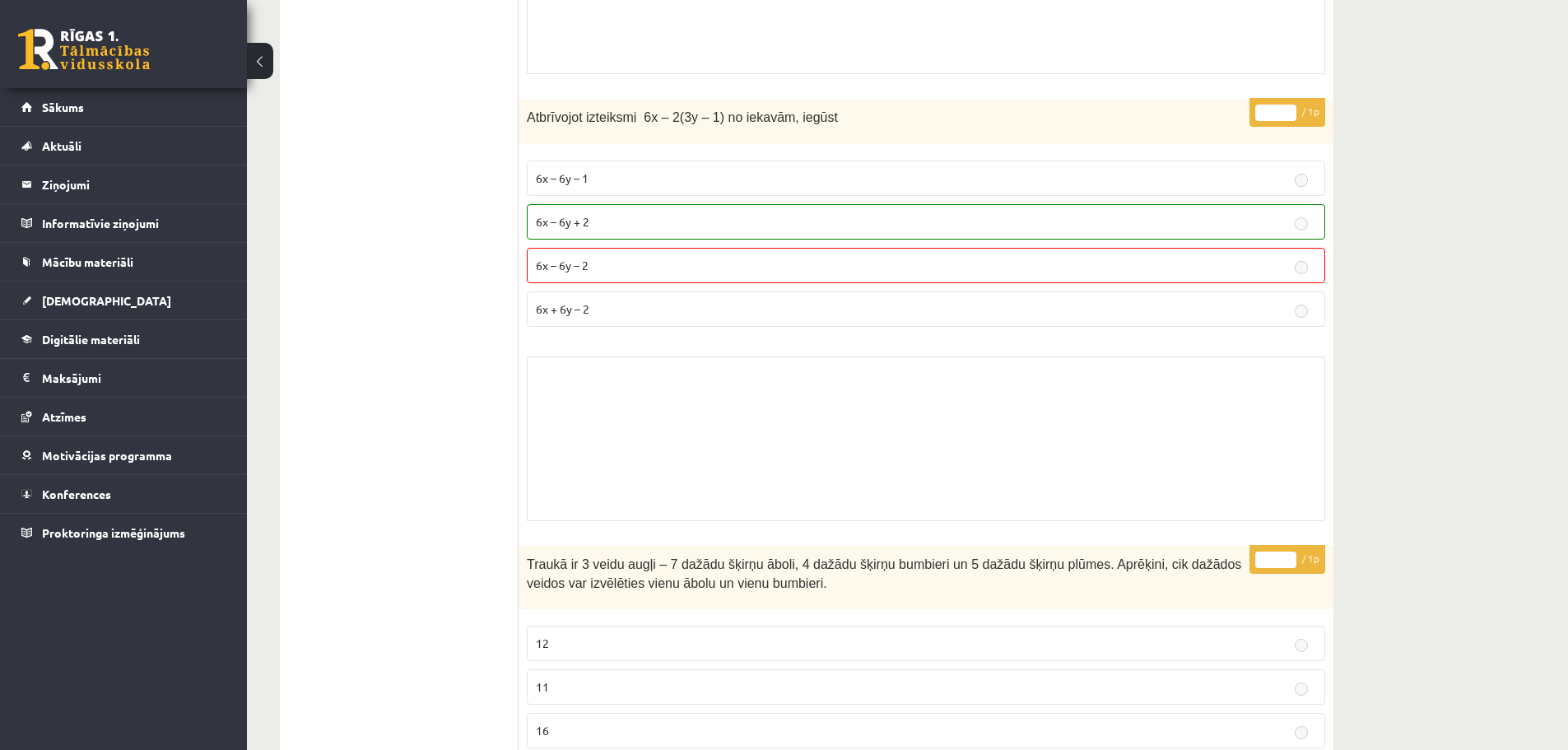
scroll to position [6093, 0]
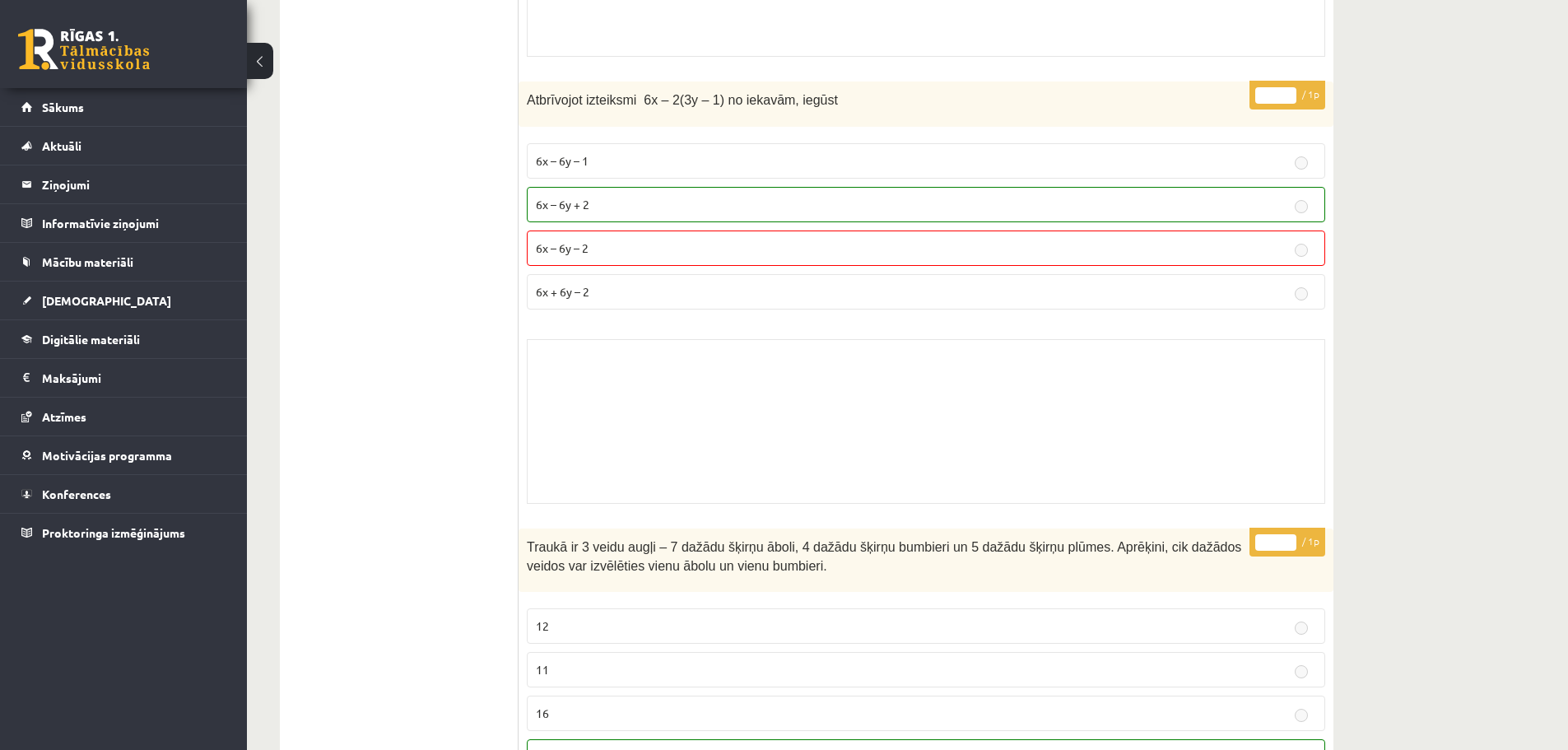
click at [729, 259] on label "6x – 6y – 2" at bounding box center [926, 248] width 799 height 36
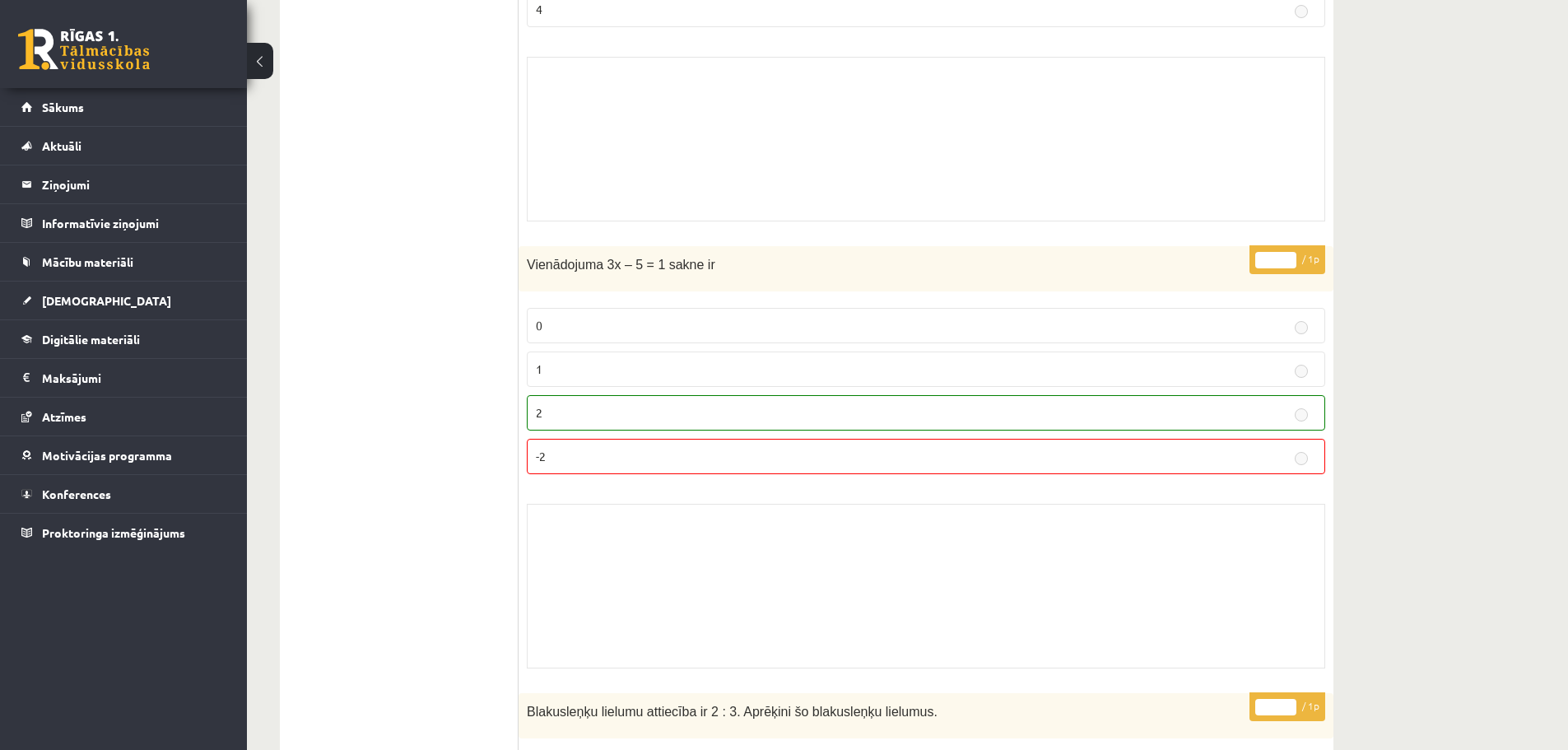
scroll to position [12844, 0]
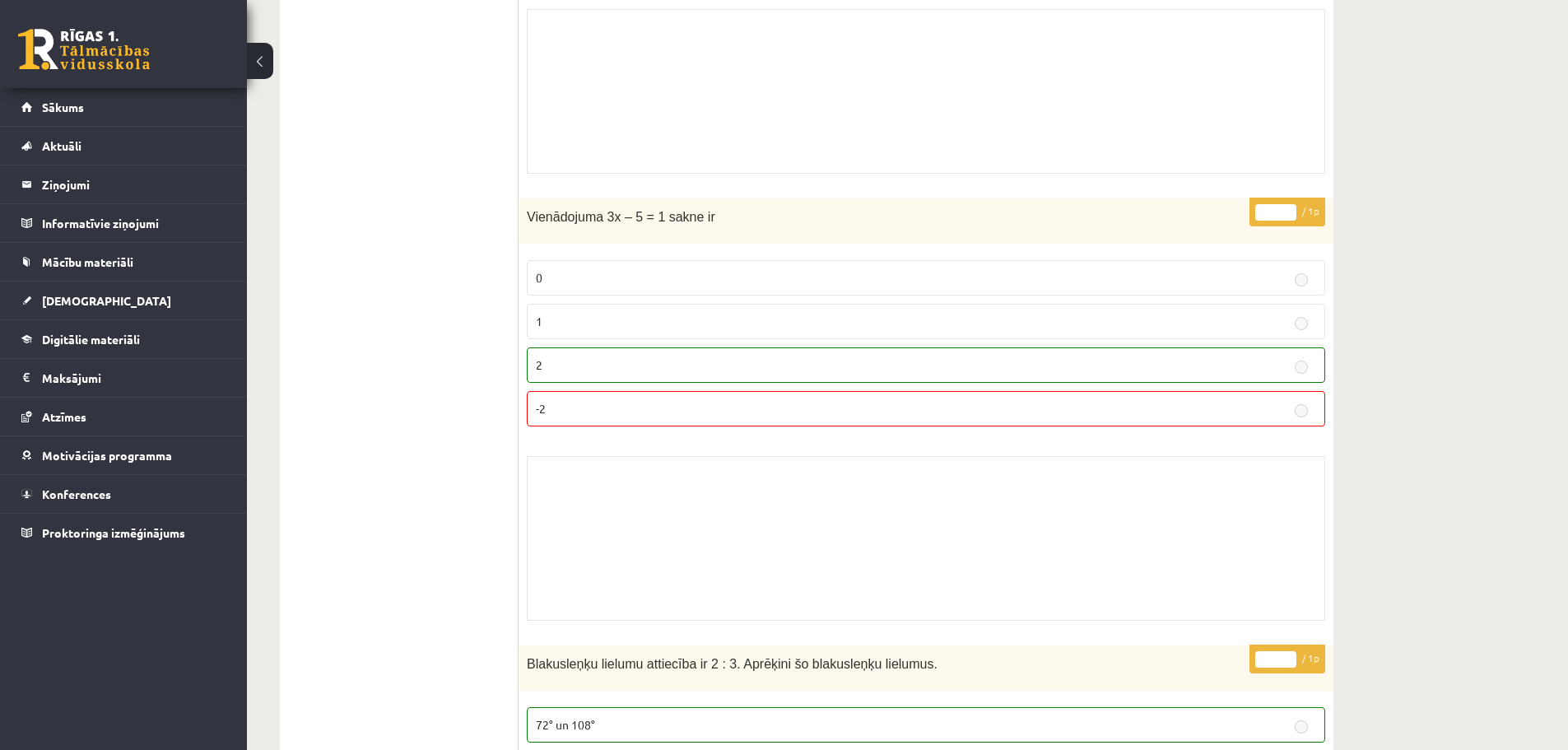
click at [935, 364] on p "2" at bounding box center [926, 365] width 781 height 17
click at [616, 219] on span "Vienādojuma 3x – 5 = 1 sakne ir" at bounding box center [621, 217] width 189 height 14
click at [600, 212] on span "Vienādojuma 3x – 5 = 1 sakne ir" at bounding box center [621, 217] width 189 height 14
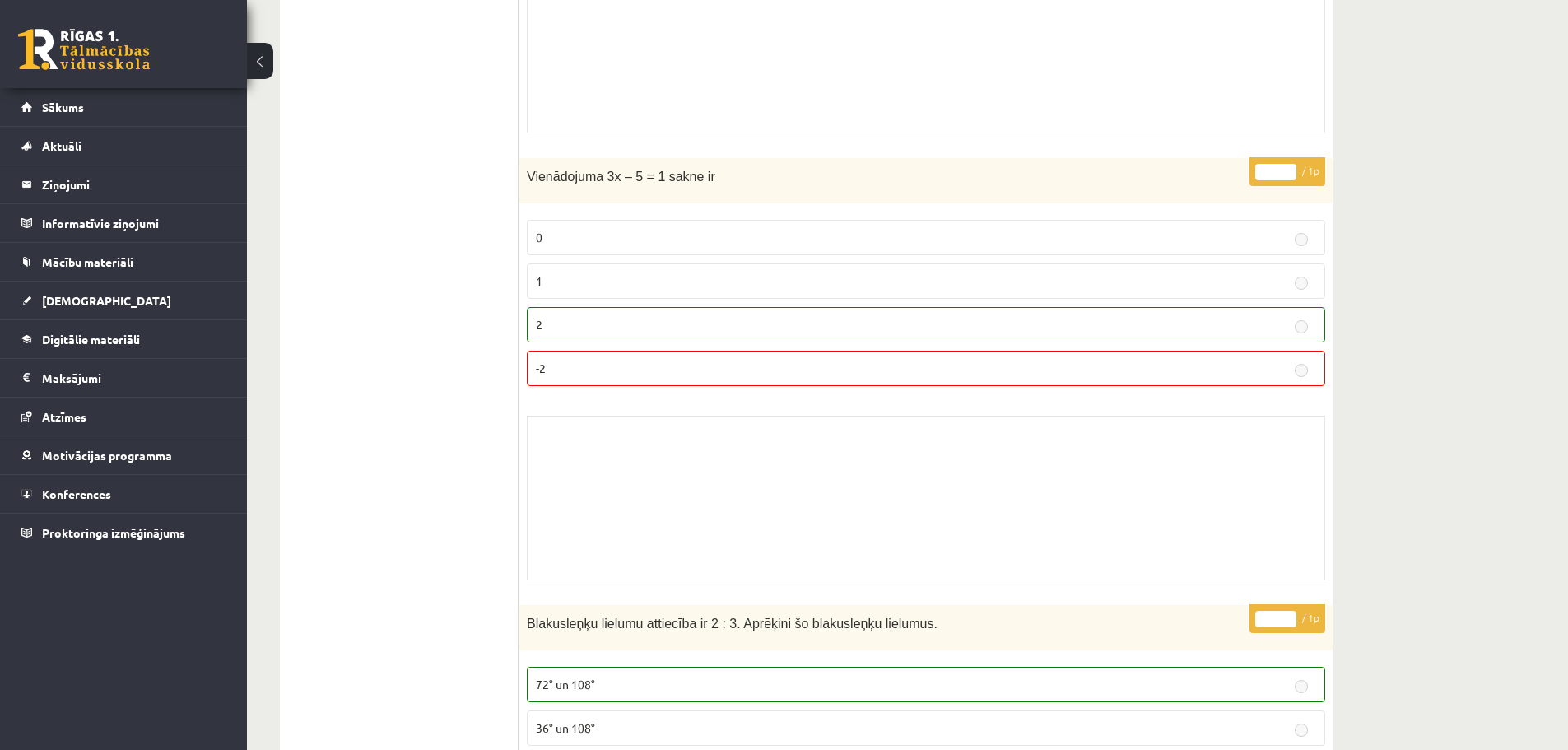
scroll to position [12891, 0]
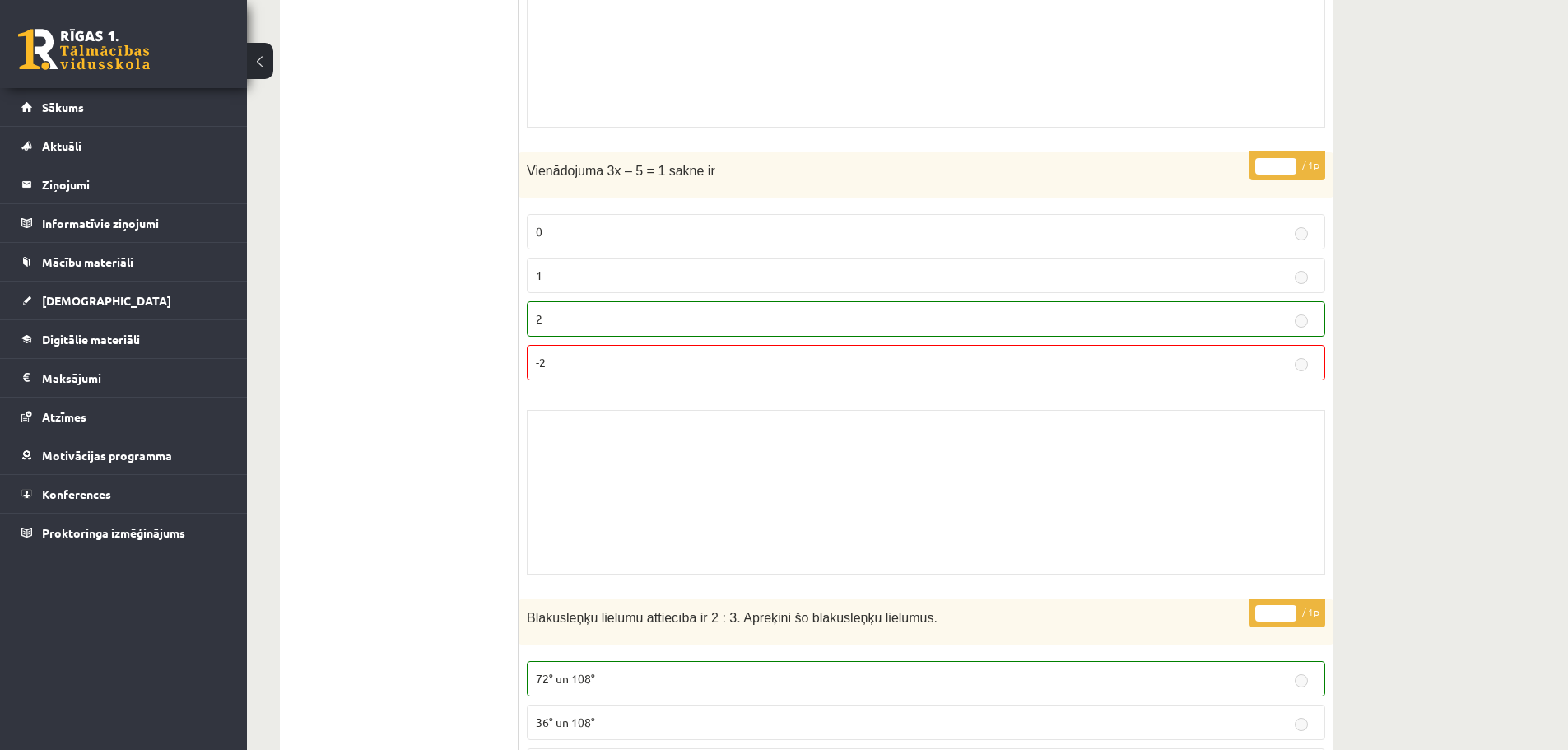
click at [856, 346] on label "-2" at bounding box center [926, 363] width 799 height 36
click at [855, 356] on p "-2" at bounding box center [926, 363] width 781 height 17
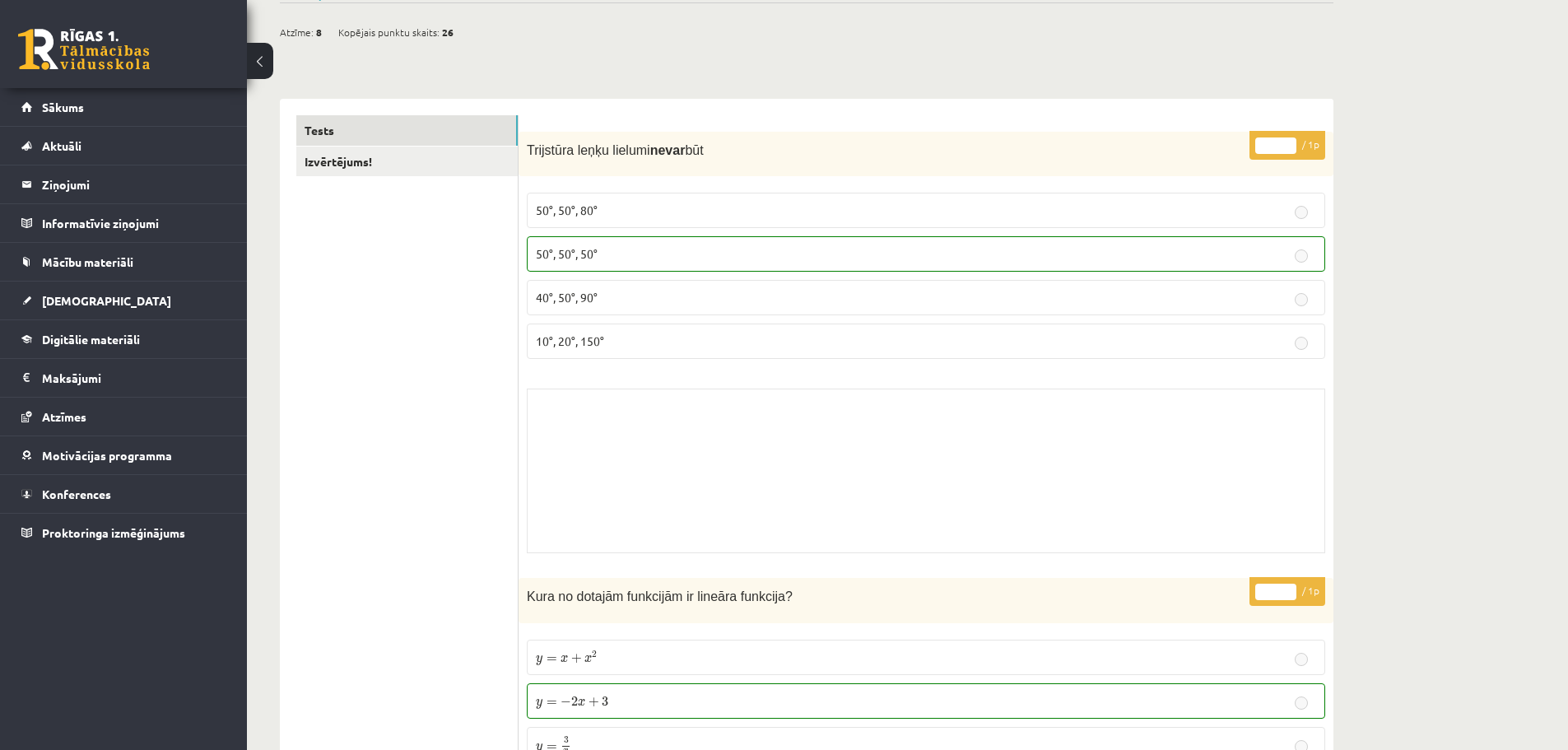
scroll to position [0, 0]
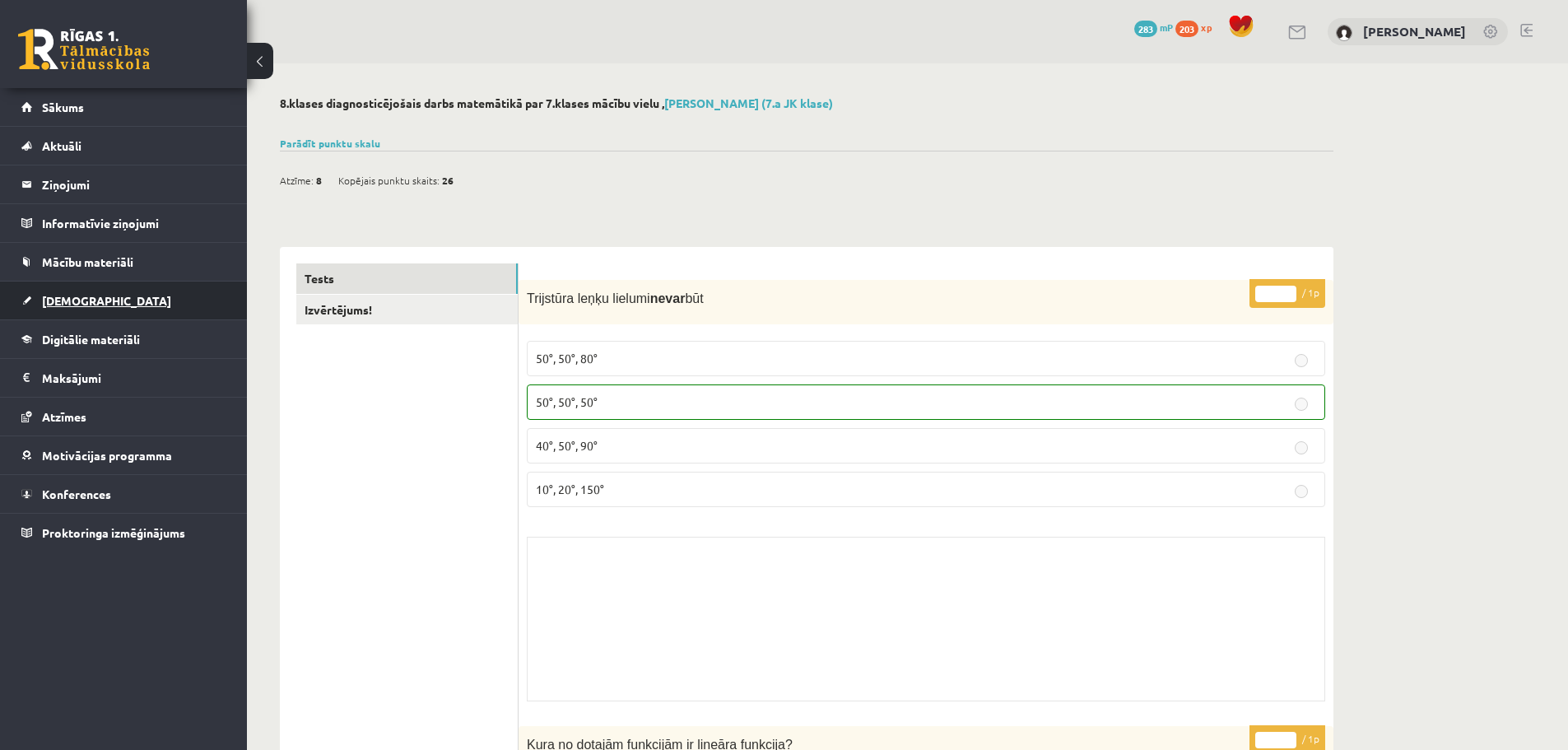
click at [72, 311] on link "[DEMOGRAPHIC_DATA]" at bounding box center [123, 300] width 205 height 38
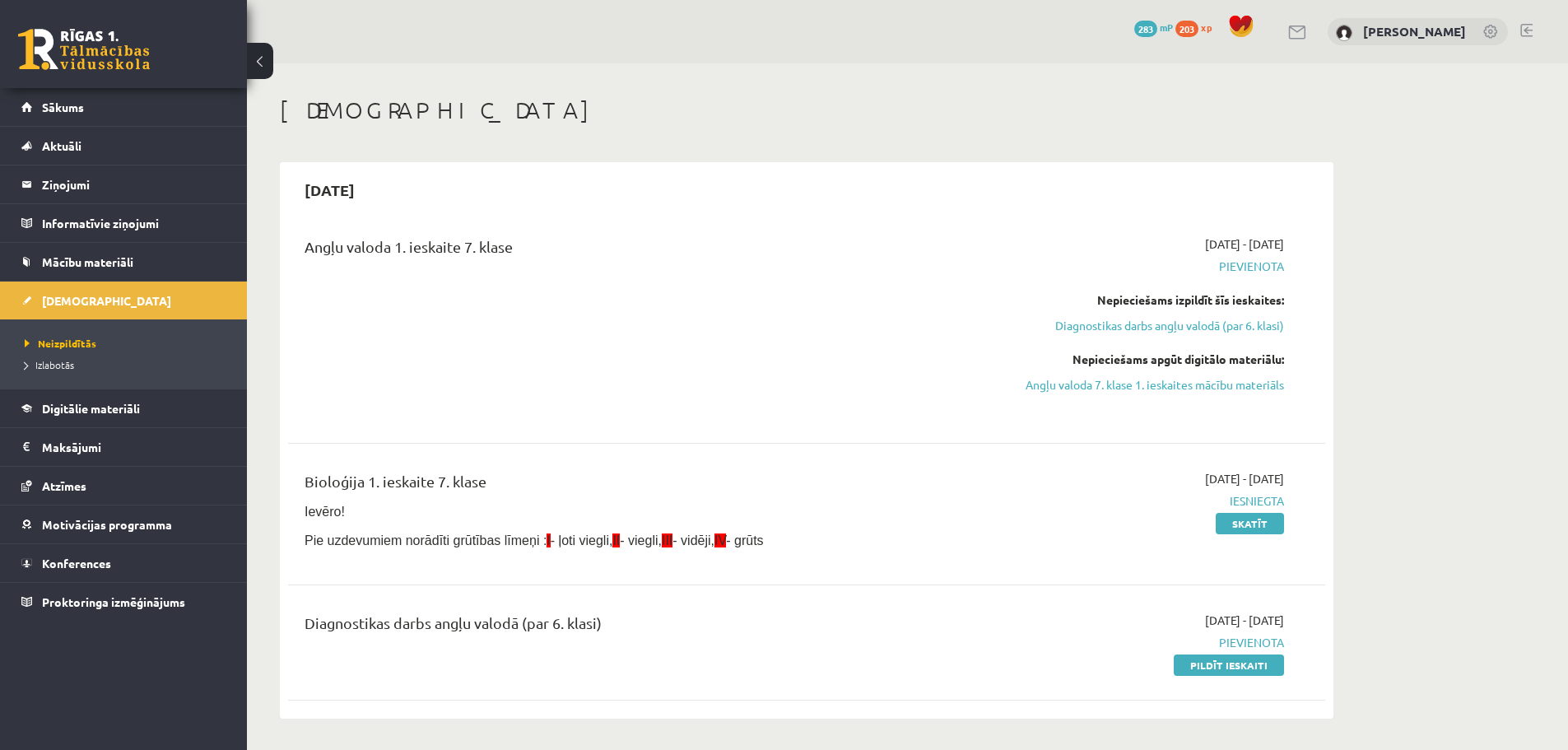
click at [375, 243] on div "Angļu valoda 1. ieskaite 7. klase" at bounding box center [628, 250] width 645 height 31
click at [359, 237] on div "Angļu valoda 1. ieskaite 7. klase" at bounding box center [628, 250] width 645 height 31
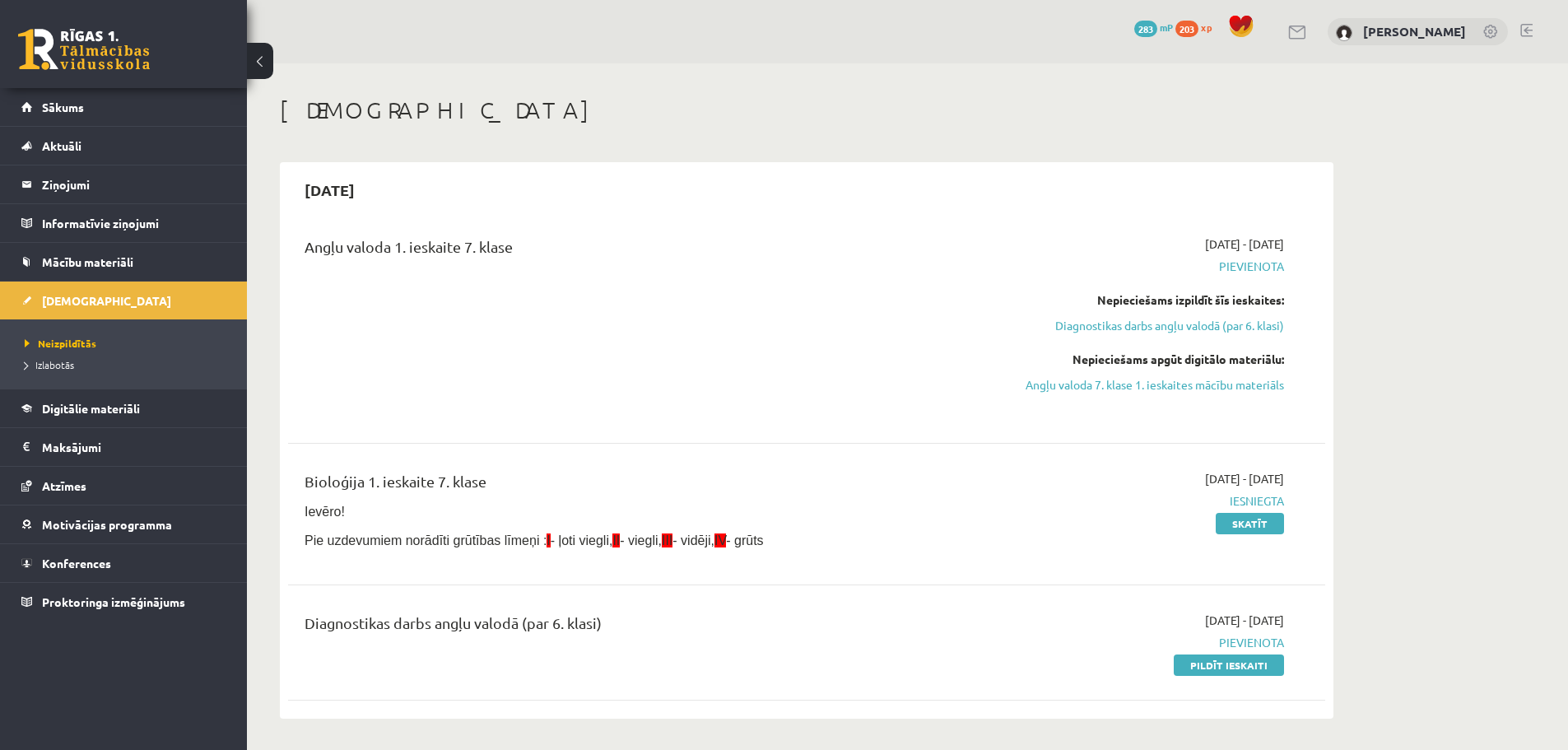
click at [1114, 361] on div "Nepieciešams apgūt digitālo materiālu:" at bounding box center [1128, 359] width 310 height 17
click at [1111, 362] on div "Nepieciešams apgūt digitālo materiālu:" at bounding box center [1128, 359] width 310 height 17
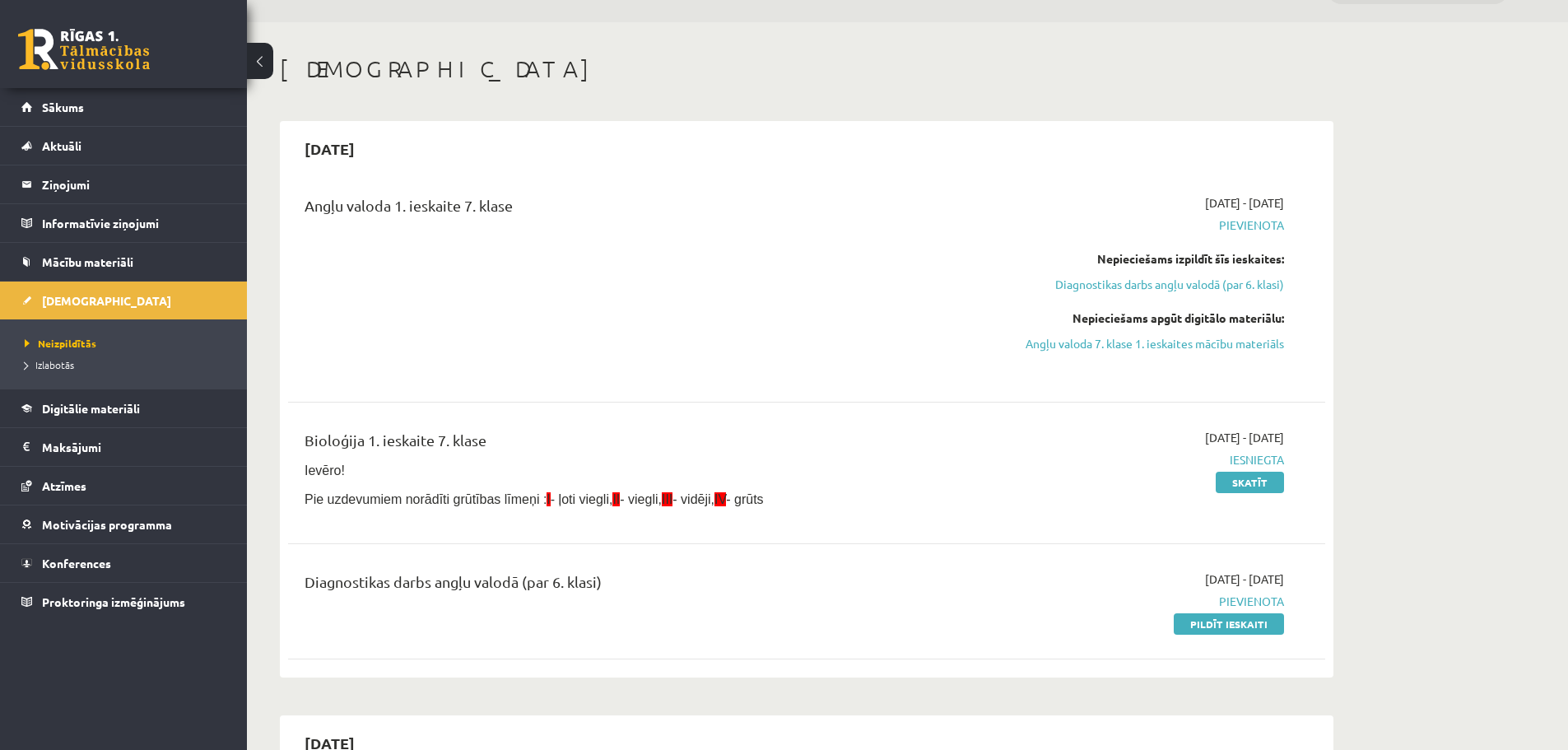
scroll to position [82, 0]
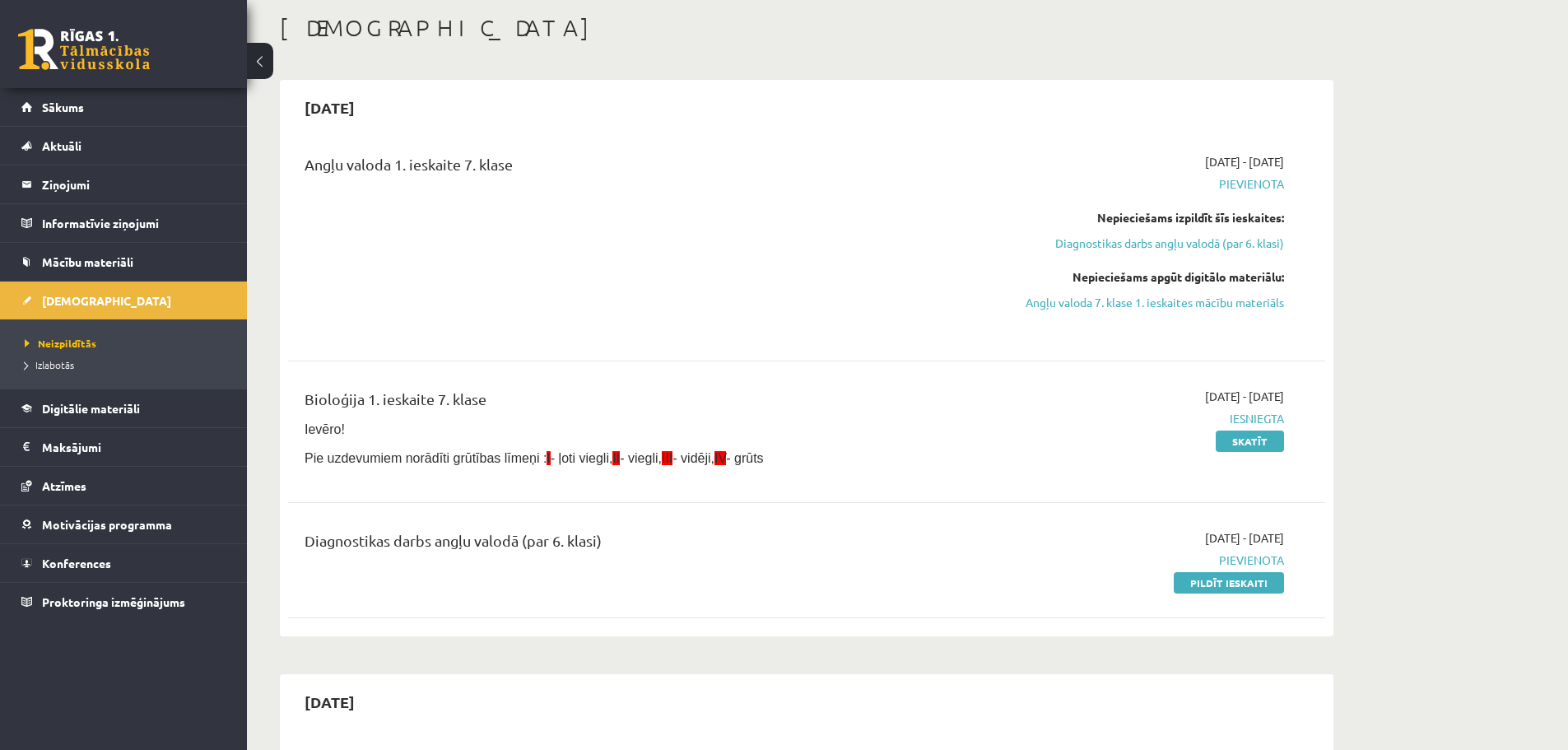
drag, startPoint x: 300, startPoint y: 98, endPoint x: 625, endPoint y: 552, distance: 558.3
click at [679, 589] on div "2025-09-15 Angļu valoda 1. ieskaite 7. klase 2025-09-01 - 2025-09-15 Pievienota…" at bounding box center [807, 358] width 1054 height 557
click at [492, 546] on div "Diagnostikas darbs angļu valodā (par 6. klasi)" at bounding box center [628, 545] width 645 height 31
click at [489, 546] on div "Diagnostikas darbs angļu valodā (par 6. klasi)" at bounding box center [628, 545] width 645 height 31
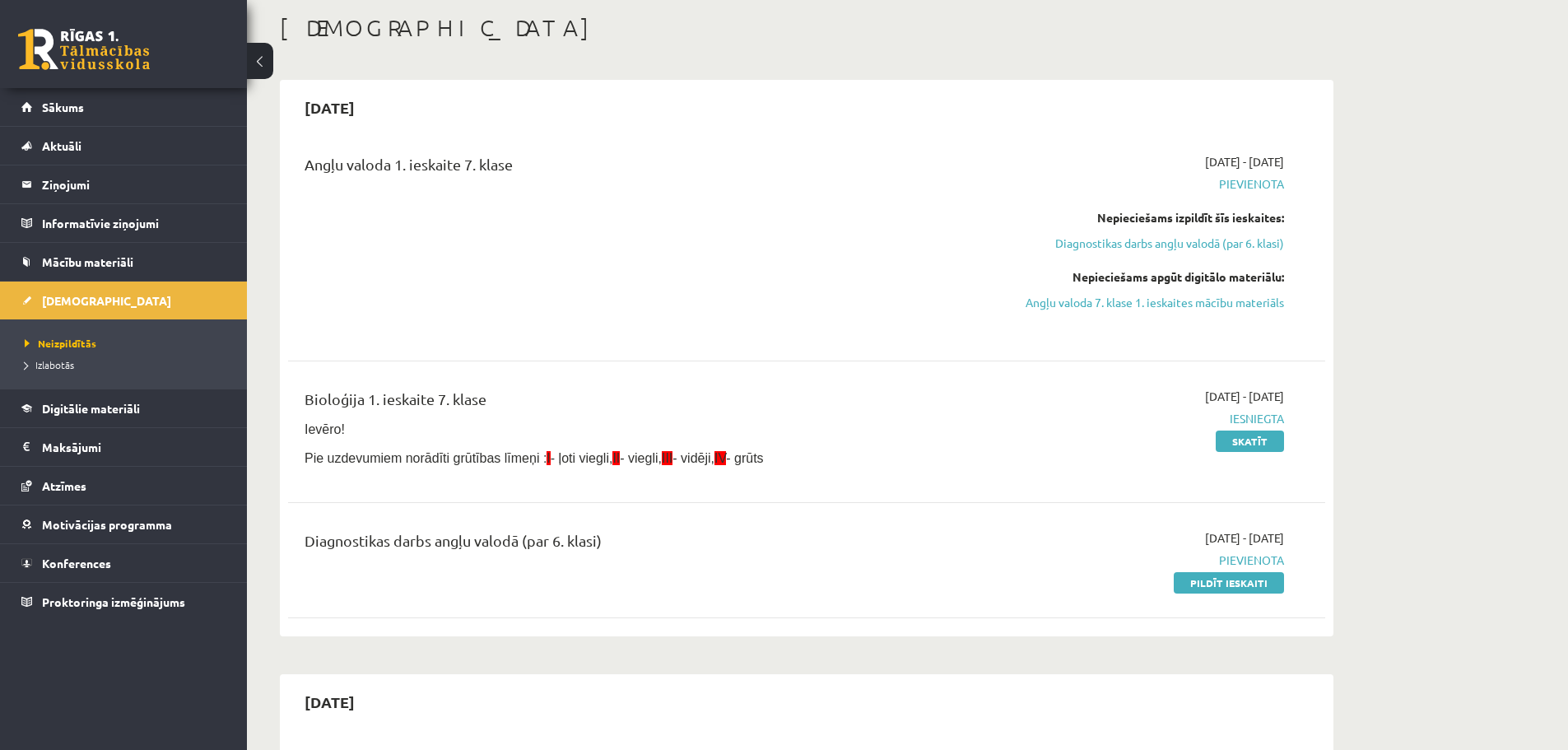
click at [473, 427] on p "Ievēro!" at bounding box center [628, 428] width 645 height 20
click at [428, 396] on div "Bioloģija 1. ieskaite 7. klase" at bounding box center [628, 403] width 645 height 31
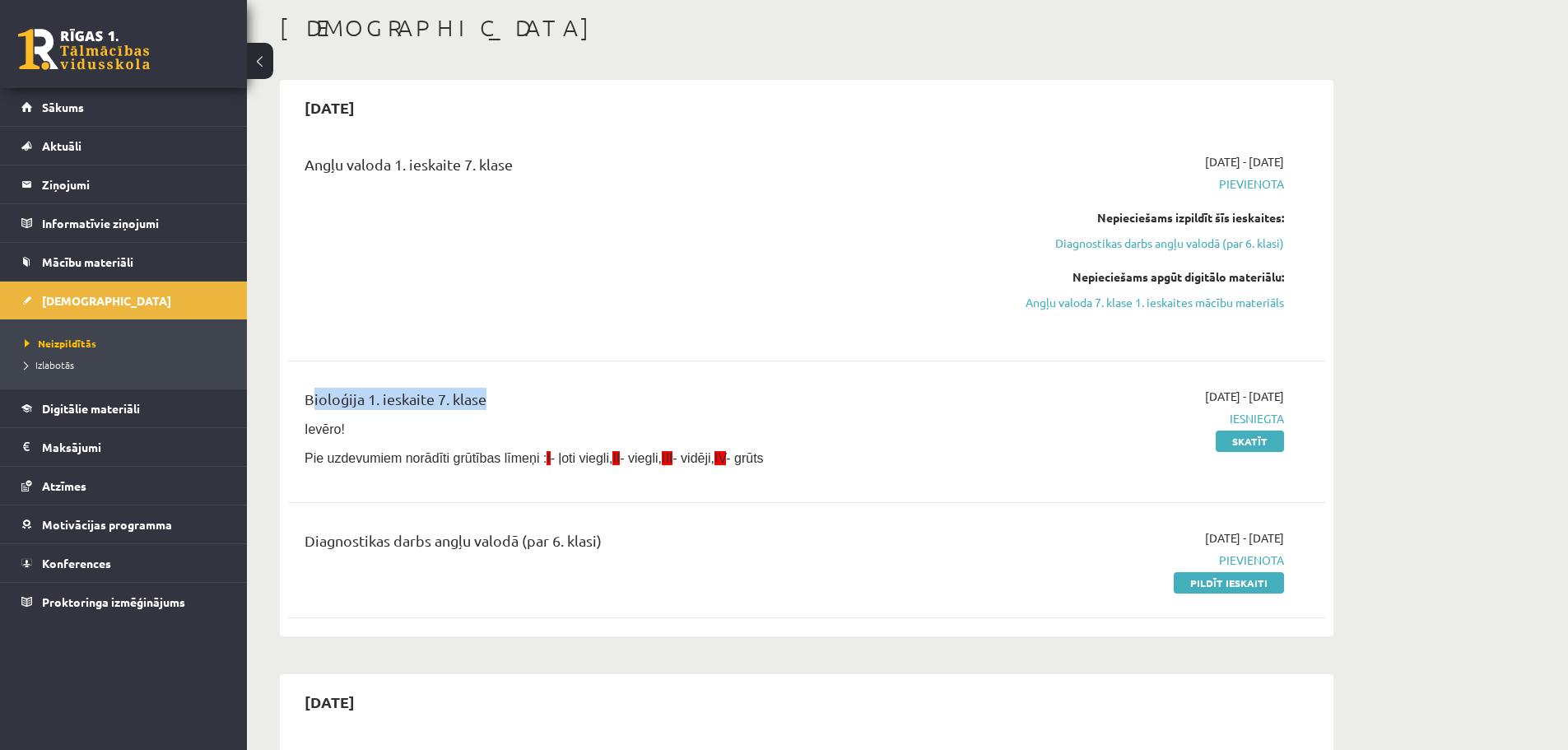
click at [424, 392] on div "Bioloģija 1. ieskaite 7. klase" at bounding box center [628, 403] width 645 height 31
click at [416, 248] on div "Angļu valoda 1. ieskaite 7. klase" at bounding box center [627, 243] width 670 height 181
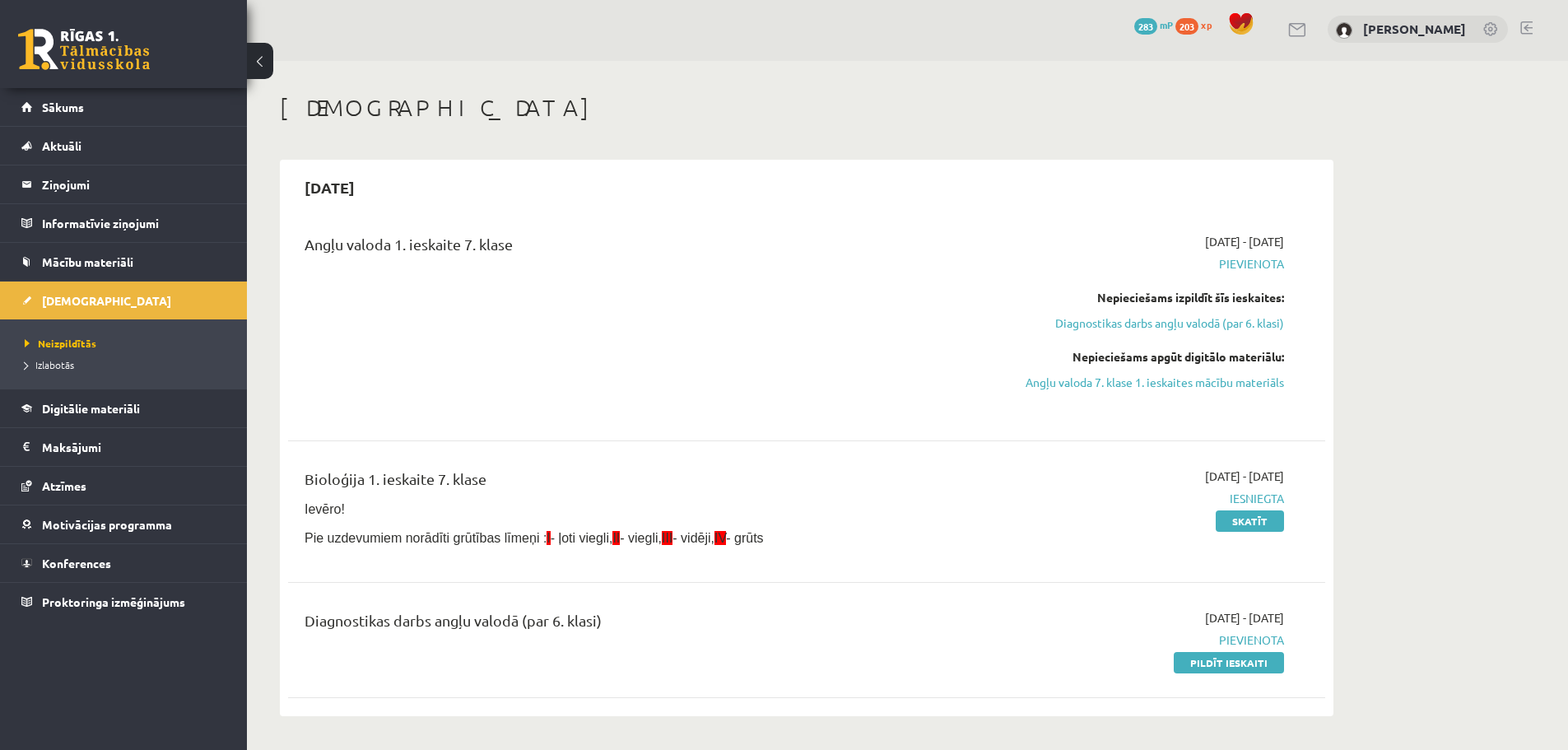
scroll to position [0, 0]
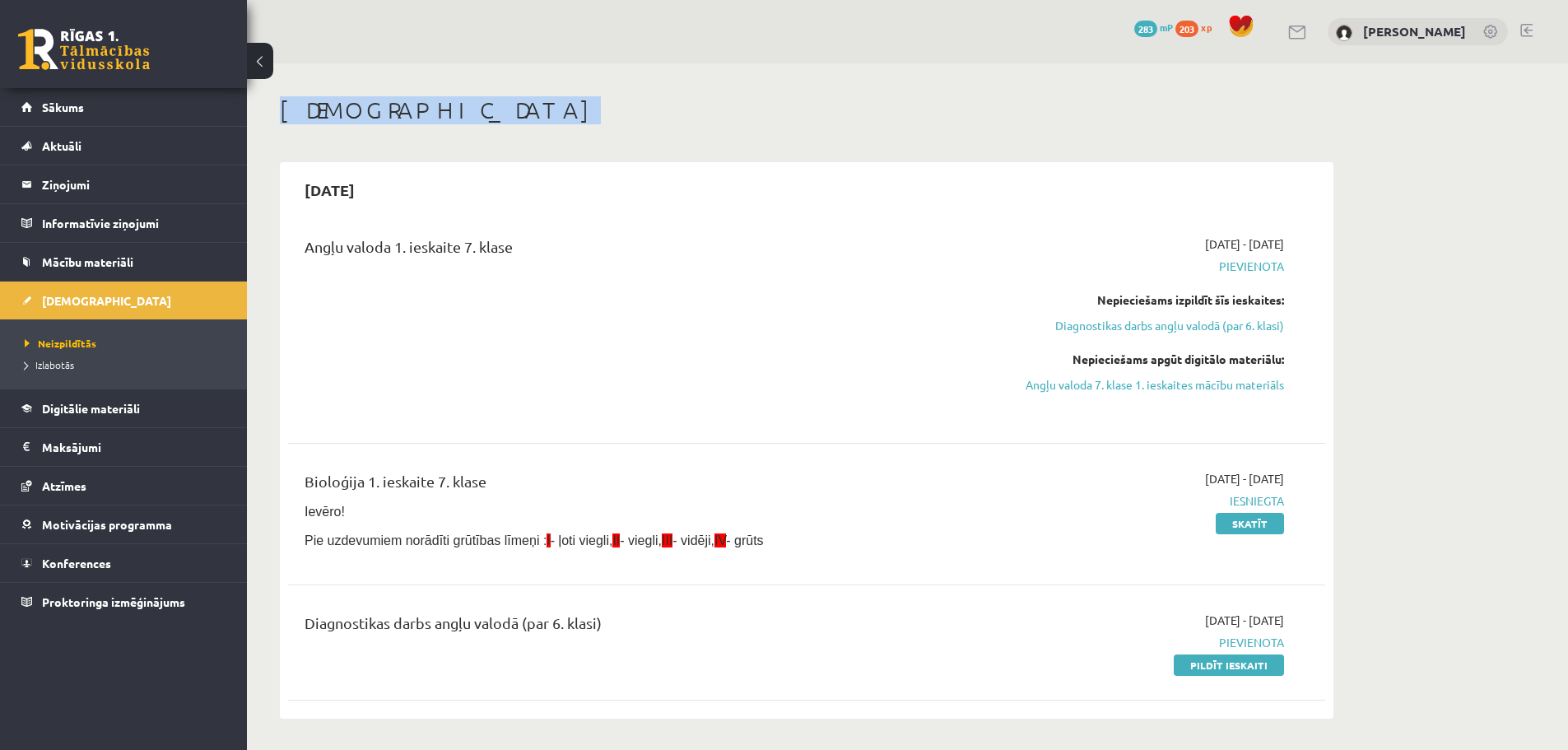
drag, startPoint x: 270, startPoint y: 108, endPoint x: 330, endPoint y: 129, distance: 63.6
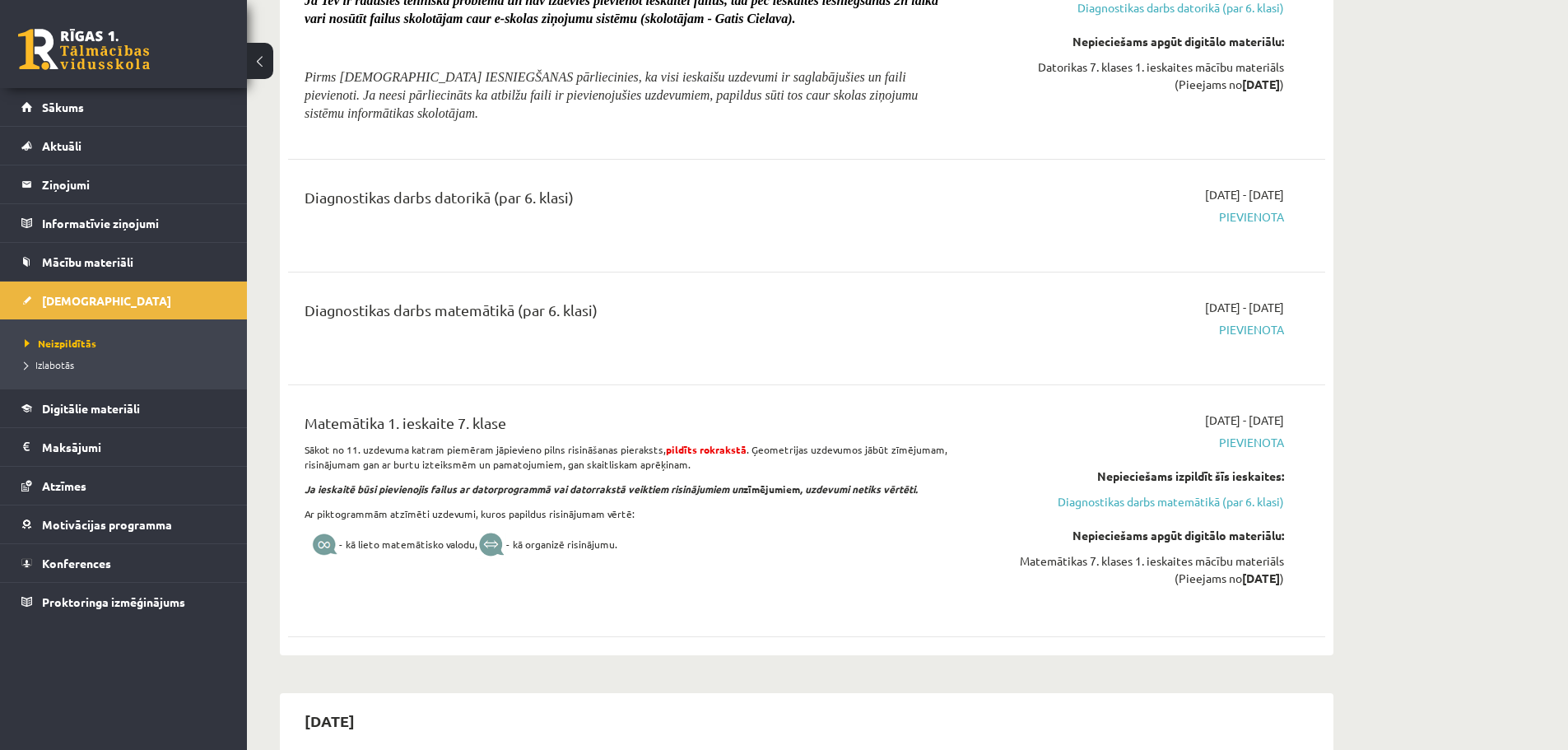
scroll to position [1399, 0]
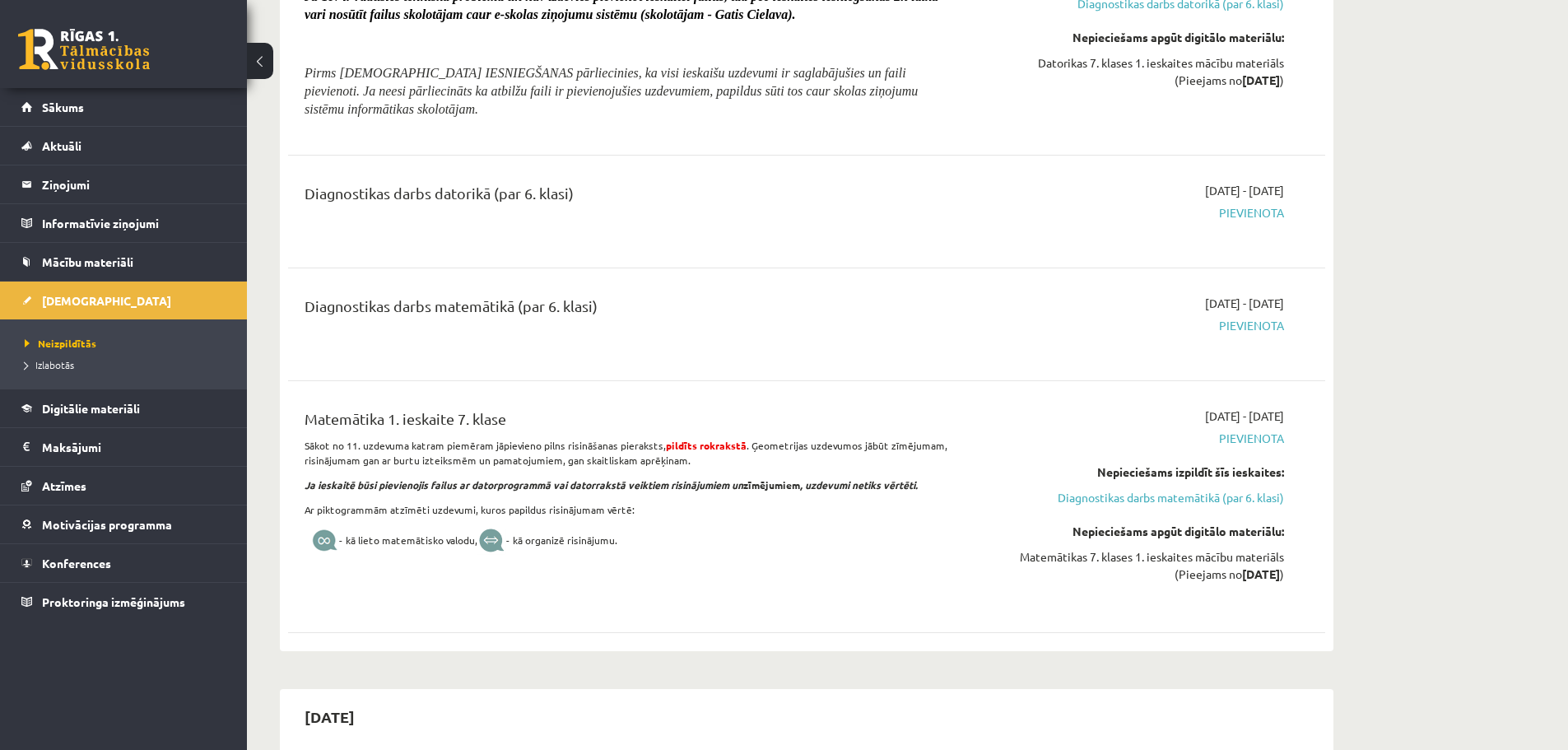
click at [539, 300] on div "Diagnostikas darbs matemātikā (par 6. klasi)" at bounding box center [628, 309] width 645 height 31
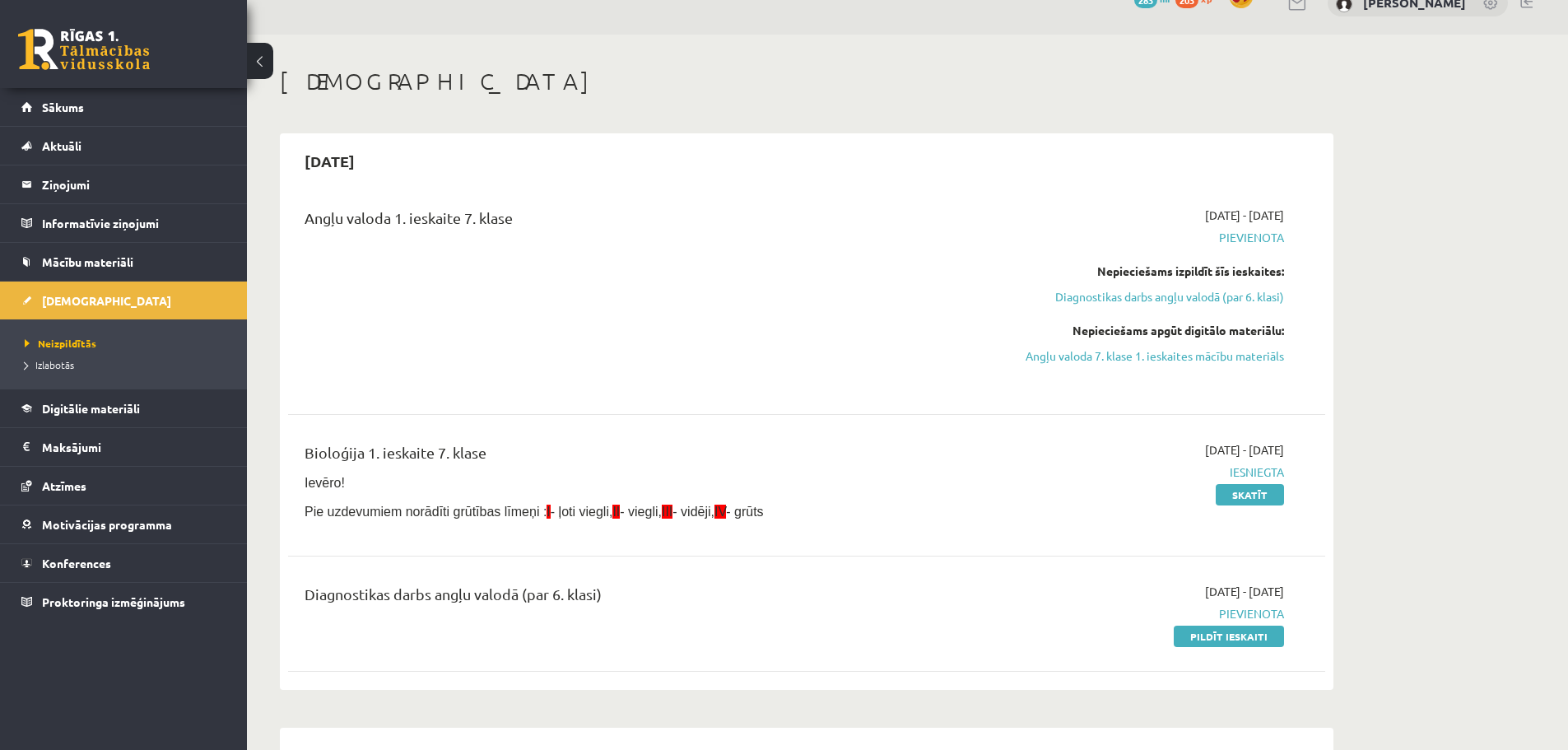
scroll to position [0, 0]
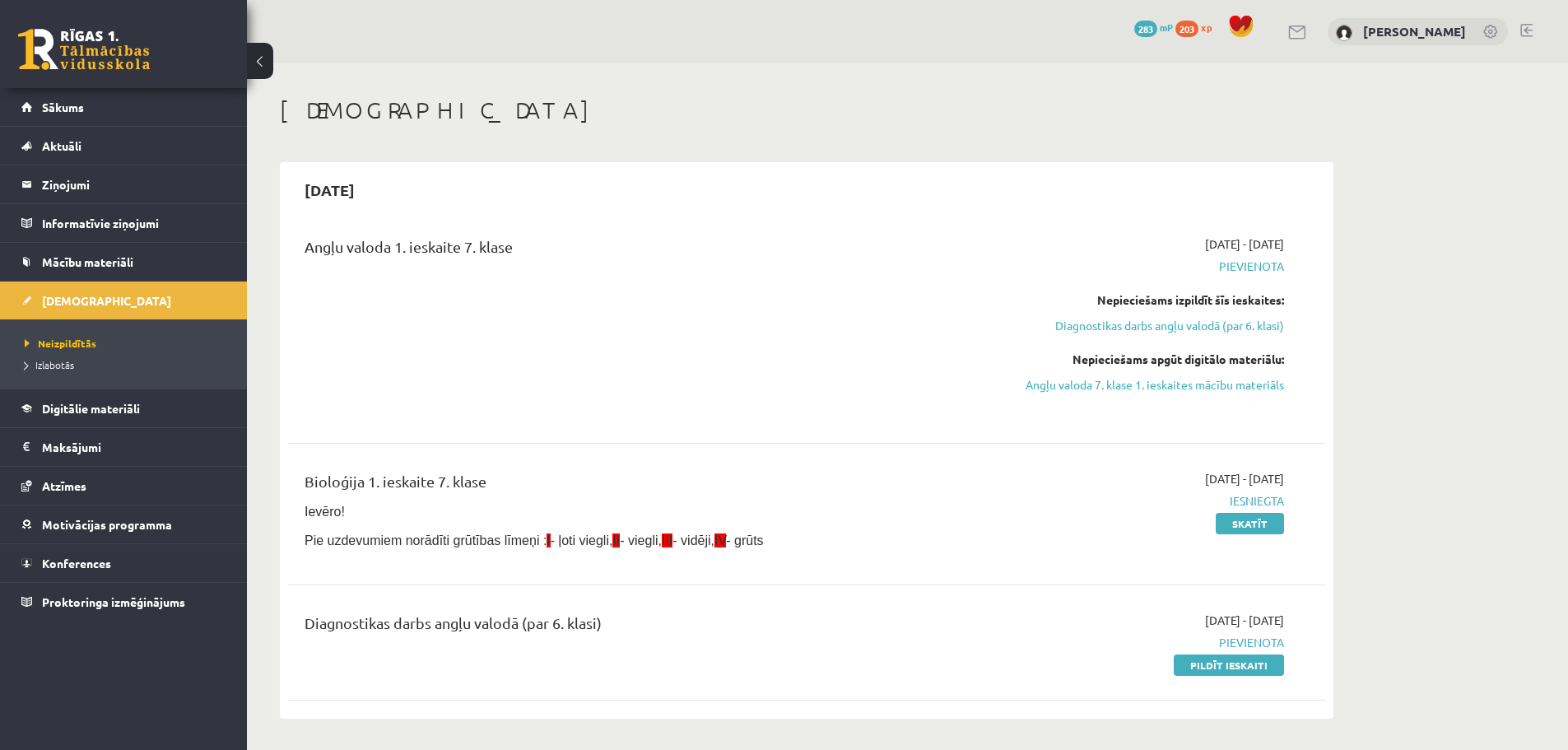
click at [472, 250] on div "Angļu valoda 1. ieskaite 7. klase" at bounding box center [628, 250] width 645 height 31
click at [468, 256] on div "Angļu valoda 1. ieskaite 7. klase" at bounding box center [628, 250] width 645 height 31
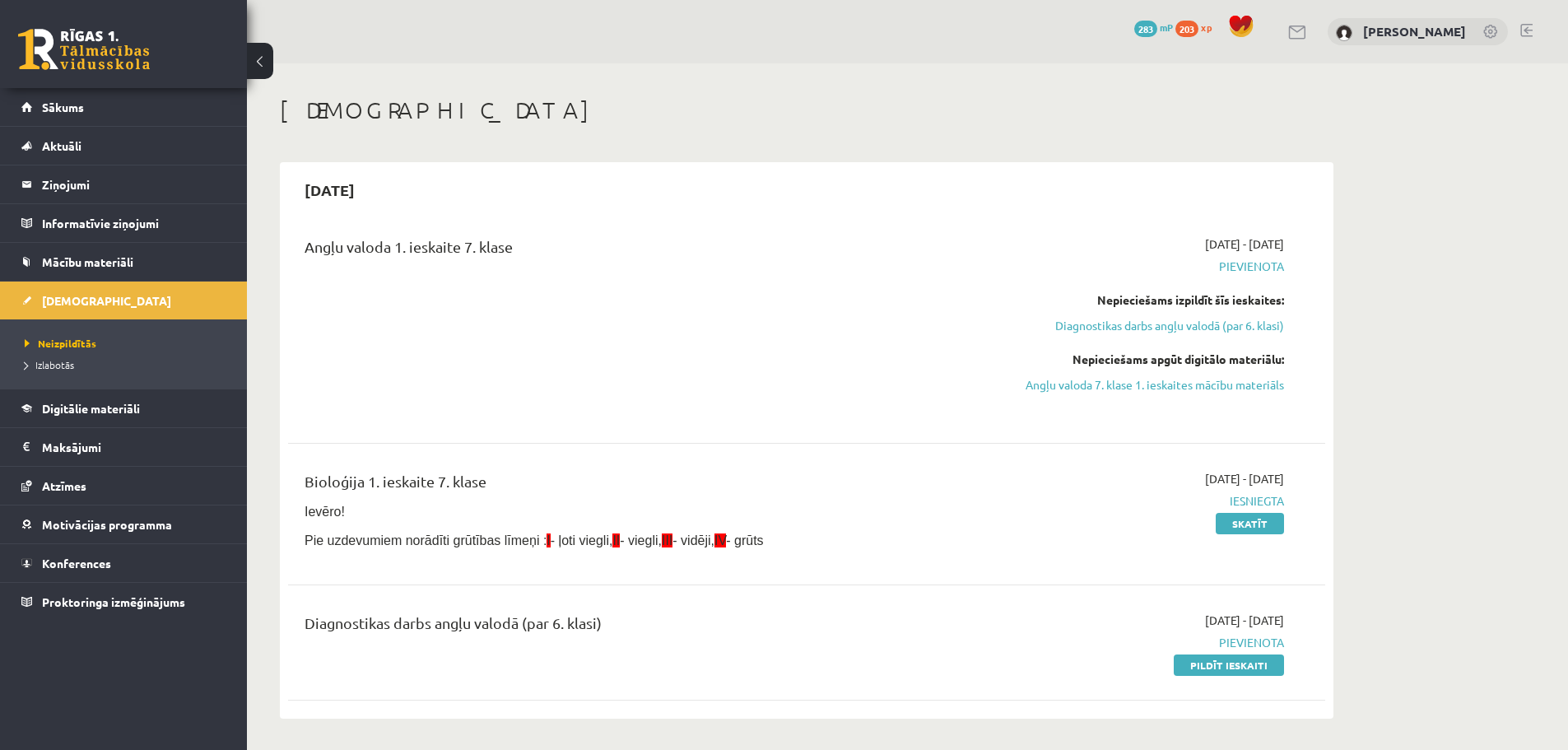
click at [448, 297] on div "Angļu valoda 1. ieskaite 7. klase" at bounding box center [627, 325] width 670 height 181
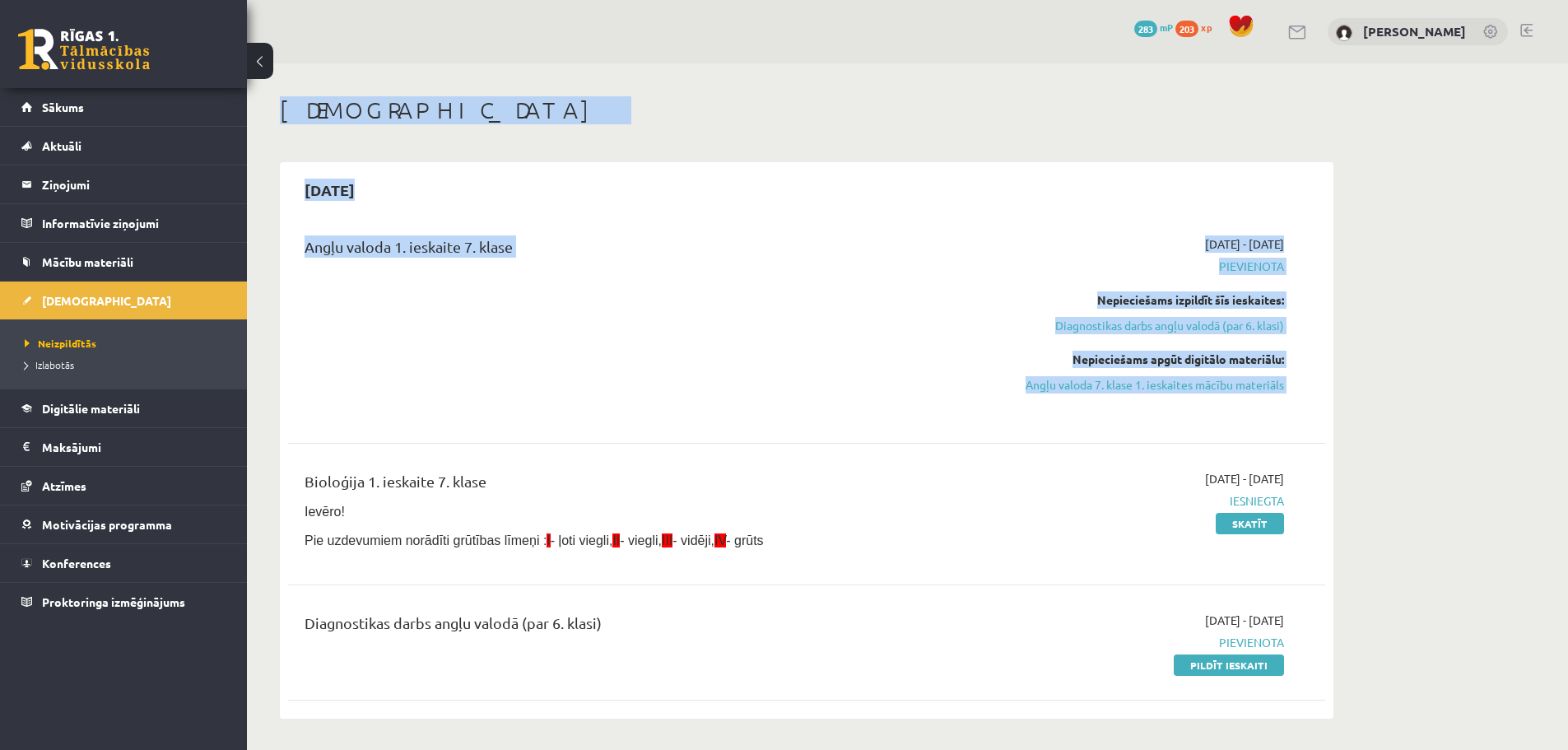
drag, startPoint x: 276, startPoint y: 97, endPoint x: 1063, endPoint y: 421, distance: 851.1
click at [763, 309] on div "Angļu valoda 1. ieskaite 7. klase" at bounding box center [627, 325] width 670 height 181
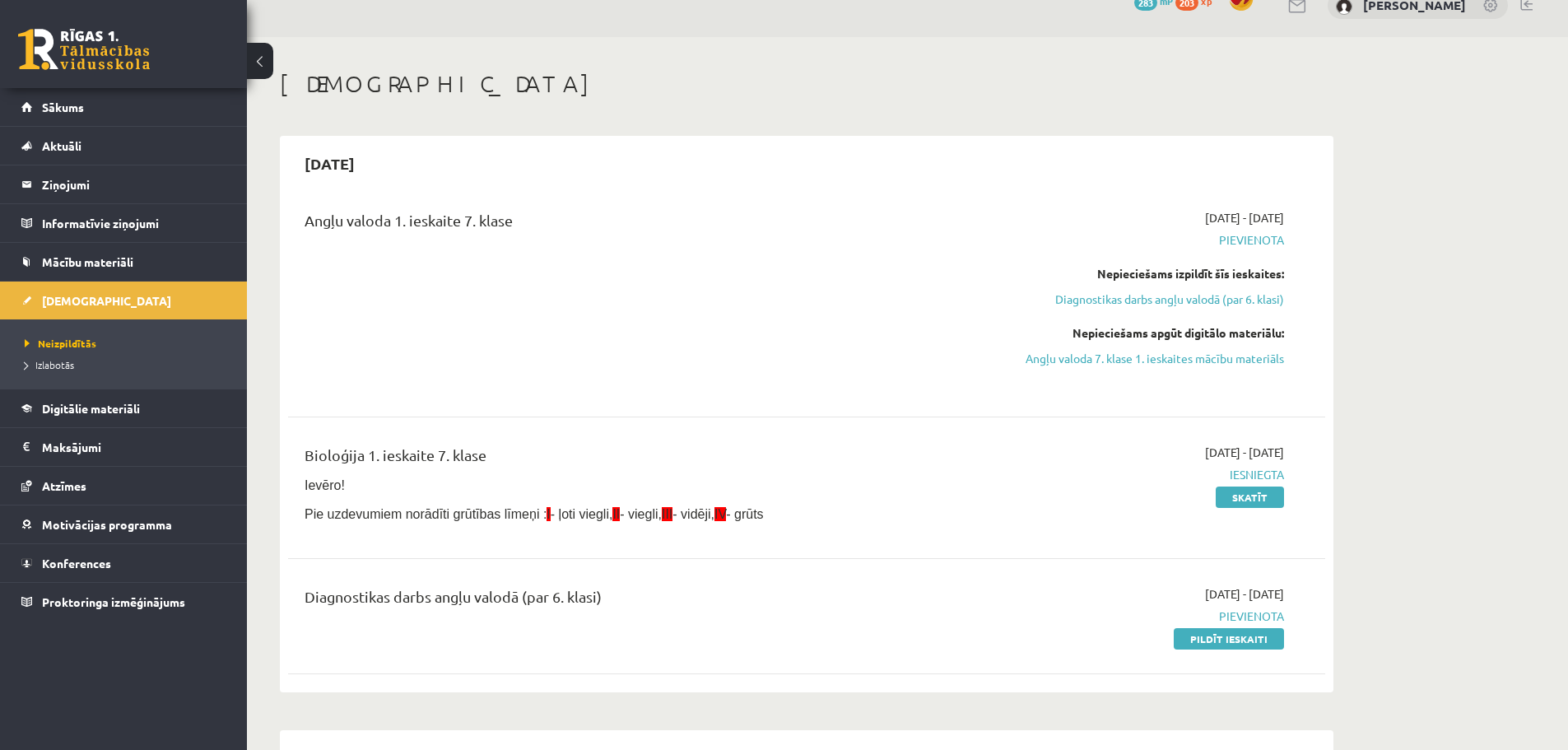
scroll to position [82, 0]
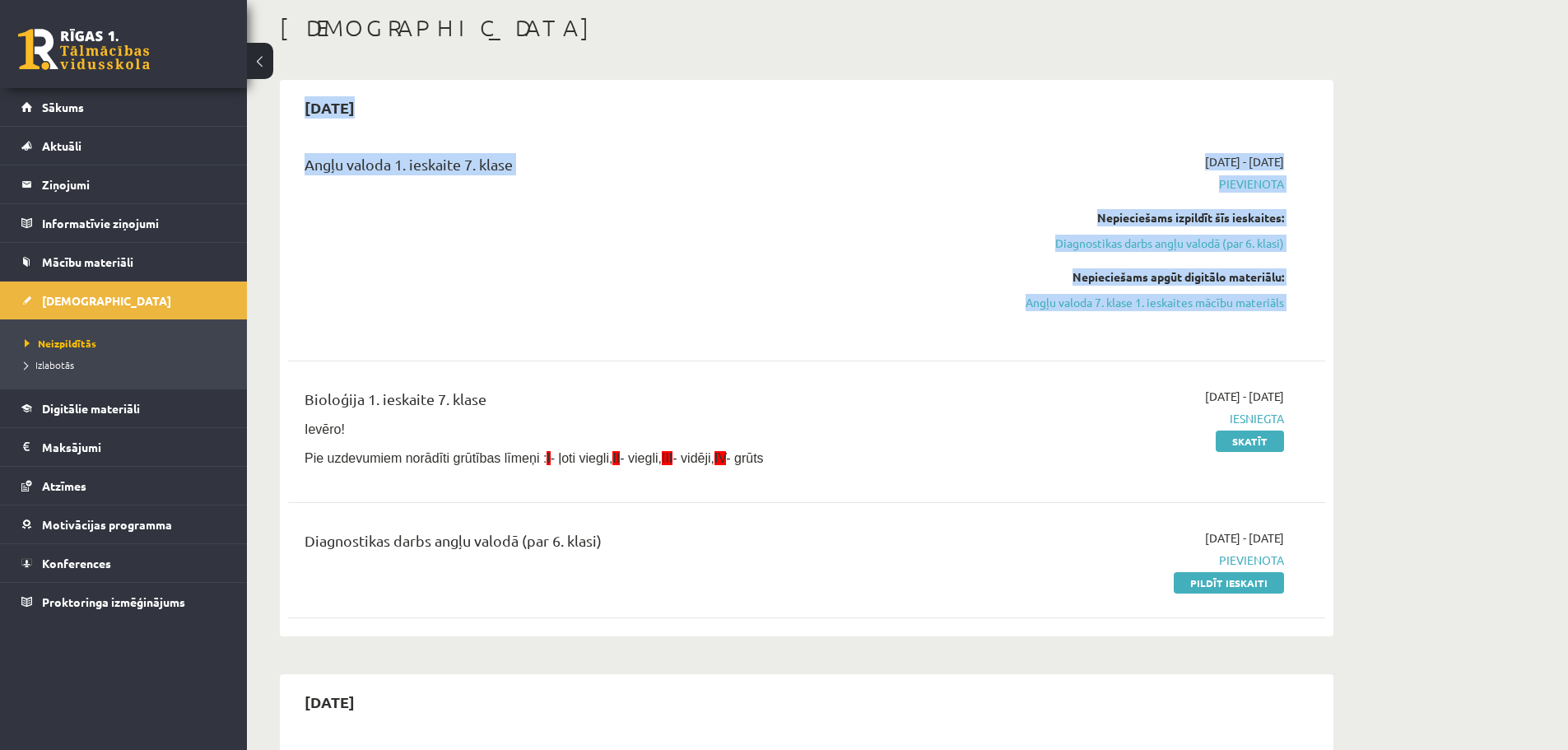
drag, startPoint x: 281, startPoint y: 94, endPoint x: 1280, endPoint y: 318, distance: 1023.8
click at [1280, 318] on div "2025-09-15 Angļu valoda 1. ieskaite 7. klase 2025-09-01 - 2025-09-15 Pievienota…" at bounding box center [807, 358] width 1054 height 557
click at [477, 164] on div "Angļu valoda 1. ieskaite 7. klase" at bounding box center [628, 168] width 645 height 31
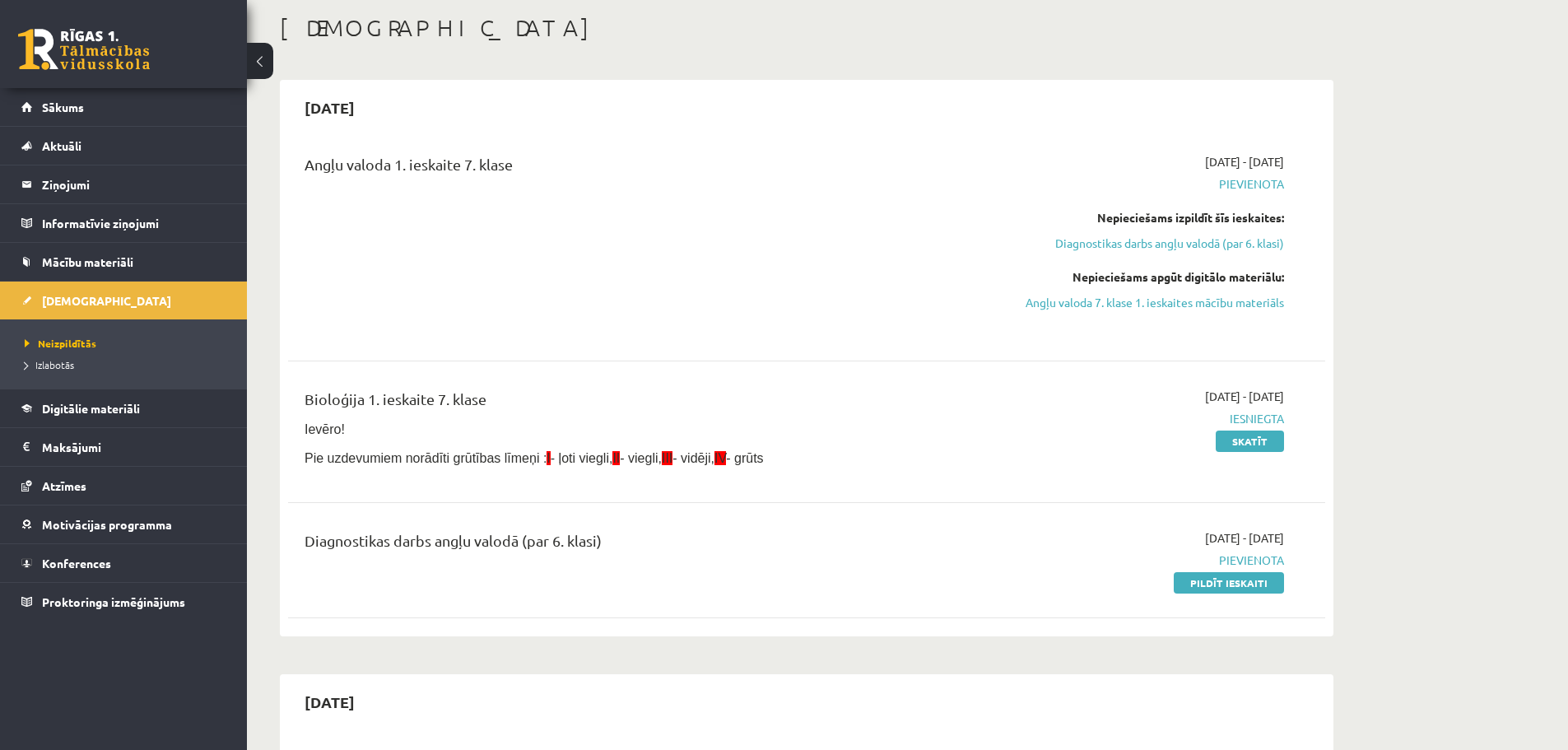
click at [486, 164] on div "Angļu valoda 1. ieskaite 7. klase" at bounding box center [628, 168] width 645 height 31
click at [643, 209] on div "Angļu valoda 1. ieskaite 7. klase" at bounding box center [627, 243] width 670 height 181
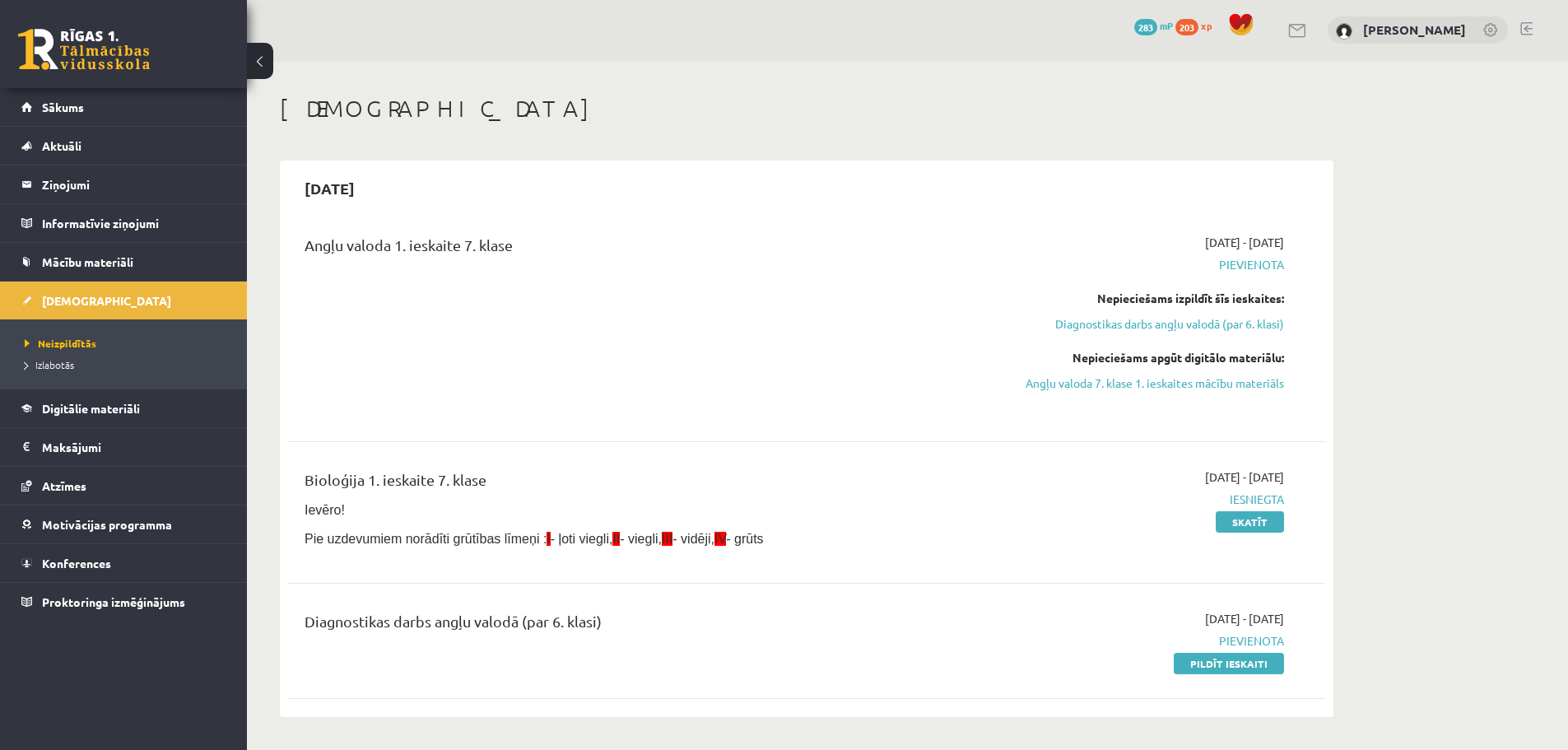
scroll to position [0, 0]
drag, startPoint x: 312, startPoint y: 112, endPoint x: 697, endPoint y: 231, distance: 403.0
click at [305, 106] on h1 "[DEMOGRAPHIC_DATA]" at bounding box center [807, 110] width 1054 height 28
click at [59, 361] on span "Izlabotās" at bounding box center [49, 365] width 50 height 13
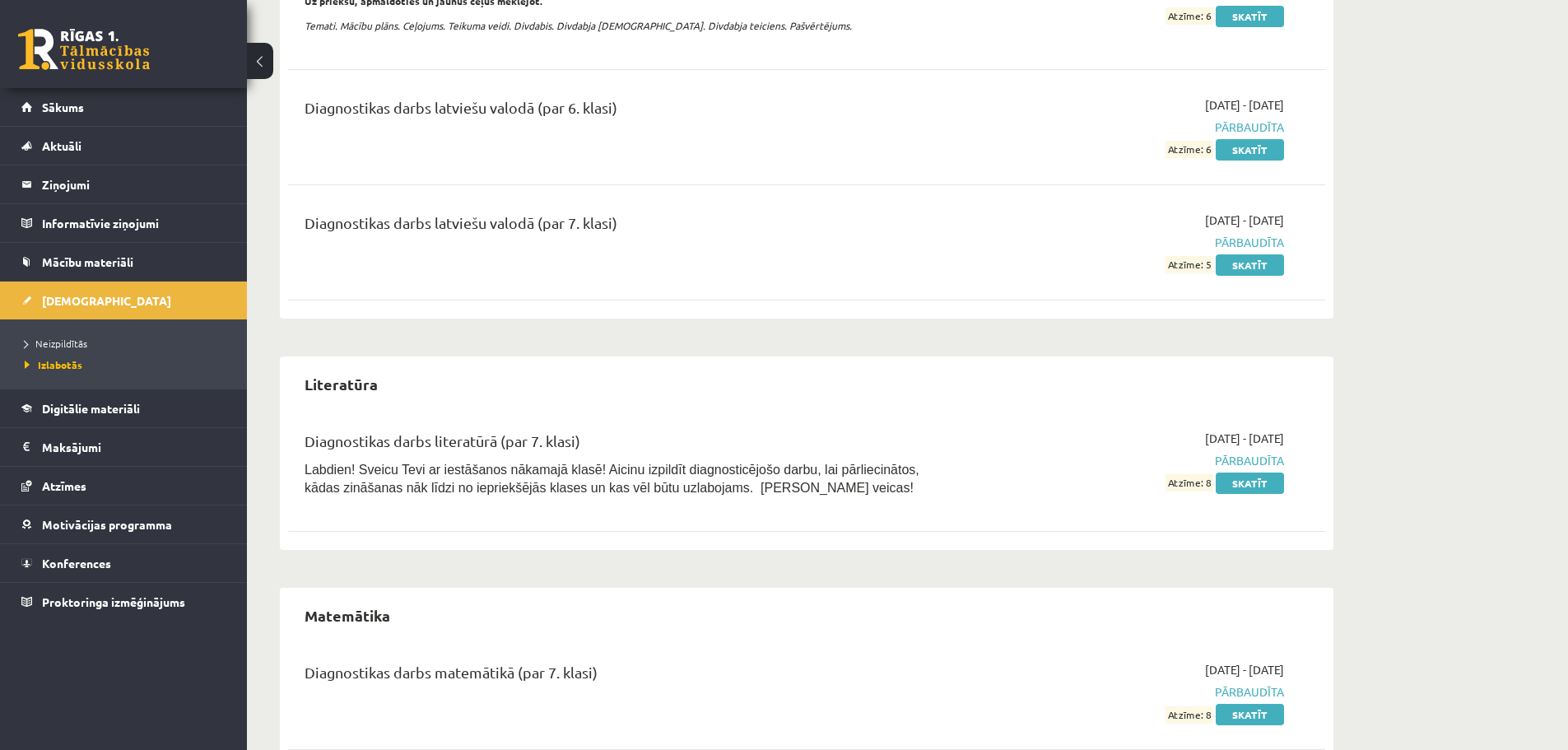
scroll to position [1235, 0]
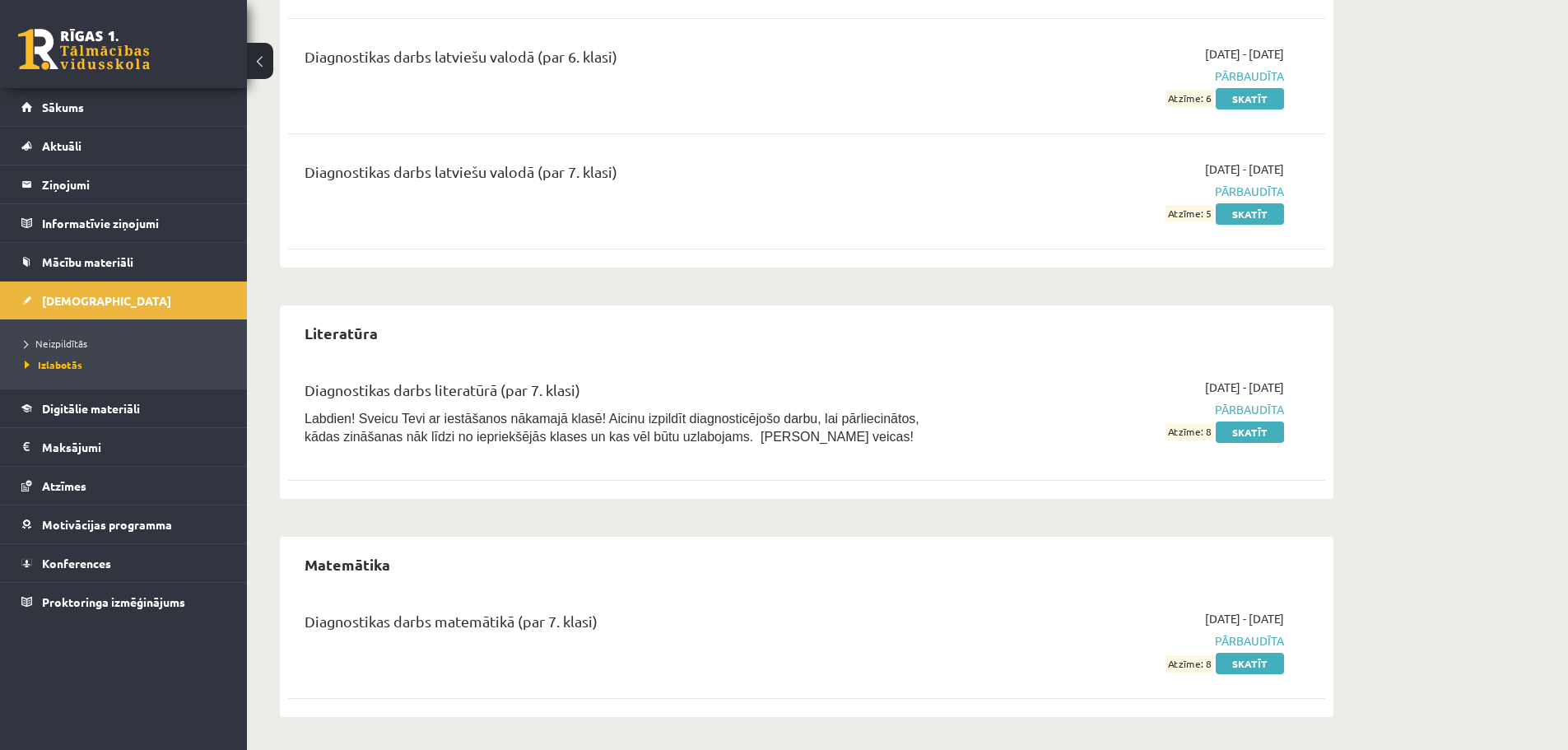
click at [493, 622] on div "Diagnostikas darbs matemātikā (par 7. klasi)" at bounding box center [628, 625] width 645 height 31
click at [1205, 611] on span "2025-09-01 - 2025-09-07" at bounding box center [1245, 619] width 79 height 17
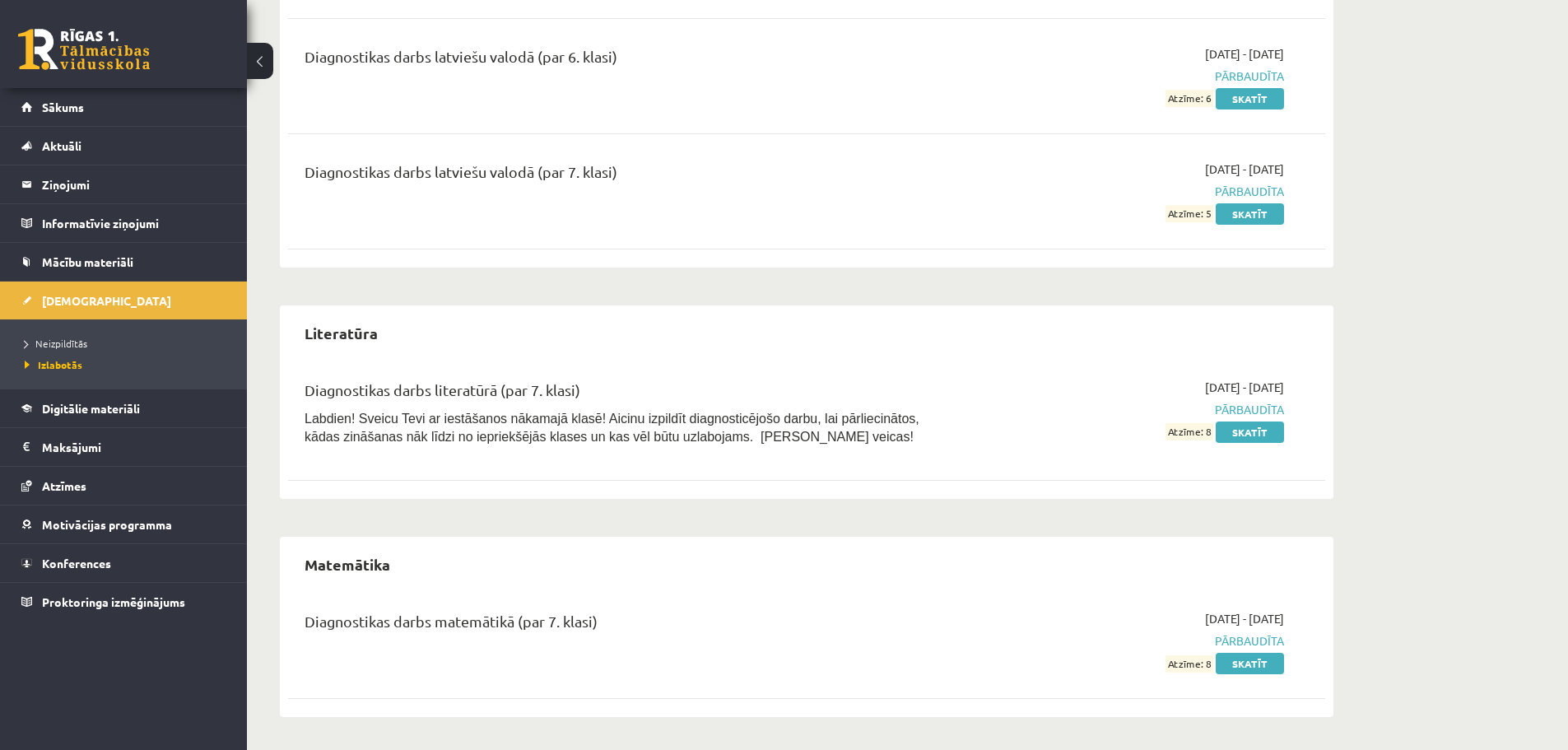
click at [1205, 615] on span "2025-09-01 - 2025-09-07" at bounding box center [1245, 619] width 79 height 17
drag, startPoint x: 1167, startPoint y: 615, endPoint x: 1144, endPoint y: 604, distance: 25.5
click at [1205, 615] on span "2025-09-01 - 2025-09-07" at bounding box center [1245, 619] width 79 height 17
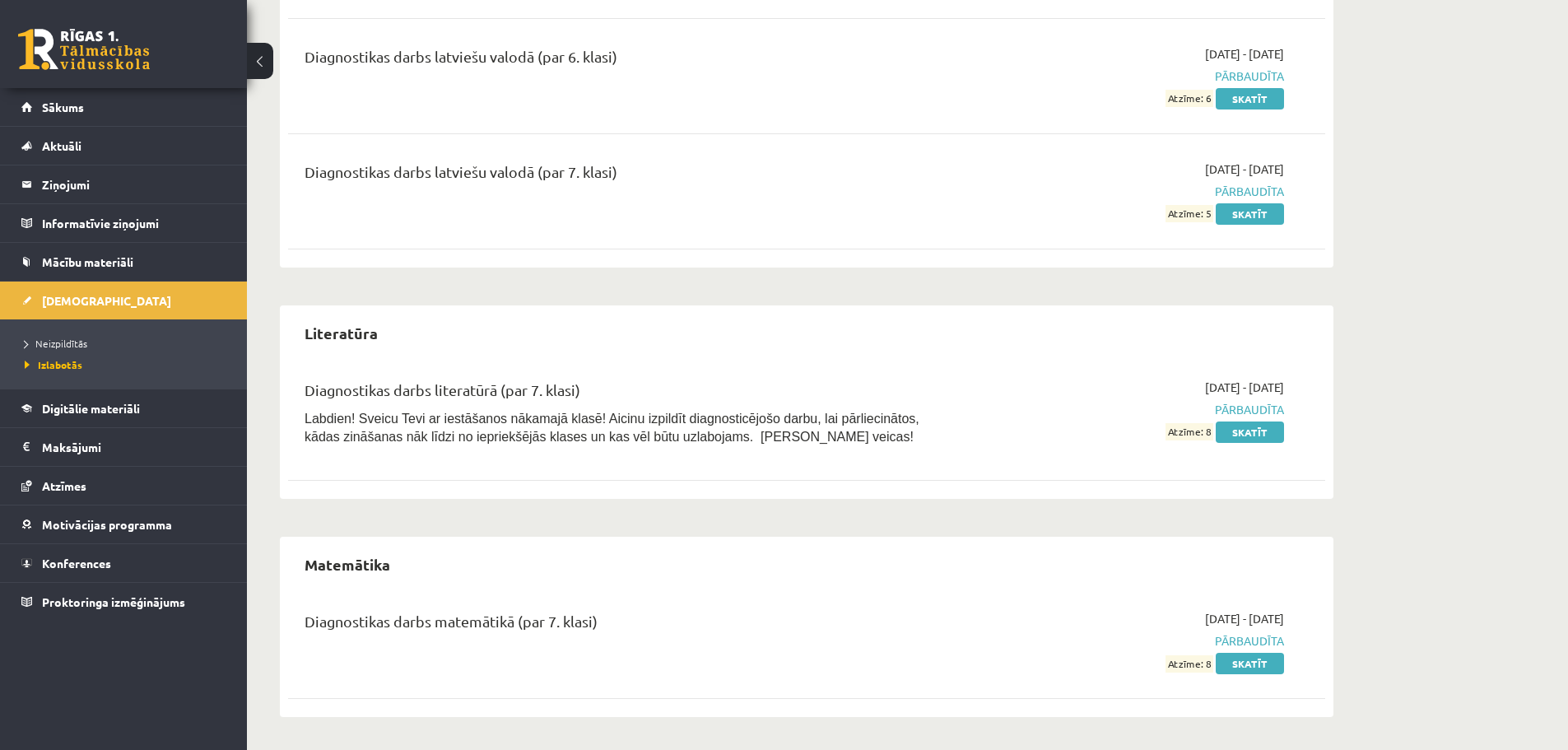
click at [987, 595] on div "Matemātika Diagnostikas darbs matemātikā (par 7. klasi) 2025-09-01 - 2025-09-07…" at bounding box center [807, 627] width 1054 height 180
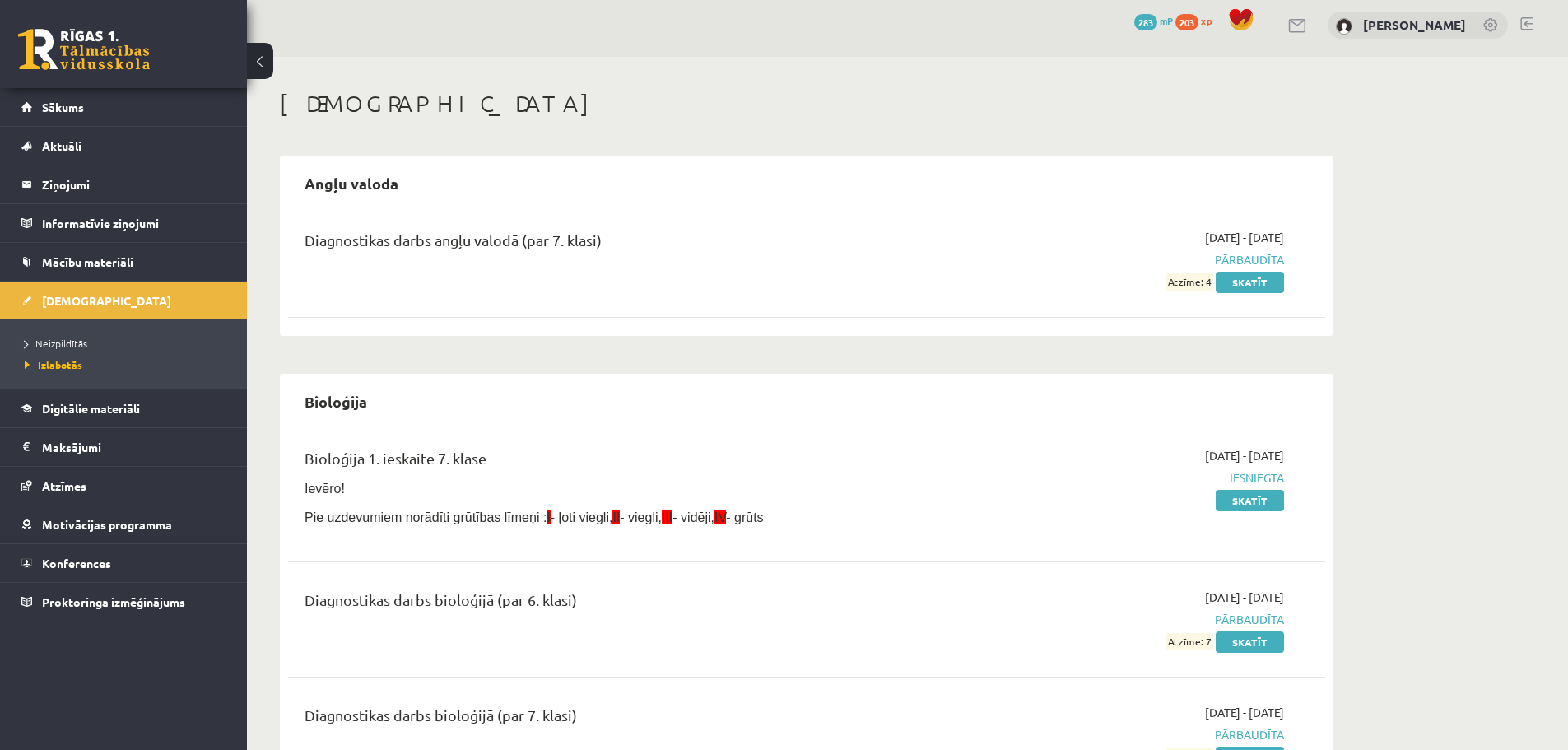
scroll to position [0, 0]
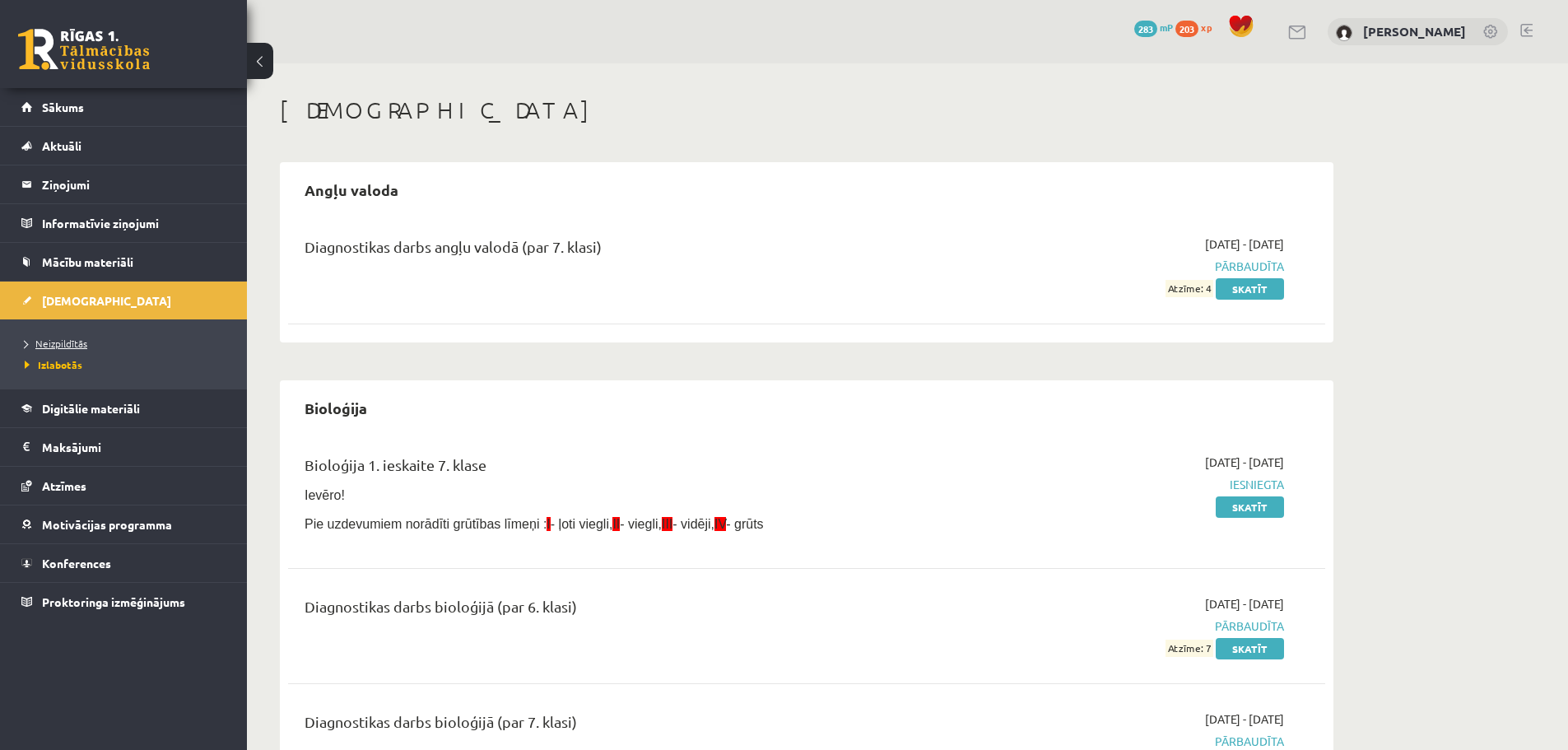
click at [70, 340] on span "Neizpildītās" at bounding box center [56, 343] width 63 height 13
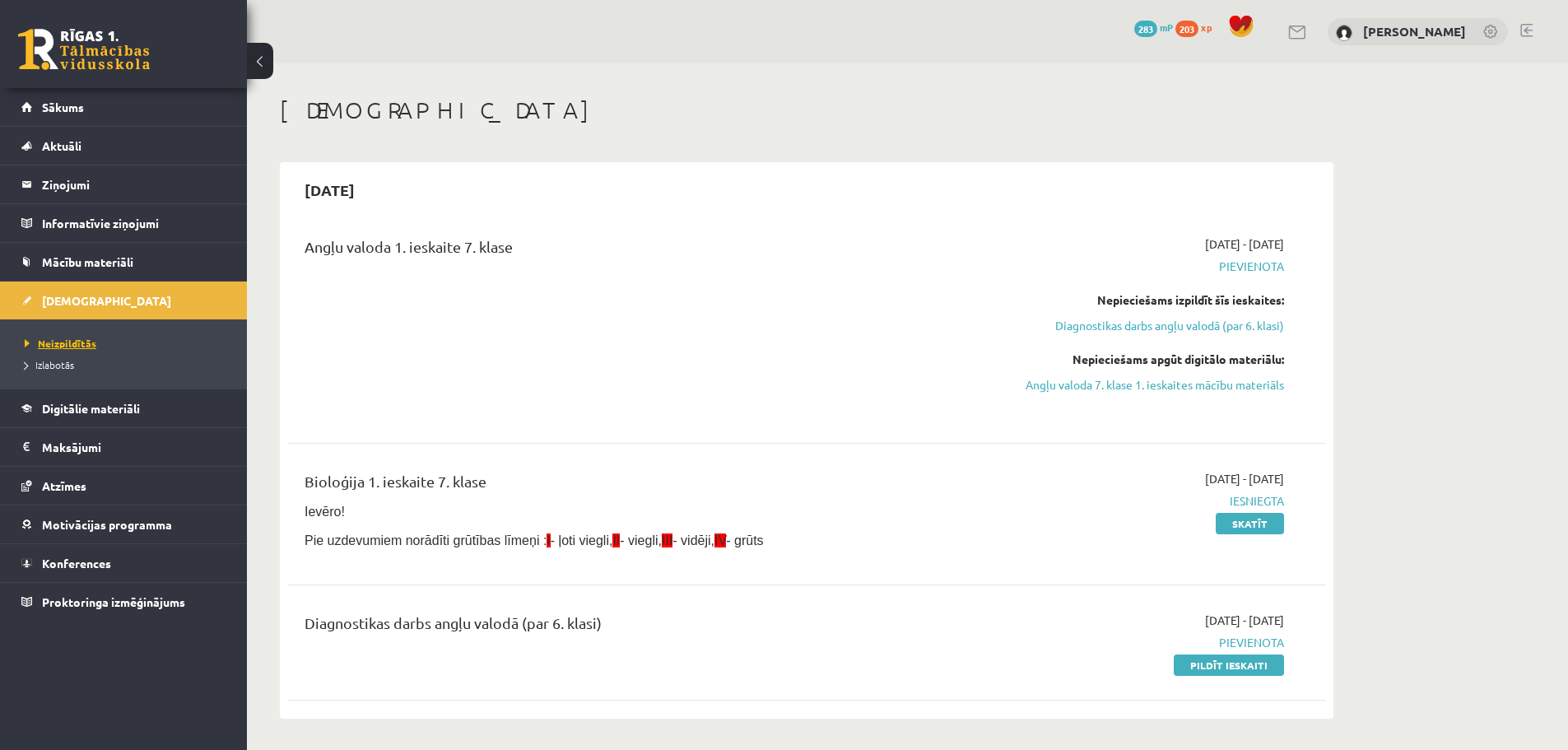
click at [65, 344] on span "Neizpildītās" at bounding box center [60, 343] width 72 height 13
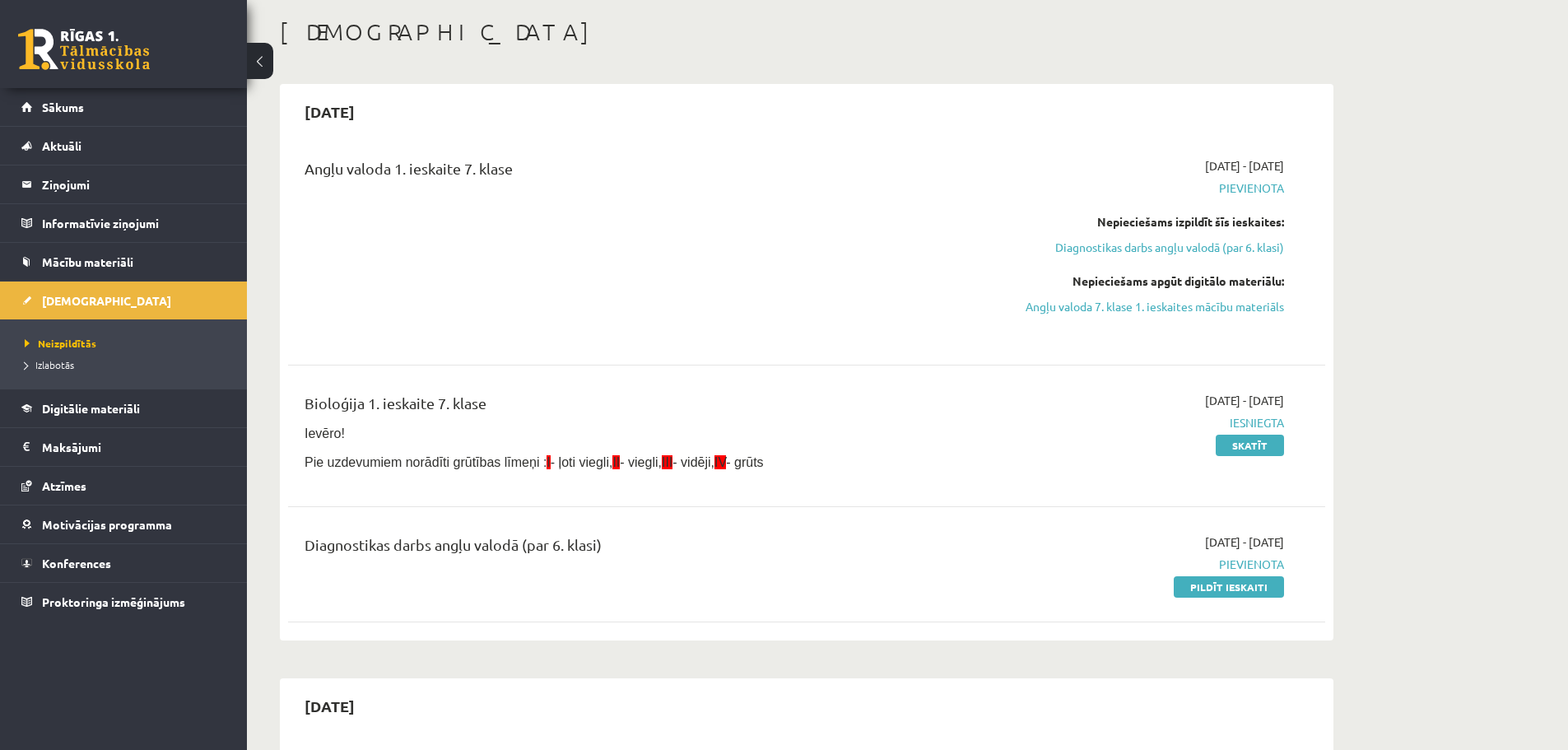
scroll to position [82, 0]
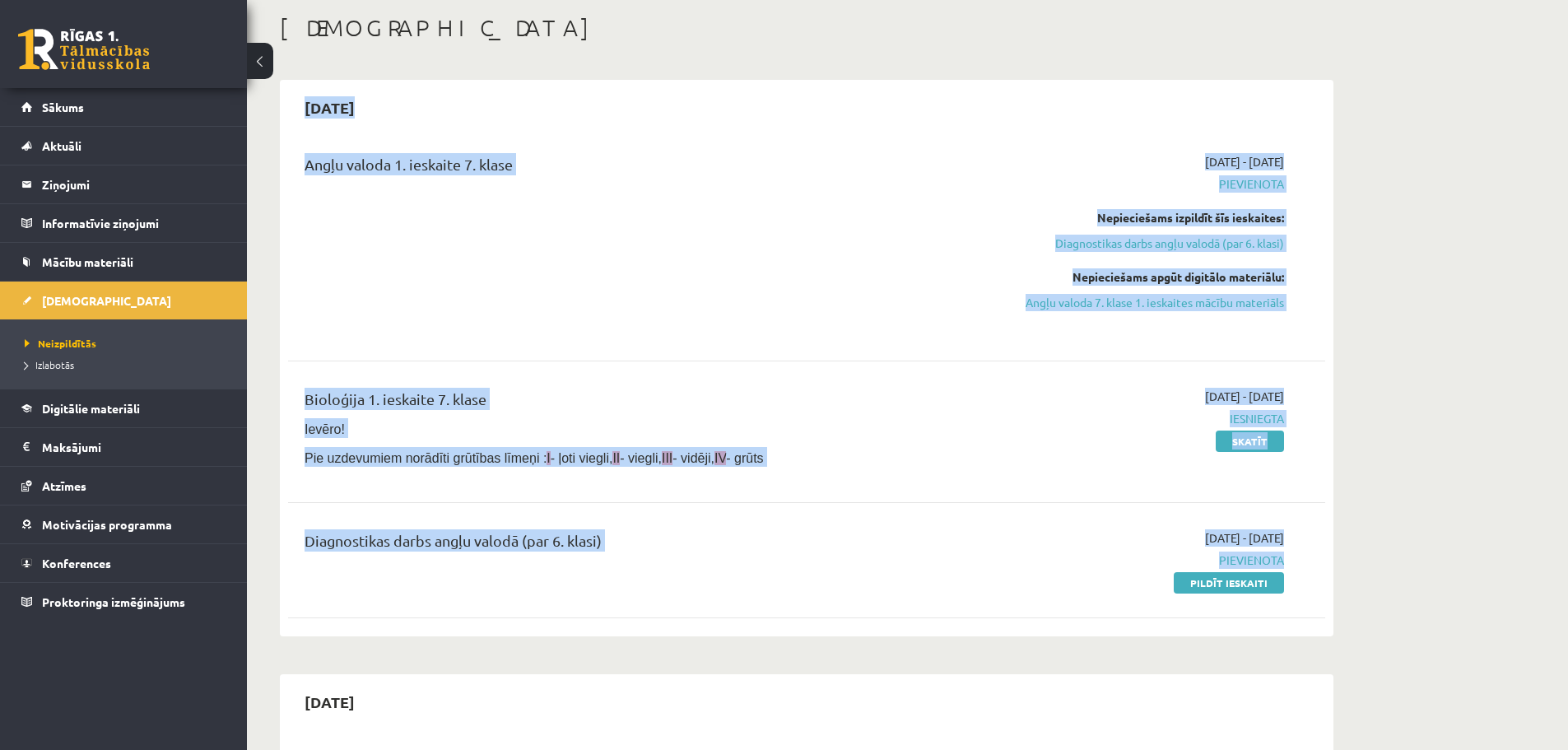
drag, startPoint x: 1279, startPoint y: 546, endPoint x: 353, endPoint y: 138, distance: 1011.9
click at [296, 85] on div "2025-09-15 Angļu valoda 1. ieskaite 7. klase 2025-09-01 - 2025-09-15 Pievienota…" at bounding box center [807, 358] width 1054 height 557
click at [379, 160] on div "Angļu valoda 1. ieskaite 7. klase" at bounding box center [628, 168] width 645 height 31
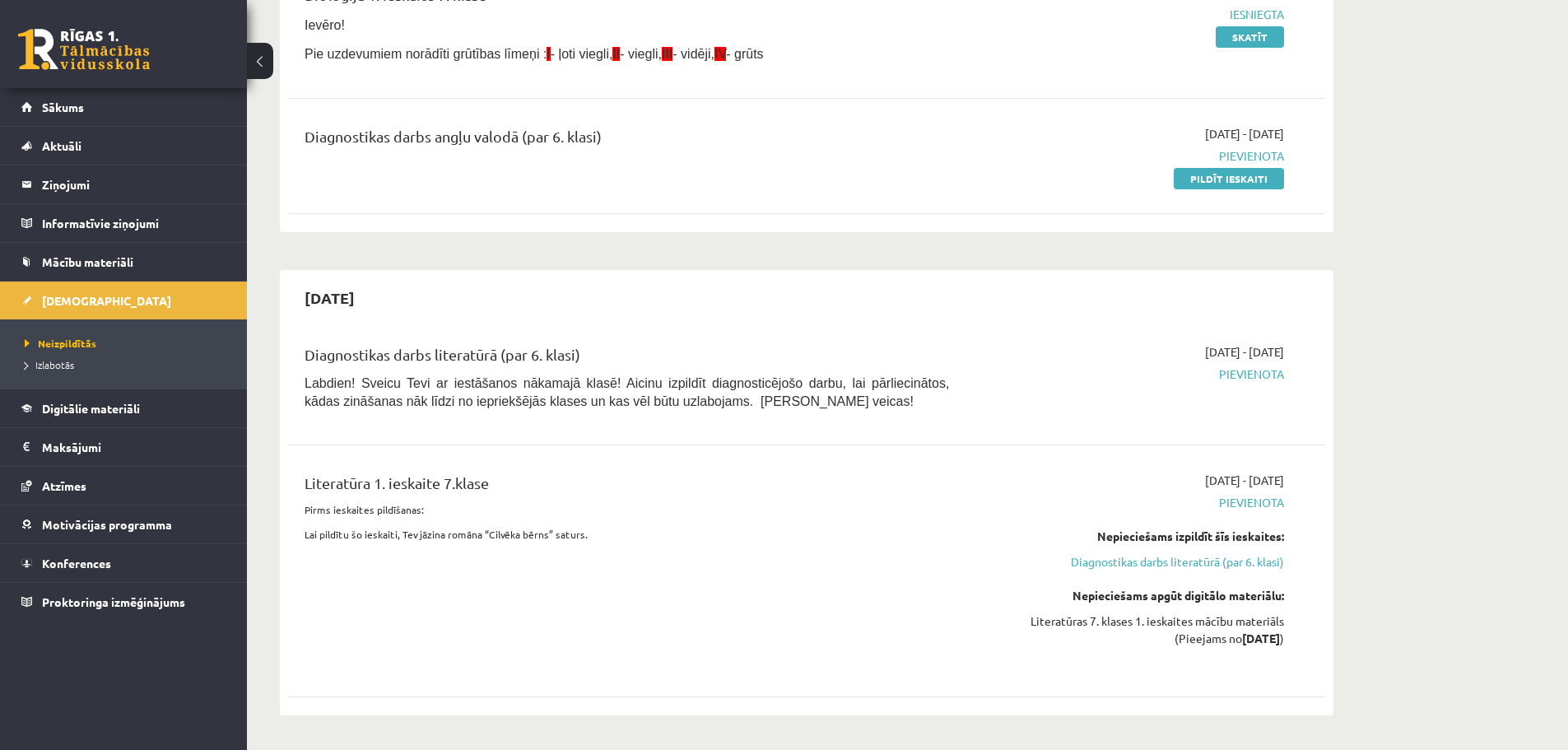
scroll to position [494, 0]
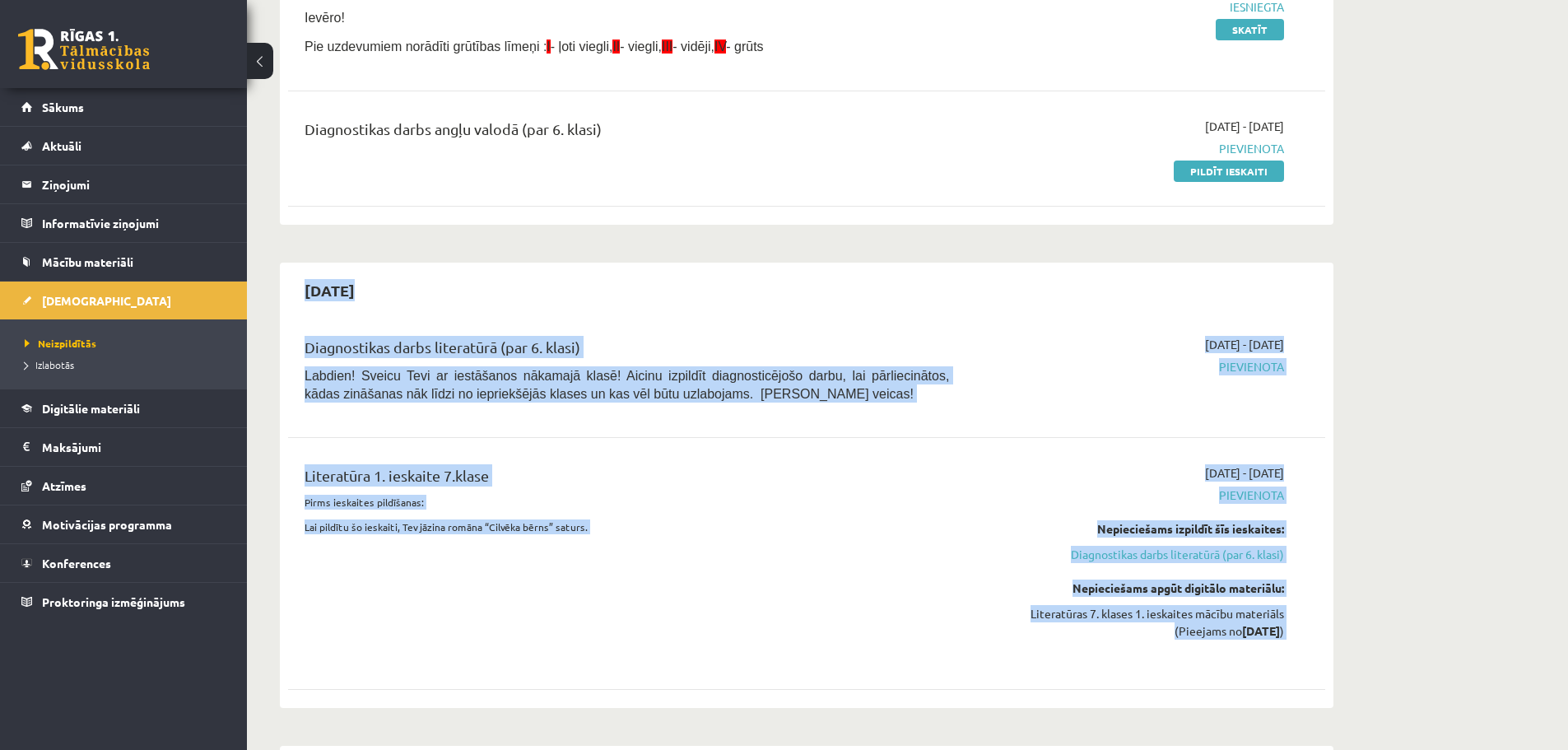
drag, startPoint x: 303, startPoint y: 282, endPoint x: 1260, endPoint y: 646, distance: 1023.9
click at [1266, 659] on div "2025-09-30 Diagnostikas darbs literatūrā (par 6. klasi) Labdien! Sveicu Tevi ar…" at bounding box center [807, 485] width 1054 height 447
click at [1214, 610] on div "Literatūras 7. klases 1. ieskaites mācību materiāls (Pieejams no 2025-09-16 )" at bounding box center [1128, 622] width 310 height 35
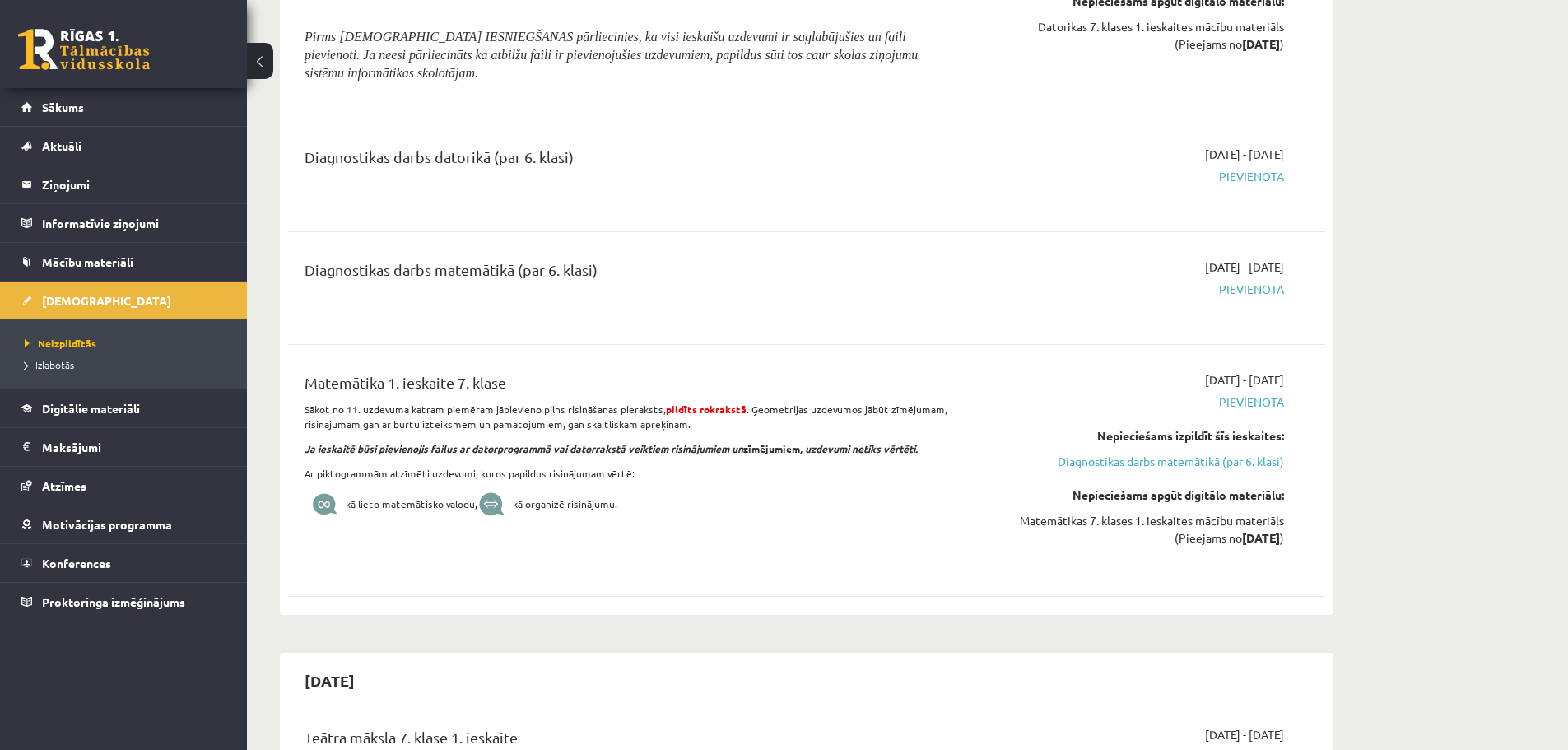
scroll to position [1482, 0]
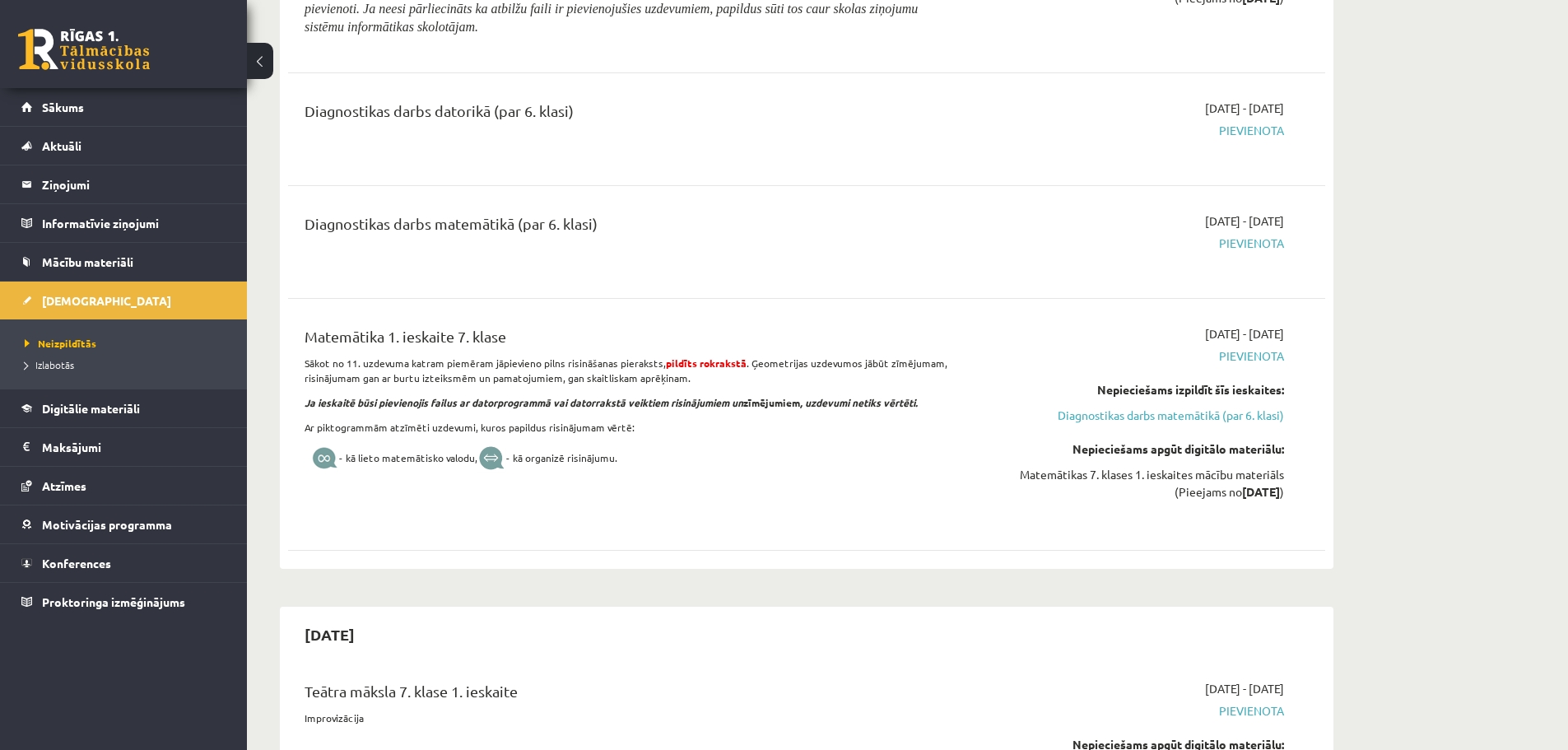
click at [699, 359] on strong "pildīts rokrakstā" at bounding box center [706, 363] width 80 height 13
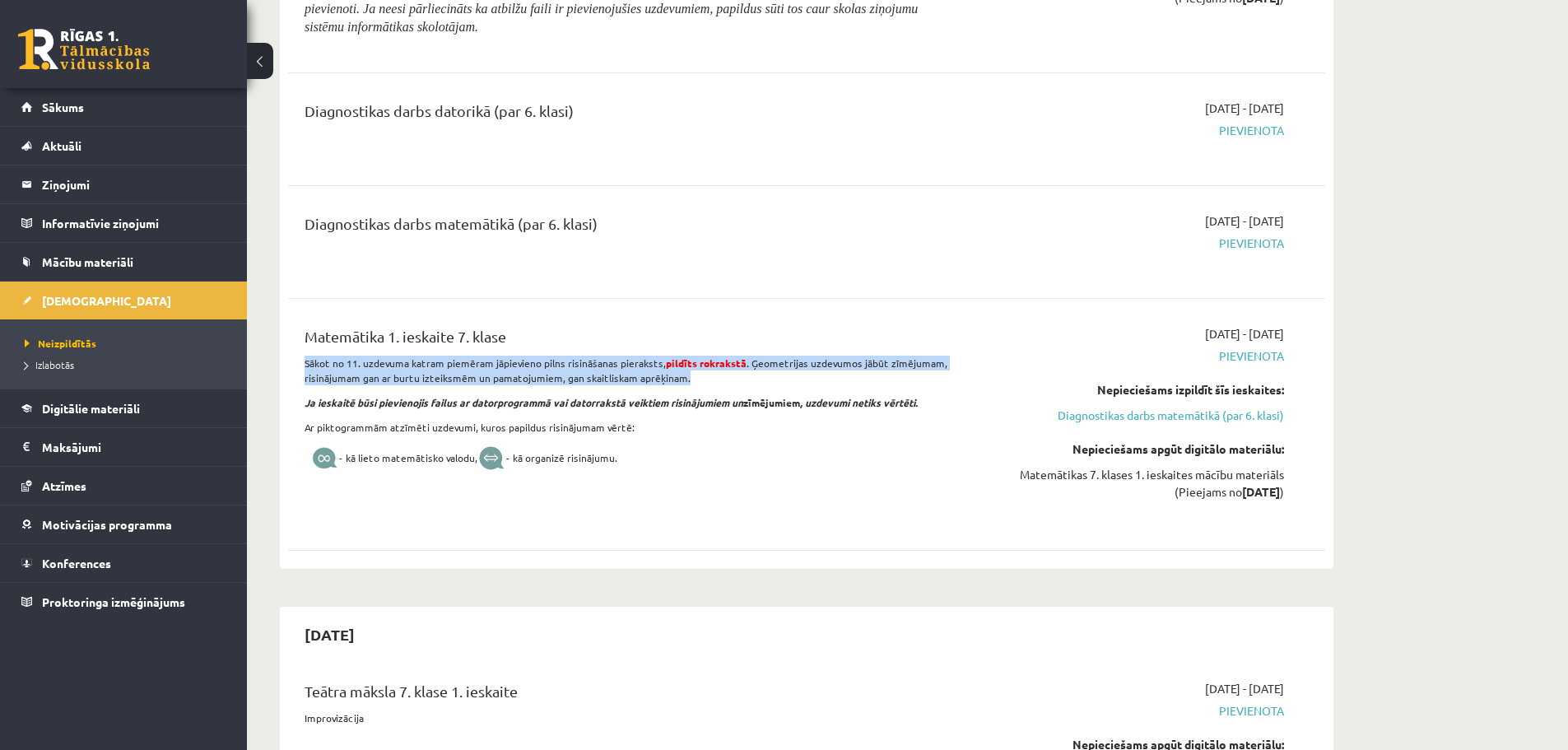
click at [699, 359] on strong "pildīts rokrakstā" at bounding box center [706, 363] width 80 height 13
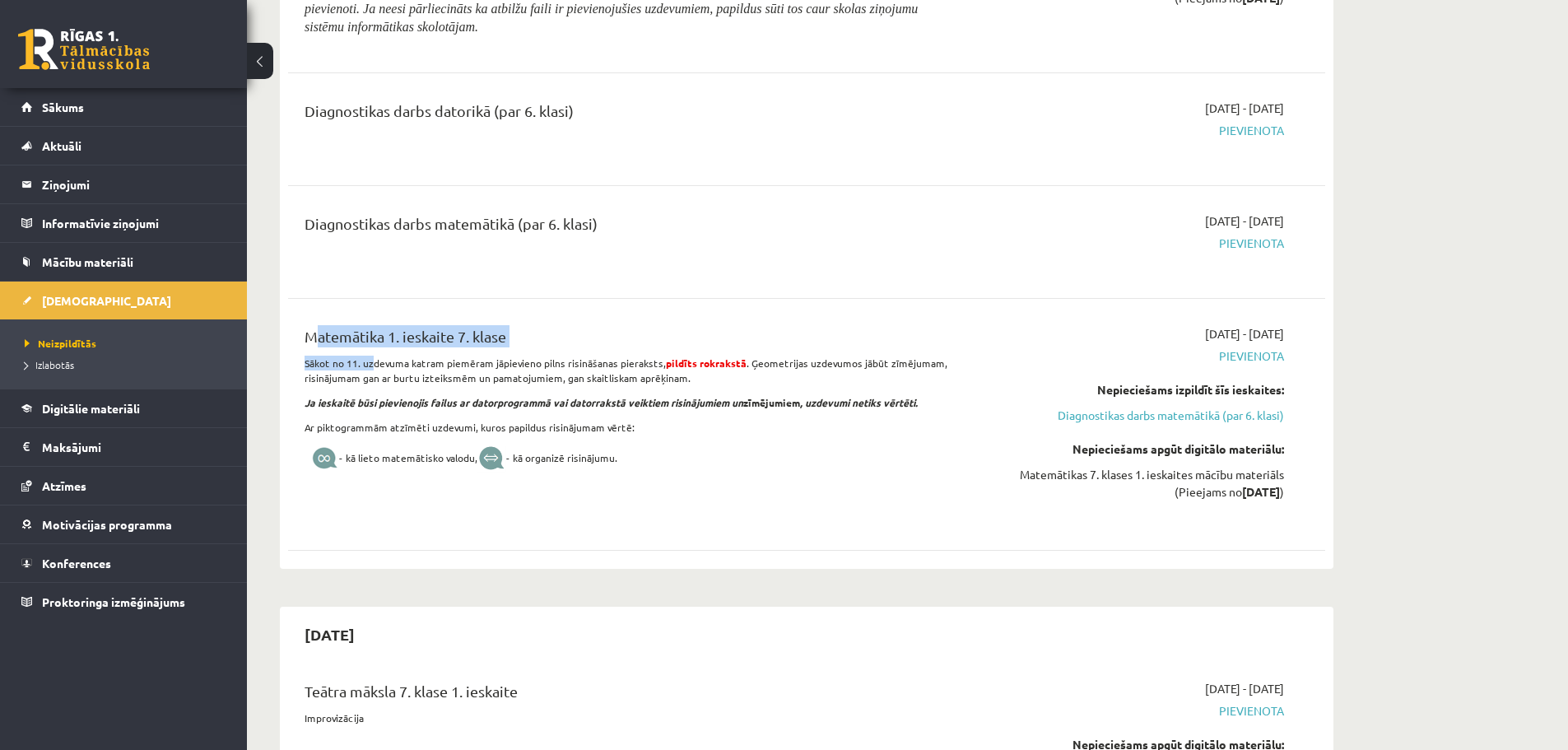
drag, startPoint x: 302, startPoint y: 354, endPoint x: 371, endPoint y: 367, distance: 70.2
click at [371, 367] on div "Matemātika 1. ieskaite 7. klase Sākot no 11. uzdevuma katram piemēram jāpievien…" at bounding box center [627, 424] width 670 height 198
click at [371, 367] on p "Sākot no 11. uzdevuma katram piemēram jāpievieno pilns risināšanas pieraksts, p…" at bounding box center [628, 371] width 645 height 30
click at [649, 362] on p "Sākot no 11. uzdevuma katram piemēram jāpievieno pilns risināšanas pieraksts, p…" at bounding box center [628, 371] width 645 height 30
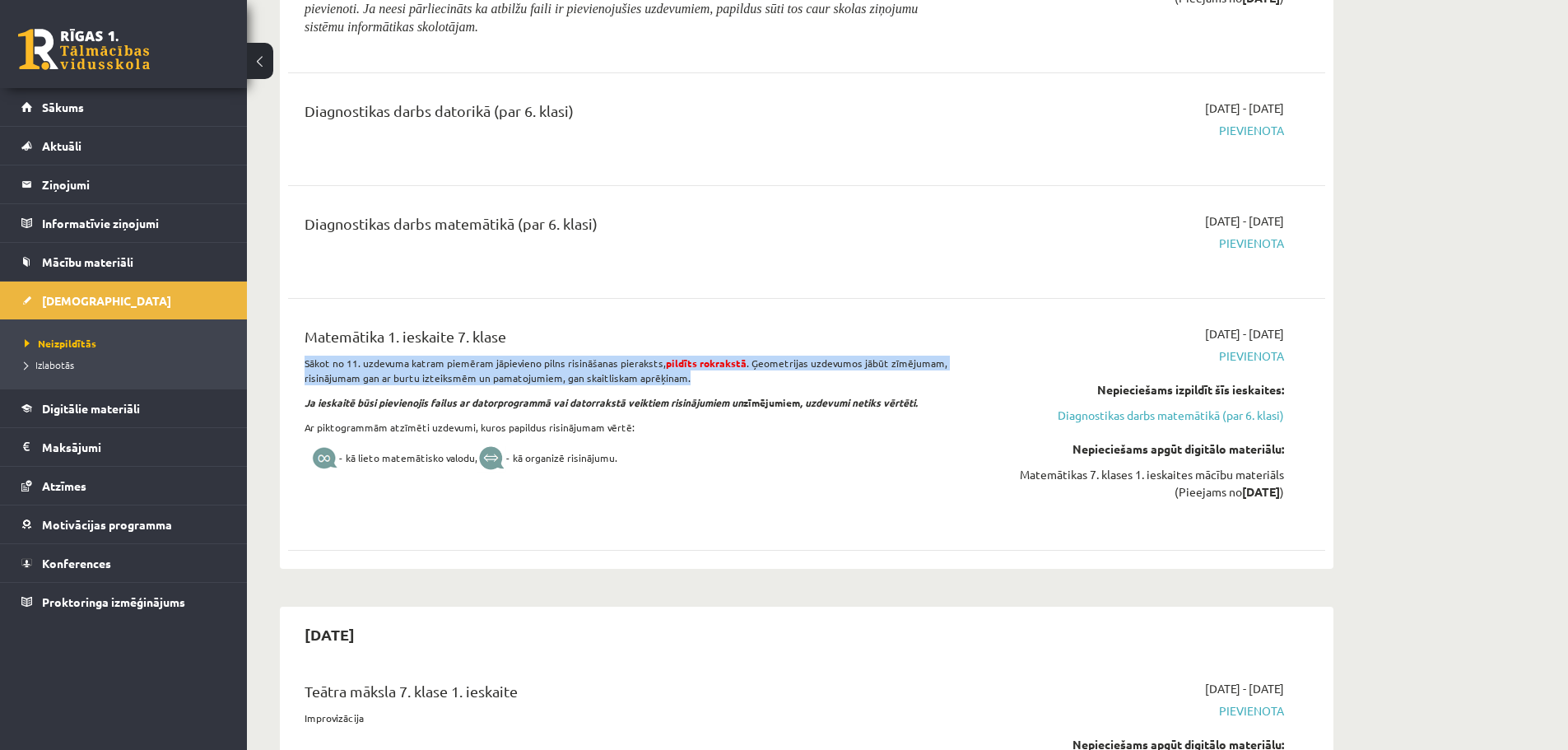
click at [649, 362] on p "Sākot no 11. uzdevuma katram piemēram jāpievieno pilns risināšanas pieraksts, p…" at bounding box center [628, 371] width 645 height 30
click at [704, 362] on strong "pildīts rokrakstā" at bounding box center [706, 363] width 80 height 13
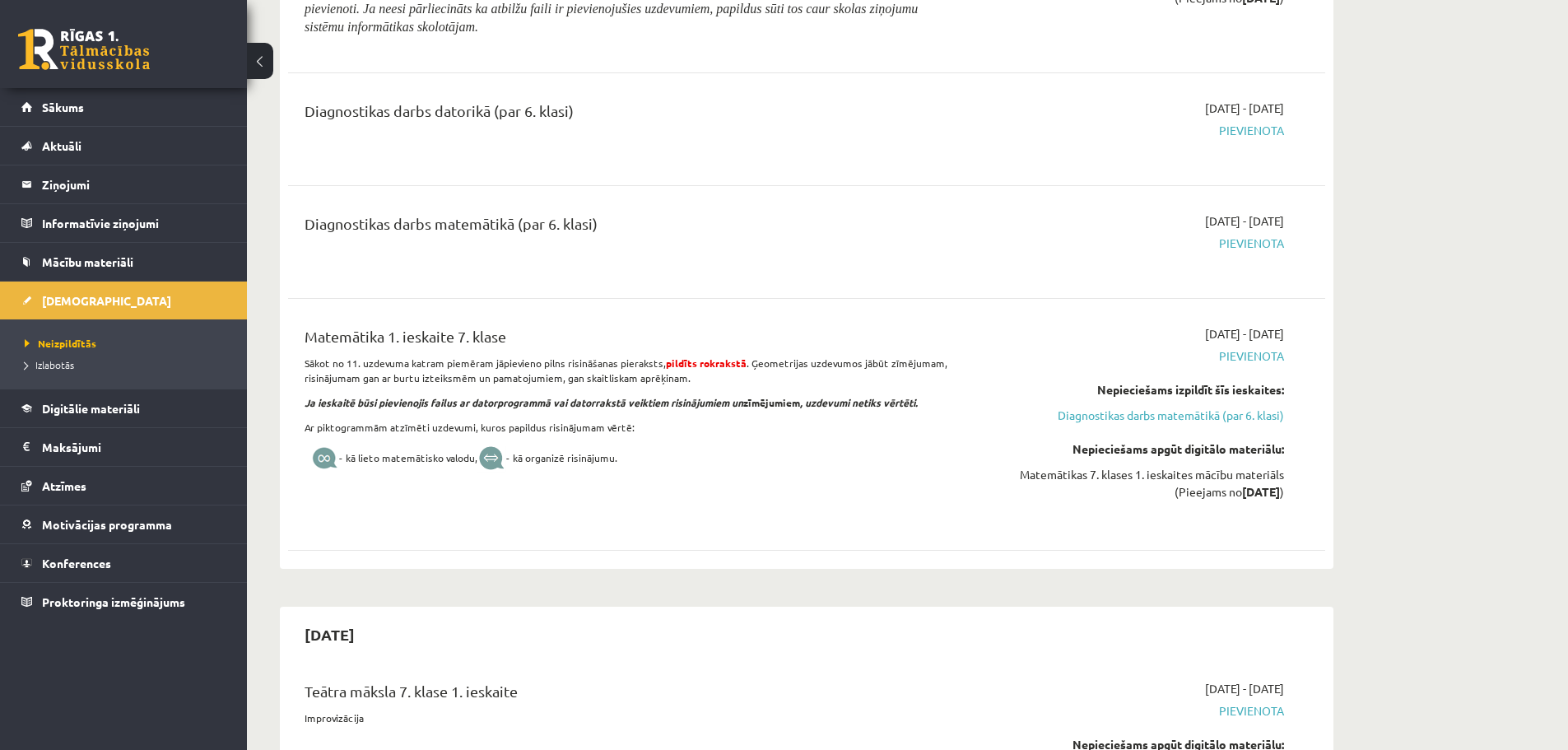
click at [704, 362] on strong "pildīts rokrakstā" at bounding box center [706, 363] width 80 height 13
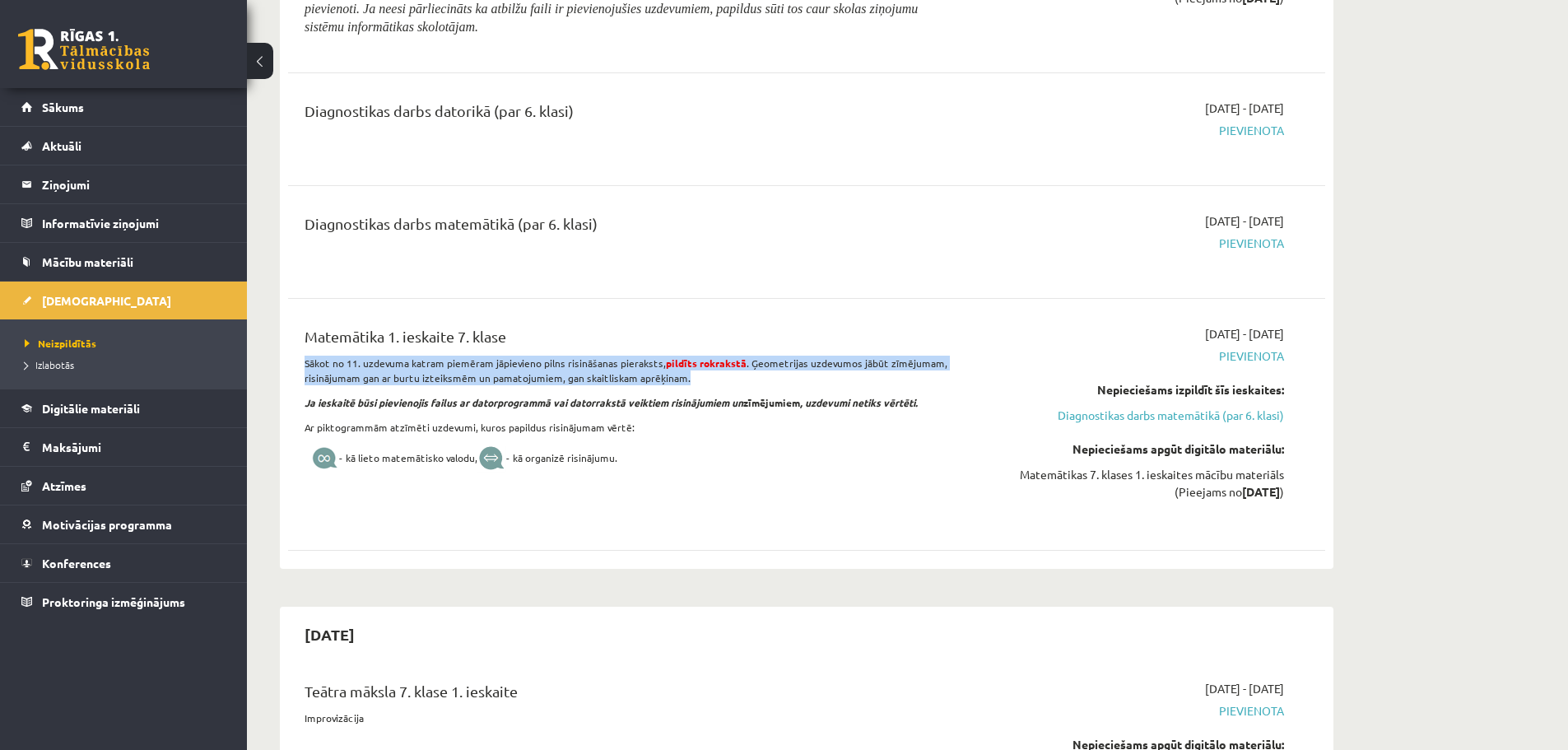
click at [702, 362] on strong "pildīts rokrakstā" at bounding box center [706, 363] width 80 height 13
click at [701, 362] on strong "pildīts rokrakstā" at bounding box center [706, 363] width 80 height 13
